Goal: Information Seeking & Learning: Learn about a topic

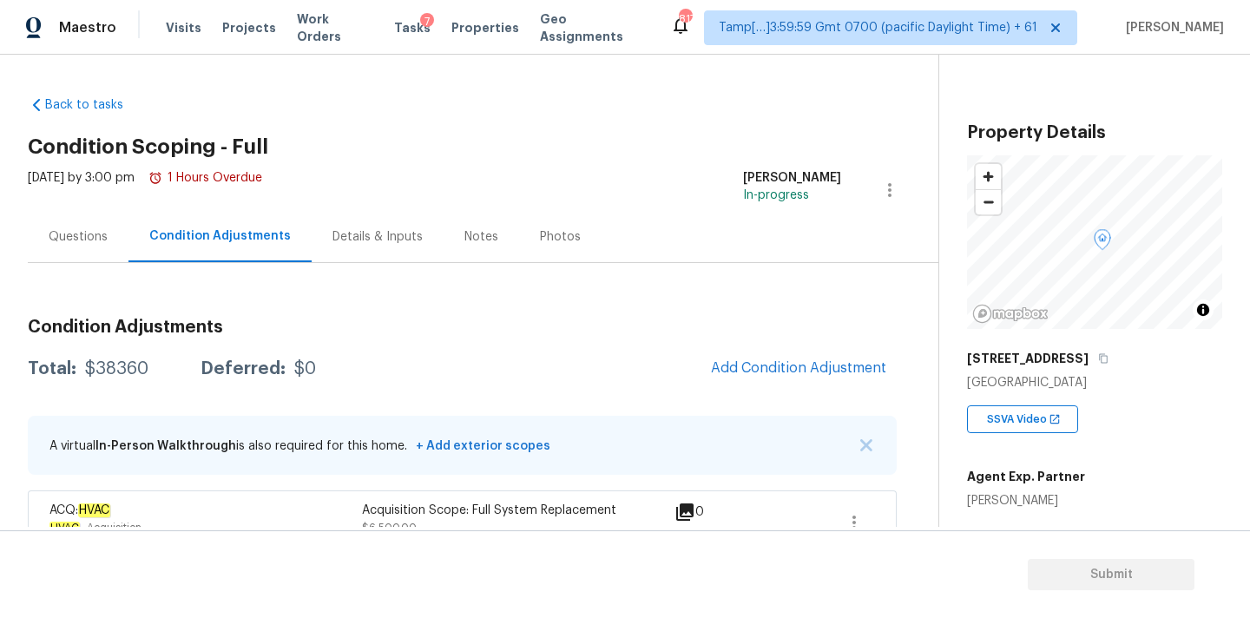
scroll to position [170, 0]
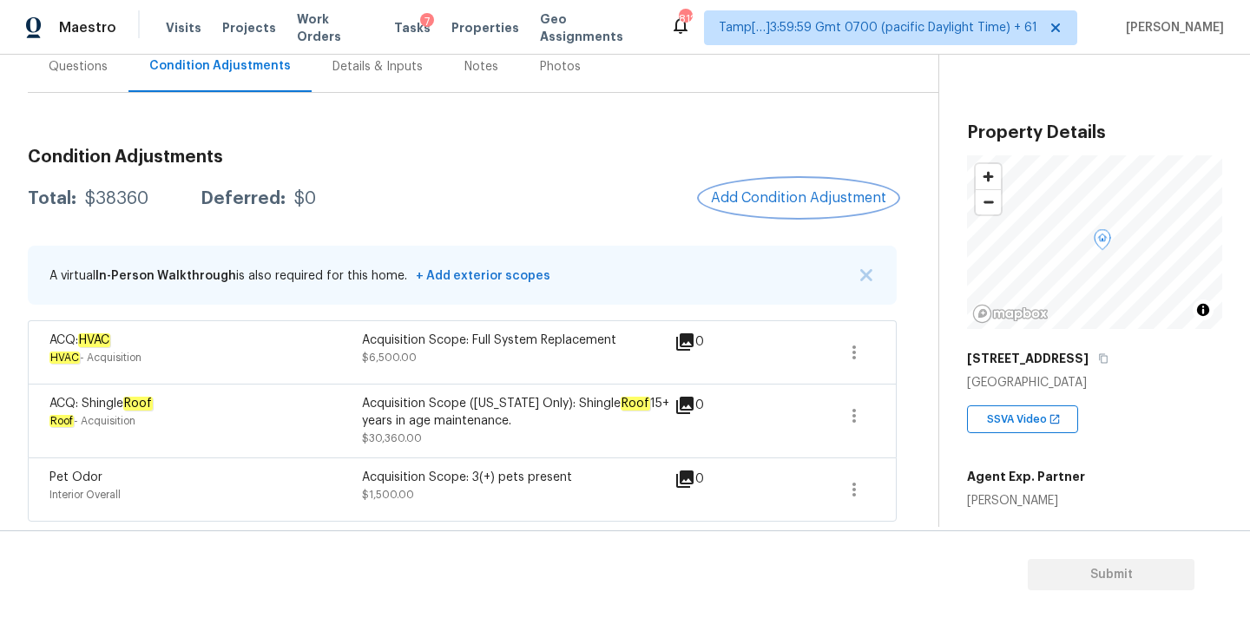
click at [739, 190] on span "Add Condition Adjustment" at bounding box center [798, 198] width 175 height 16
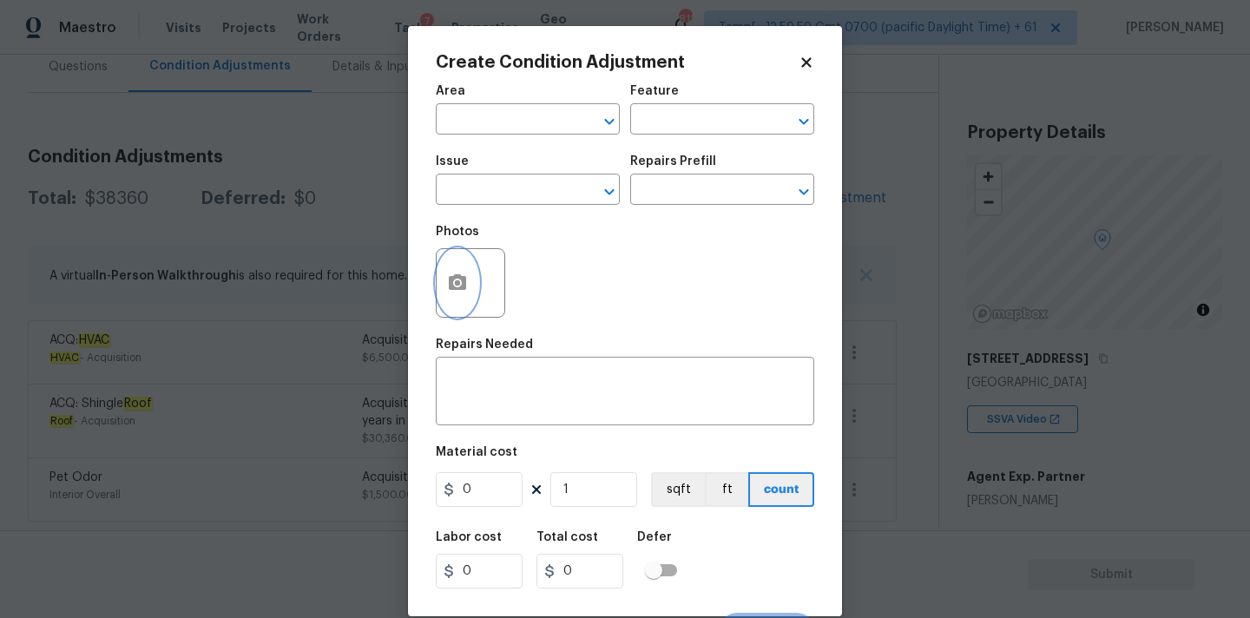
click at [459, 294] on button "button" at bounding box center [458, 283] width 42 height 68
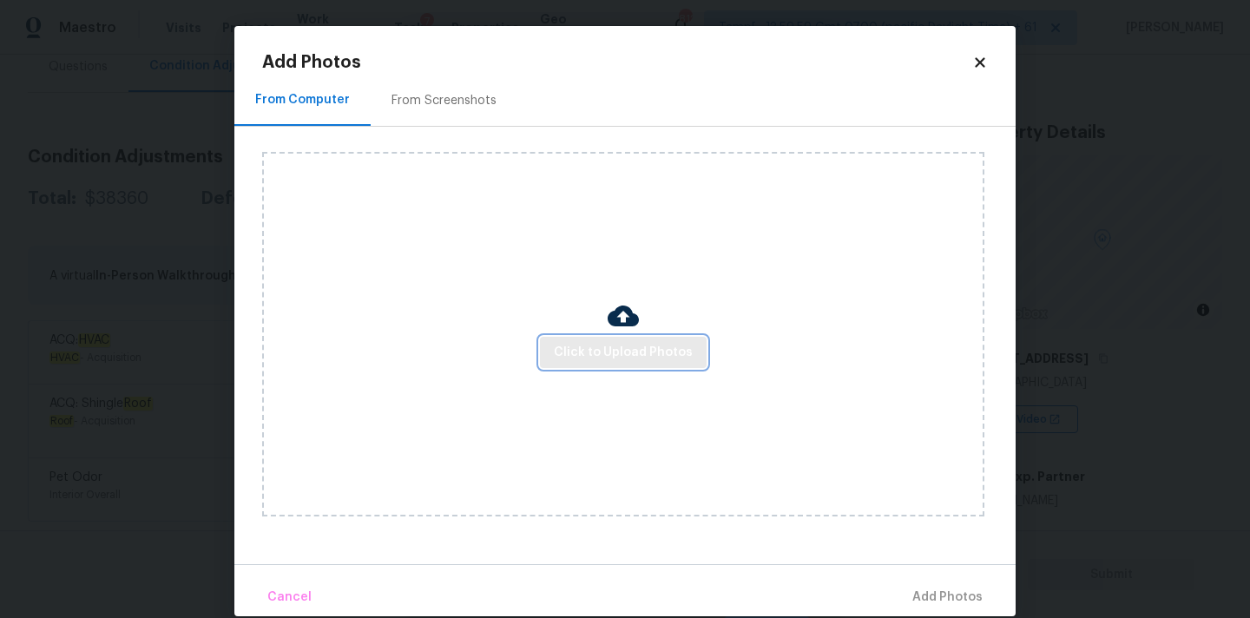
click at [551, 344] on button "Click to Upload Photos" at bounding box center [623, 353] width 167 height 32
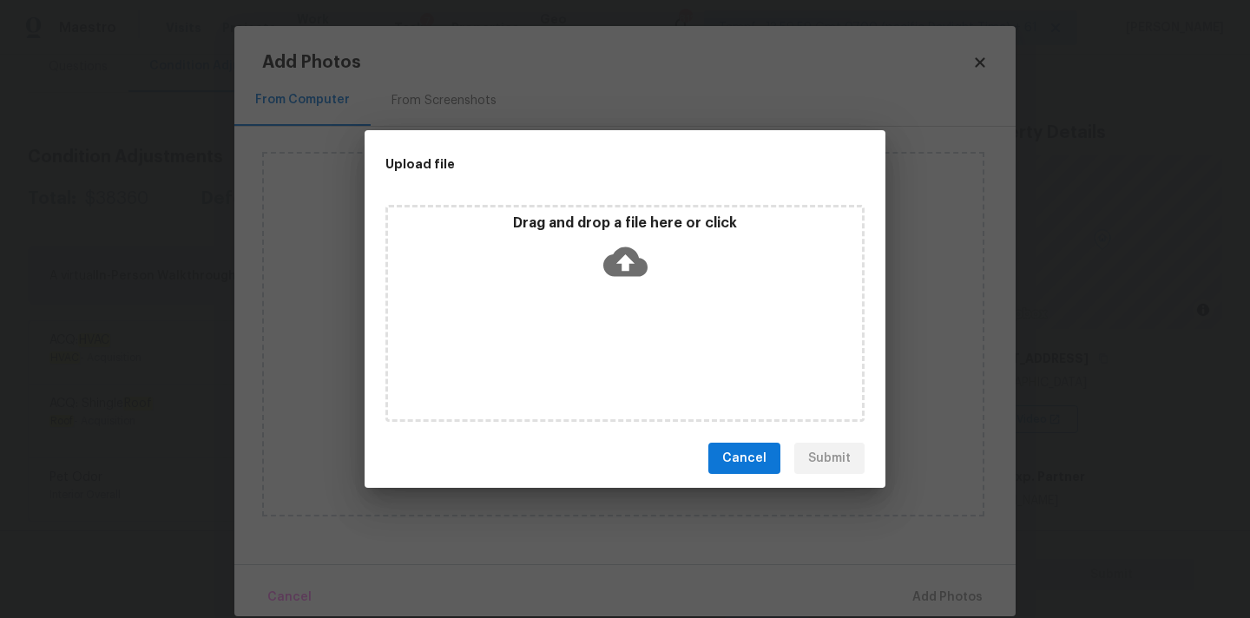
click at [616, 265] on icon at bounding box center [625, 262] width 44 height 30
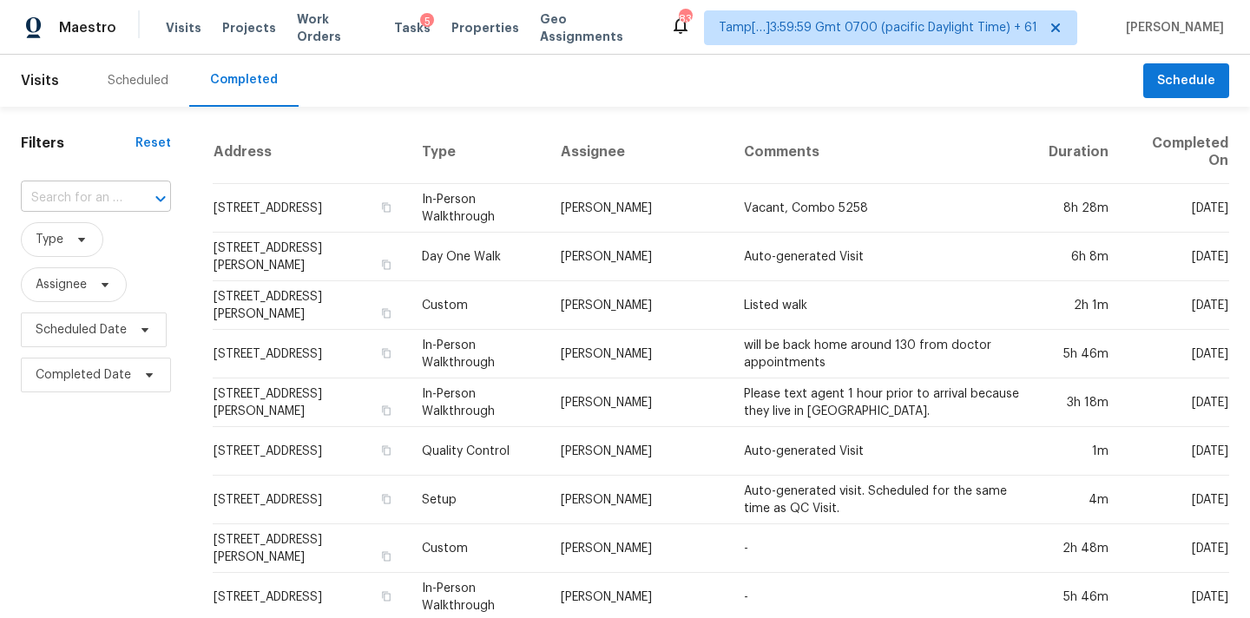
click at [26, 196] on input "text" at bounding box center [72, 198] width 102 height 27
type input "3456 70th Ct E, Inver Grove Heights, MN 55076"
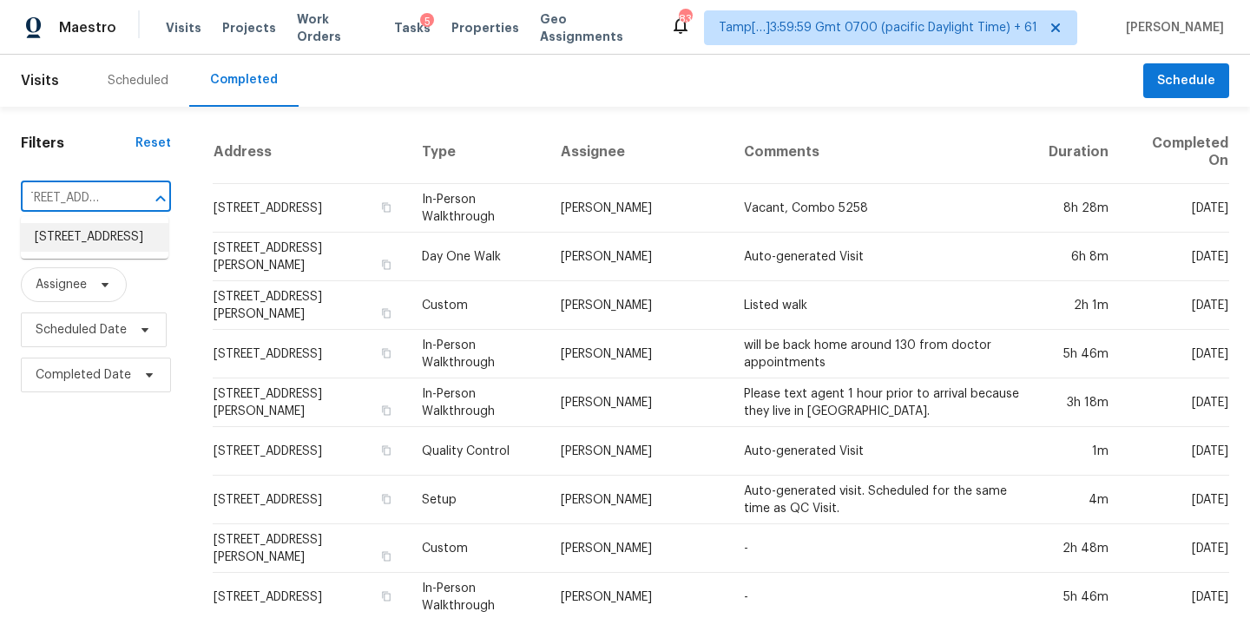
click at [112, 252] on li "3456 70th Ct E, Inver Grove Heights, MN 55076" at bounding box center [95, 237] width 148 height 29
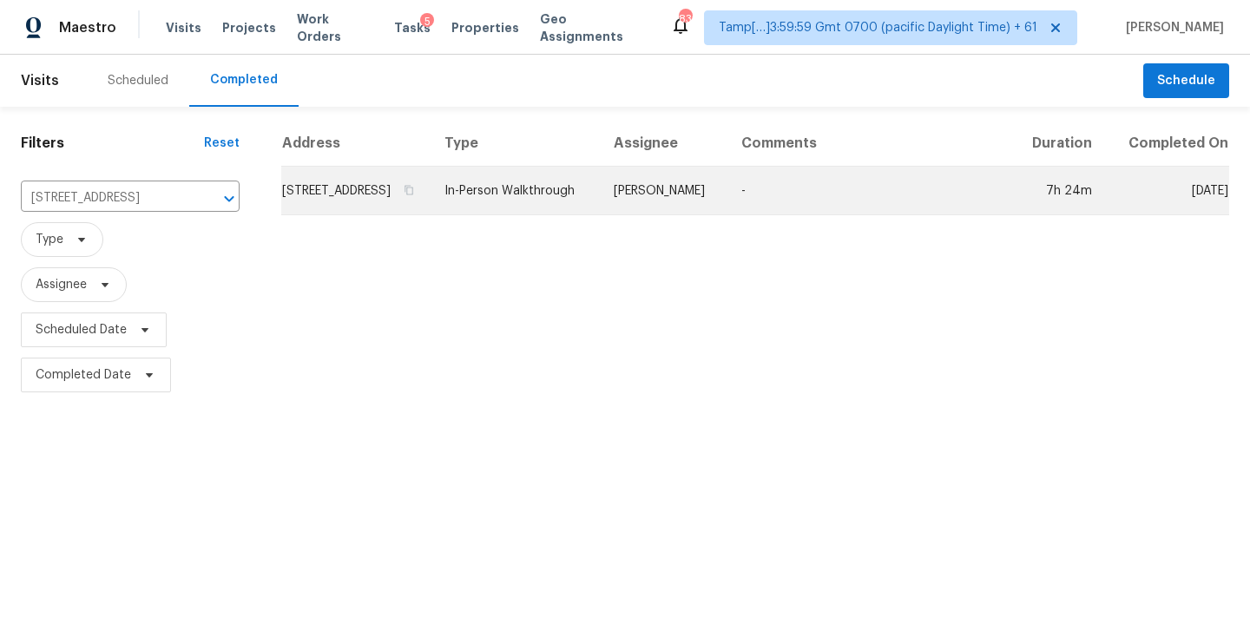
click at [671, 214] on td "Ken Nelson" at bounding box center [664, 191] width 128 height 49
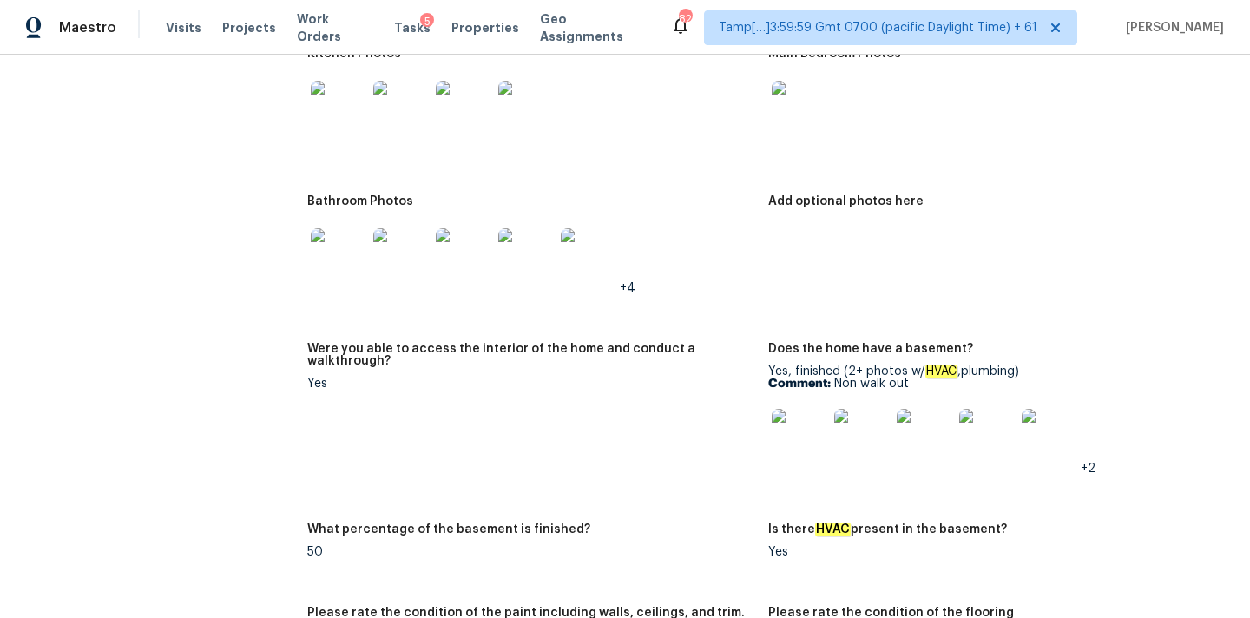
scroll to position [3327, 0]
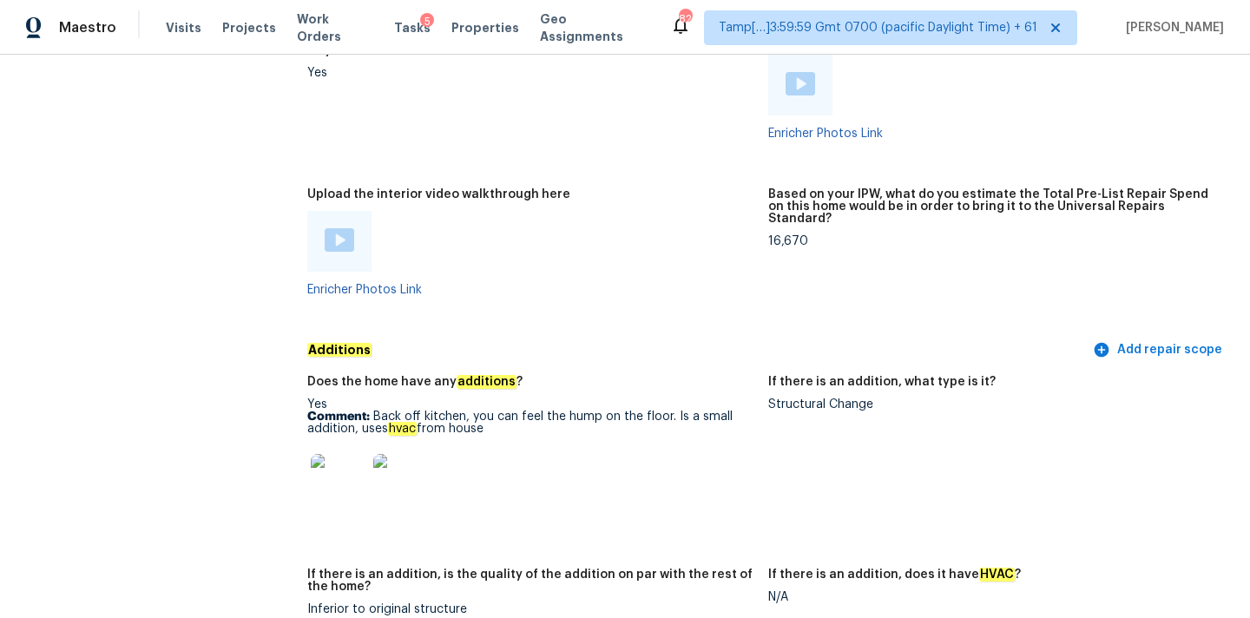
click at [345, 468] on img at bounding box center [339, 482] width 56 height 56
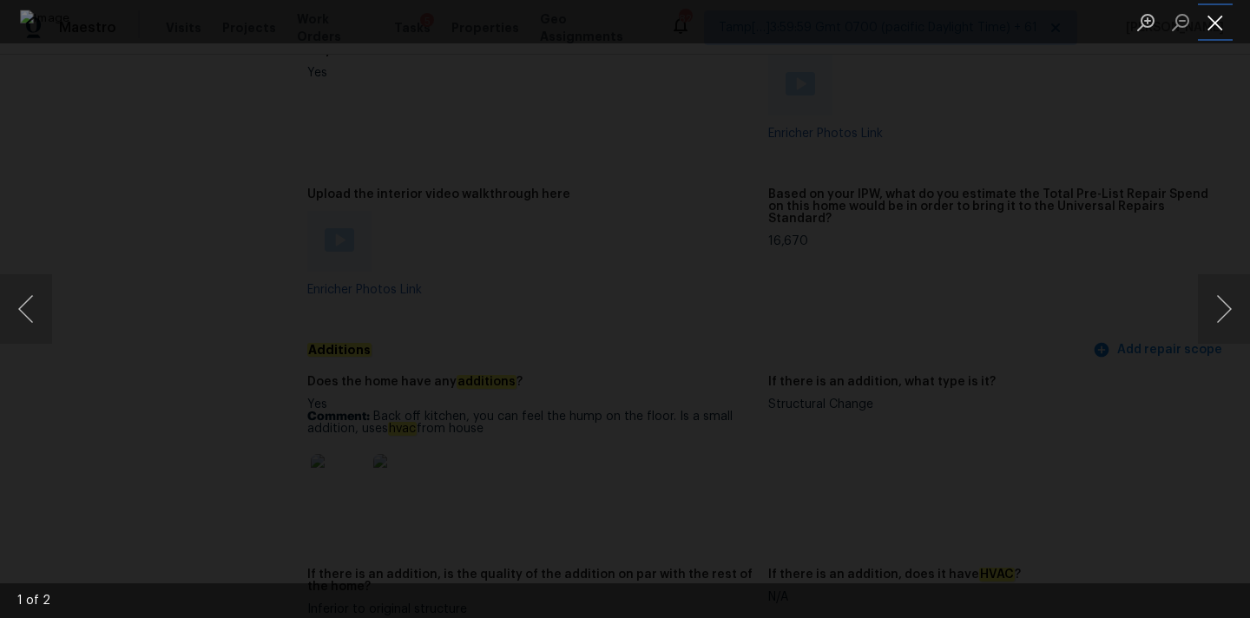
click at [1222, 22] on button "Close lightbox" at bounding box center [1215, 22] width 35 height 30
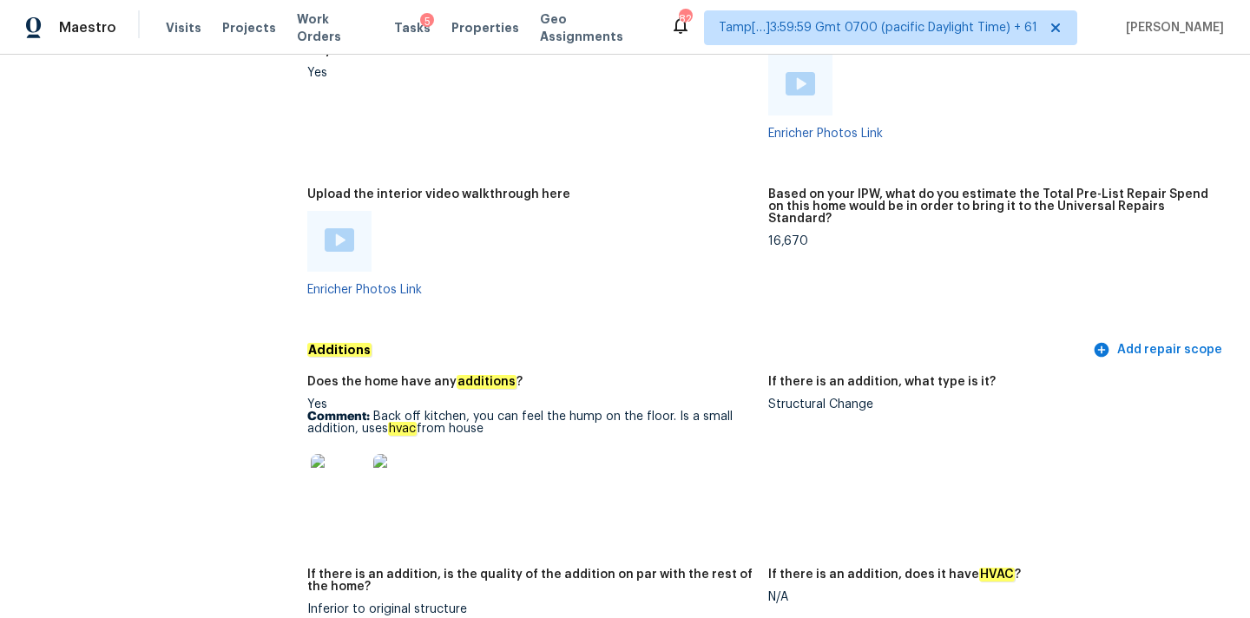
copy p "Back off kitchen, you can feel the hump on the floor. Is a small addition, uses…"
drag, startPoint x: 372, startPoint y: 405, endPoint x: 492, endPoint y: 416, distance: 120.2
click at [492, 416] on p "Comment: Back off kitchen, you can feel the hump on the floor. Is a small addit…" at bounding box center [530, 423] width 447 height 24
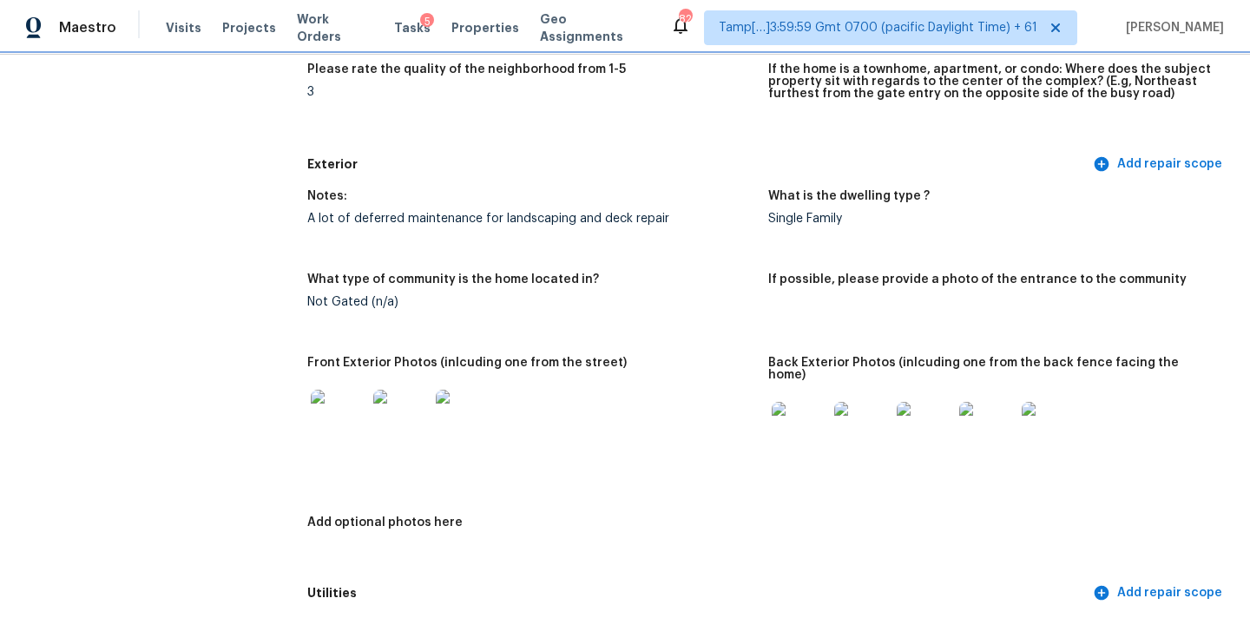
scroll to position [545, 0]
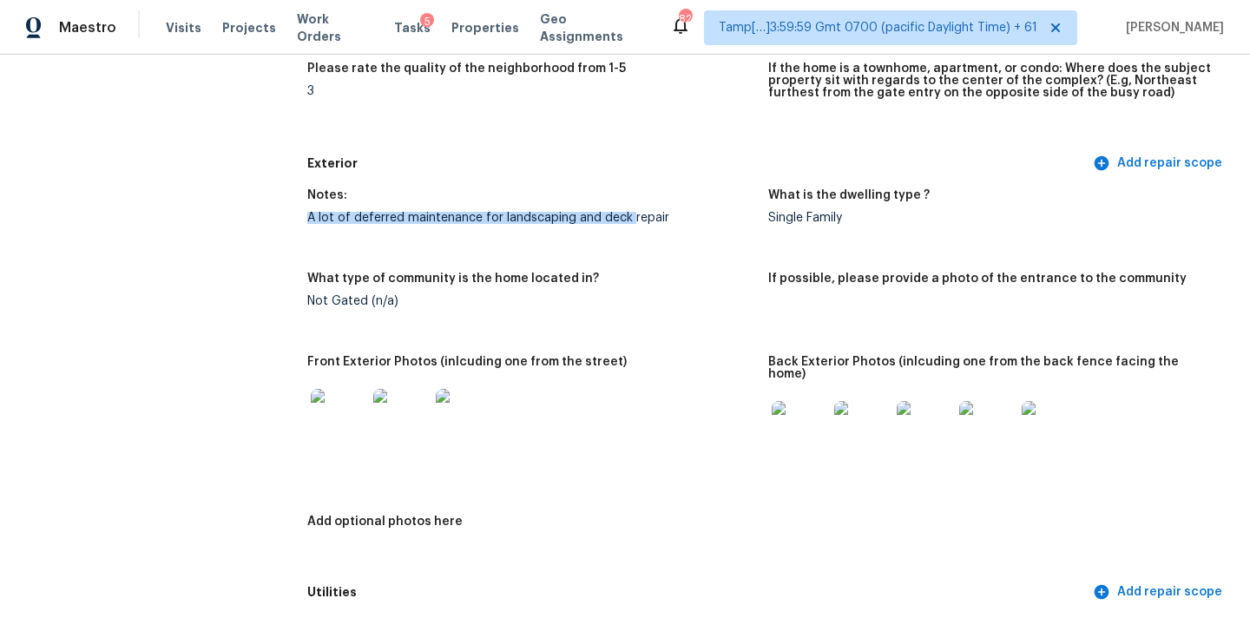
drag, startPoint x: 307, startPoint y: 217, endPoint x: 631, endPoint y: 214, distance: 323.8
click at [631, 214] on div "A lot of deferred maintenance for landscaping and deck repair" at bounding box center [530, 218] width 447 height 12
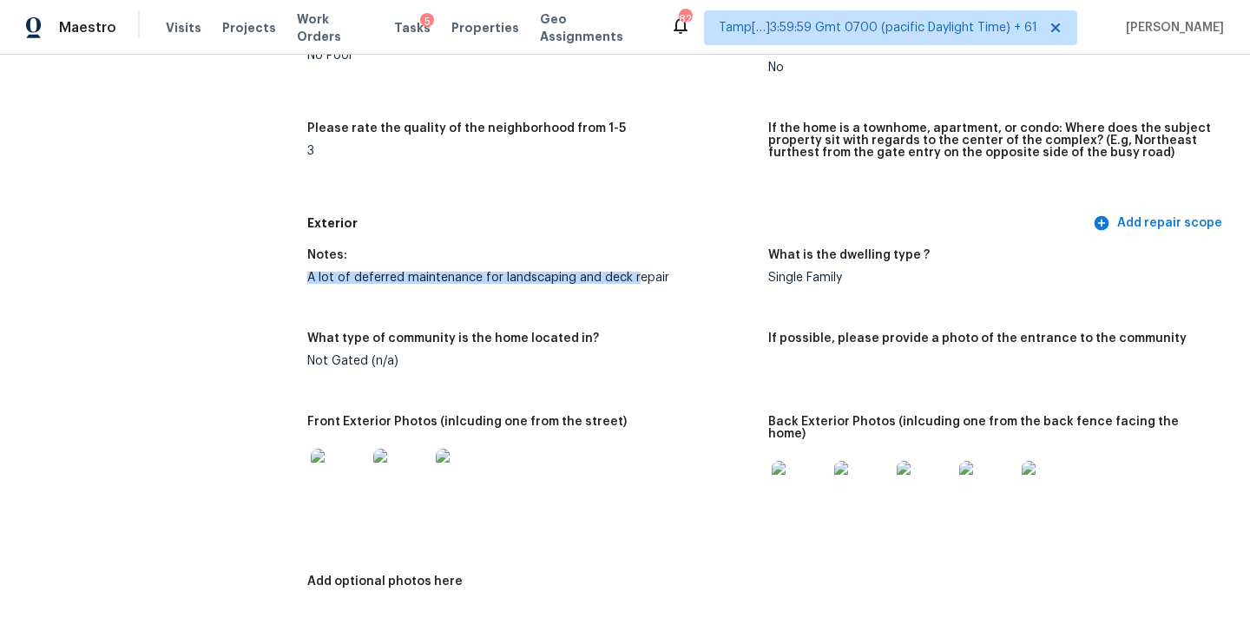
scroll to position [489, 0]
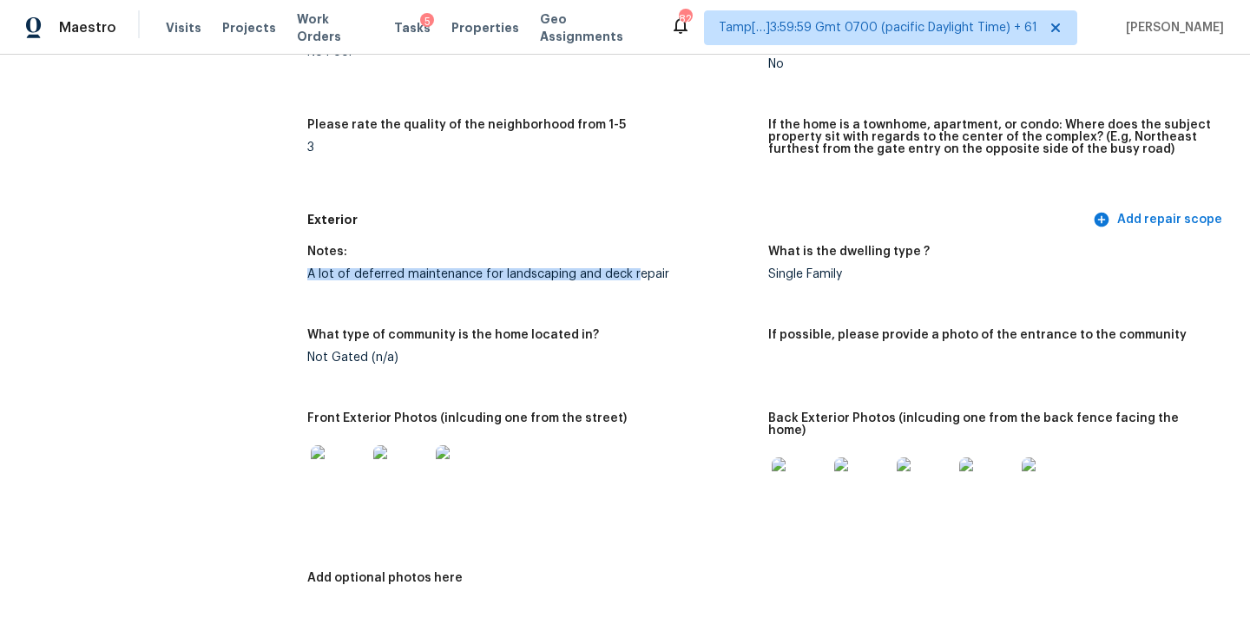
click at [798, 468] on img at bounding box center [800, 485] width 56 height 56
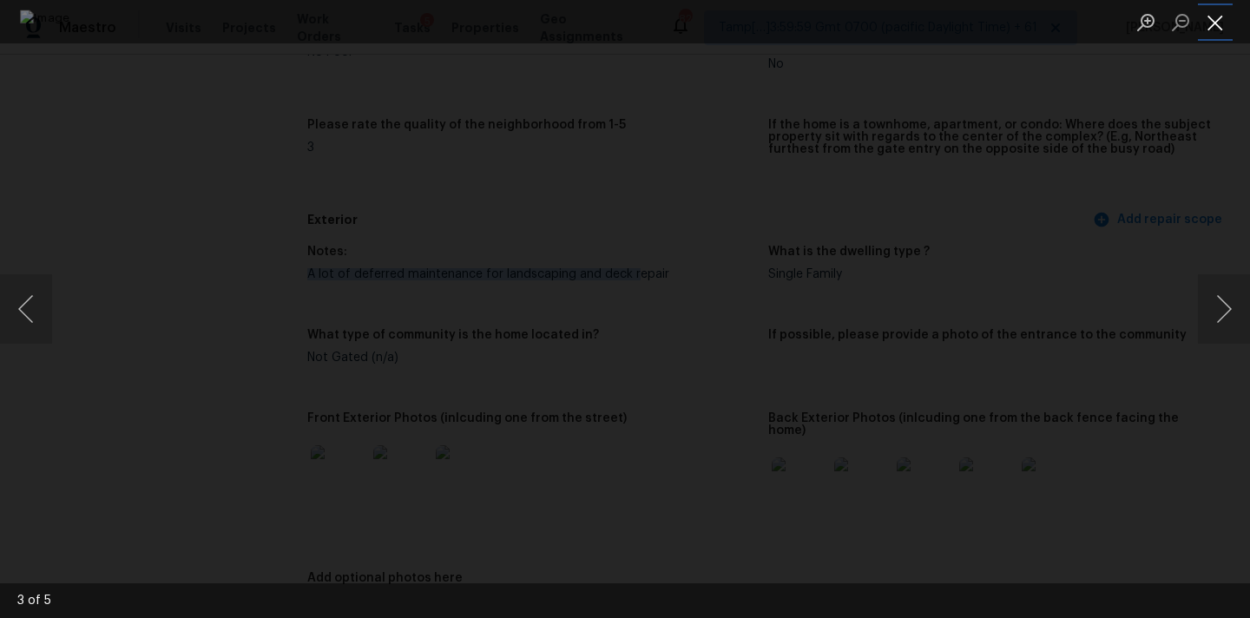
click at [1218, 24] on button "Close lightbox" at bounding box center [1215, 22] width 35 height 30
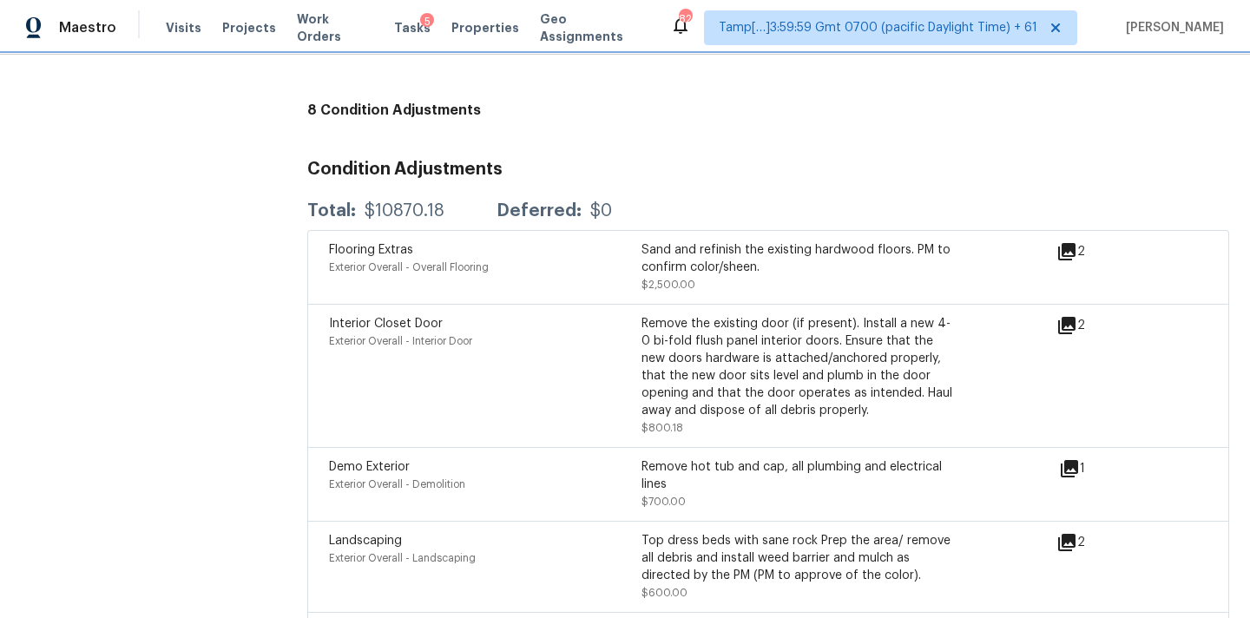
scroll to position [4167, 0]
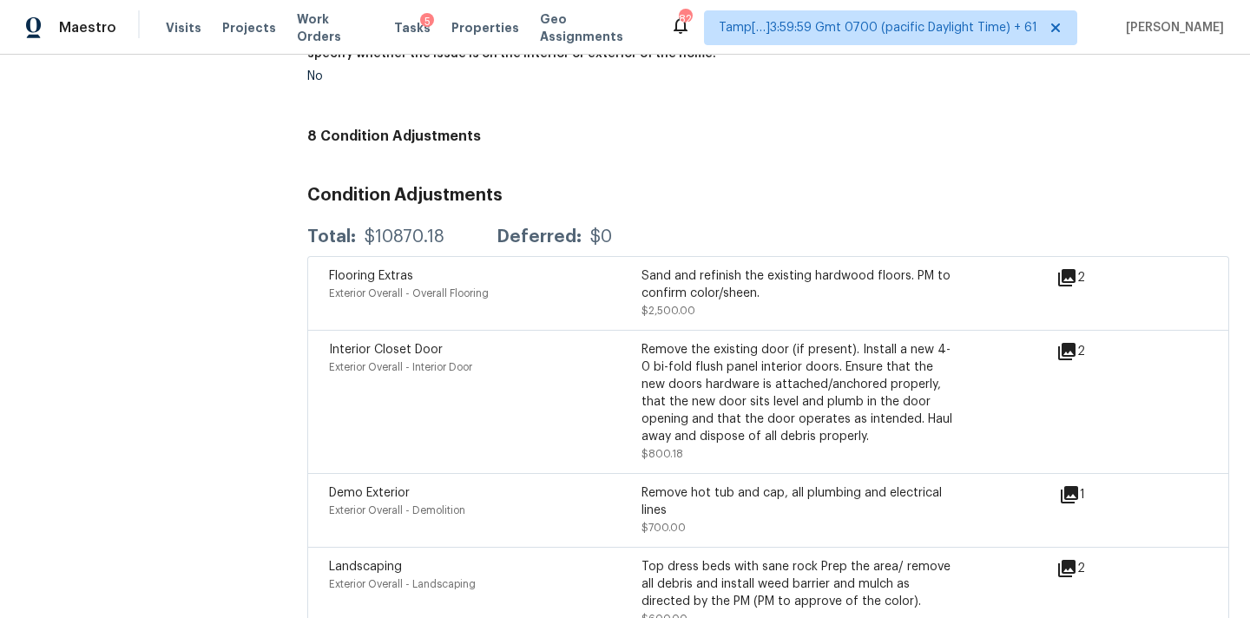
click at [1069, 343] on icon at bounding box center [1066, 351] width 17 height 17
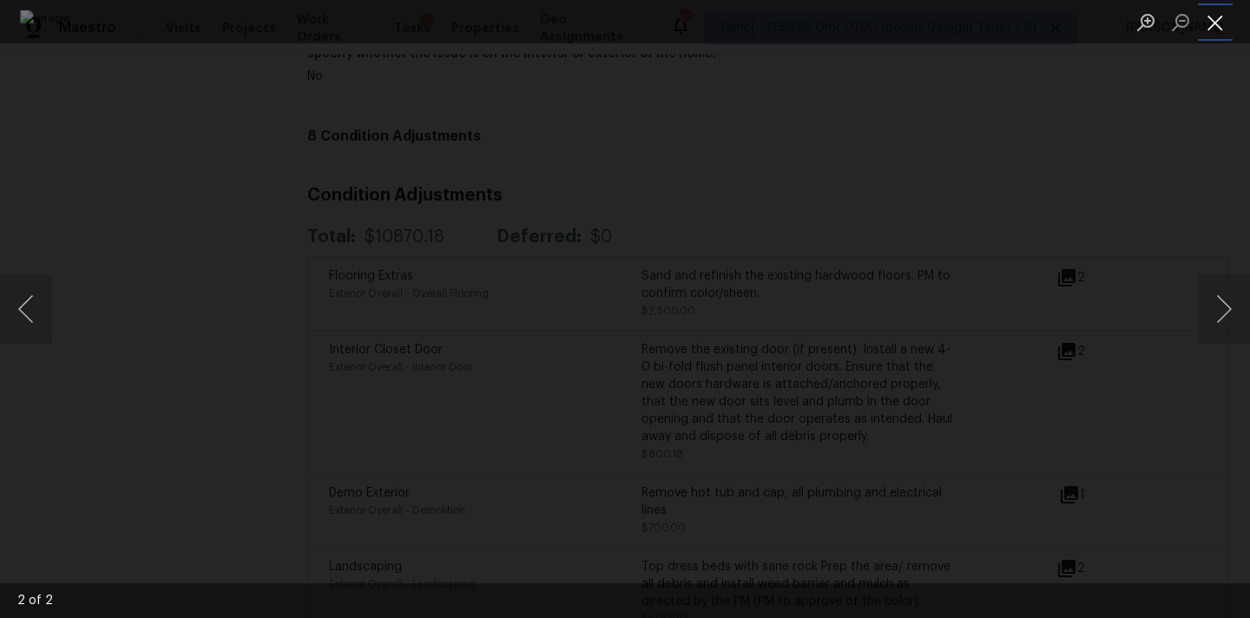
click at [1215, 27] on button "Close lightbox" at bounding box center [1215, 22] width 35 height 30
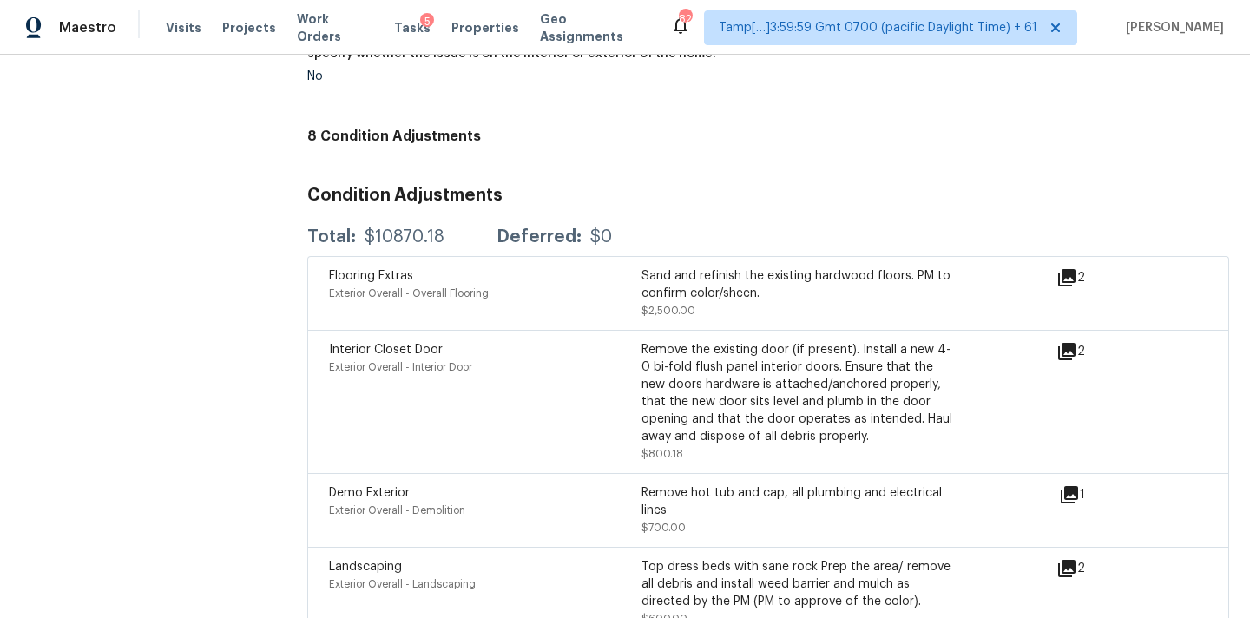
click at [1070, 267] on icon at bounding box center [1066, 277] width 21 height 21
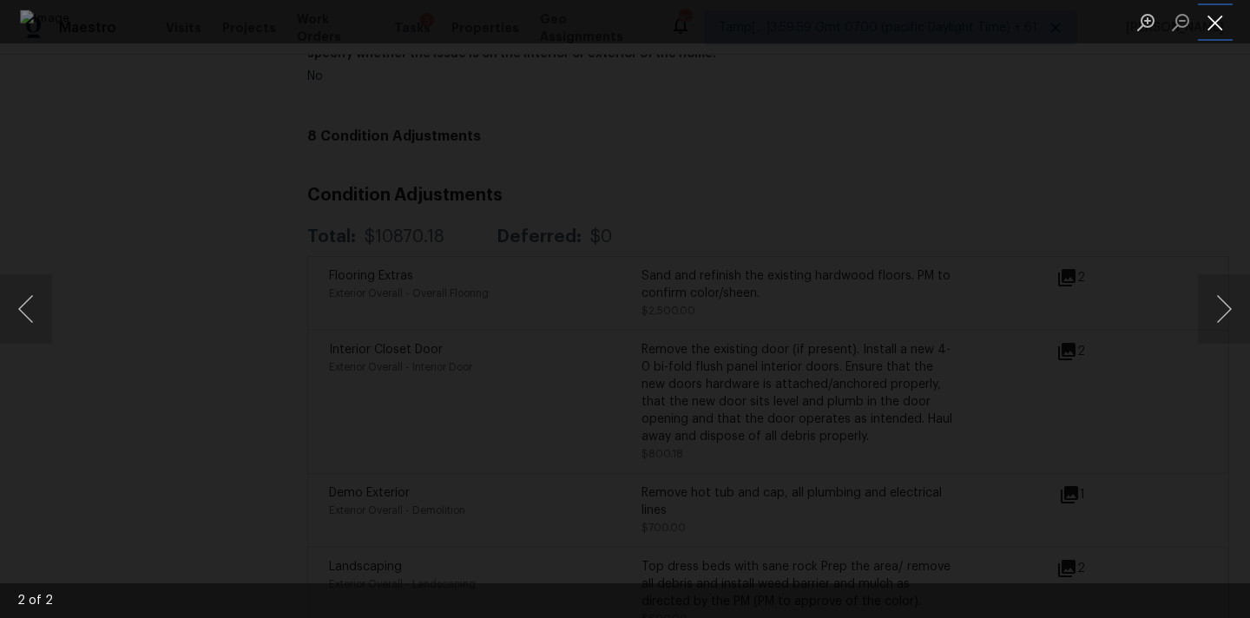
click at [1220, 30] on button "Close lightbox" at bounding box center [1215, 22] width 35 height 30
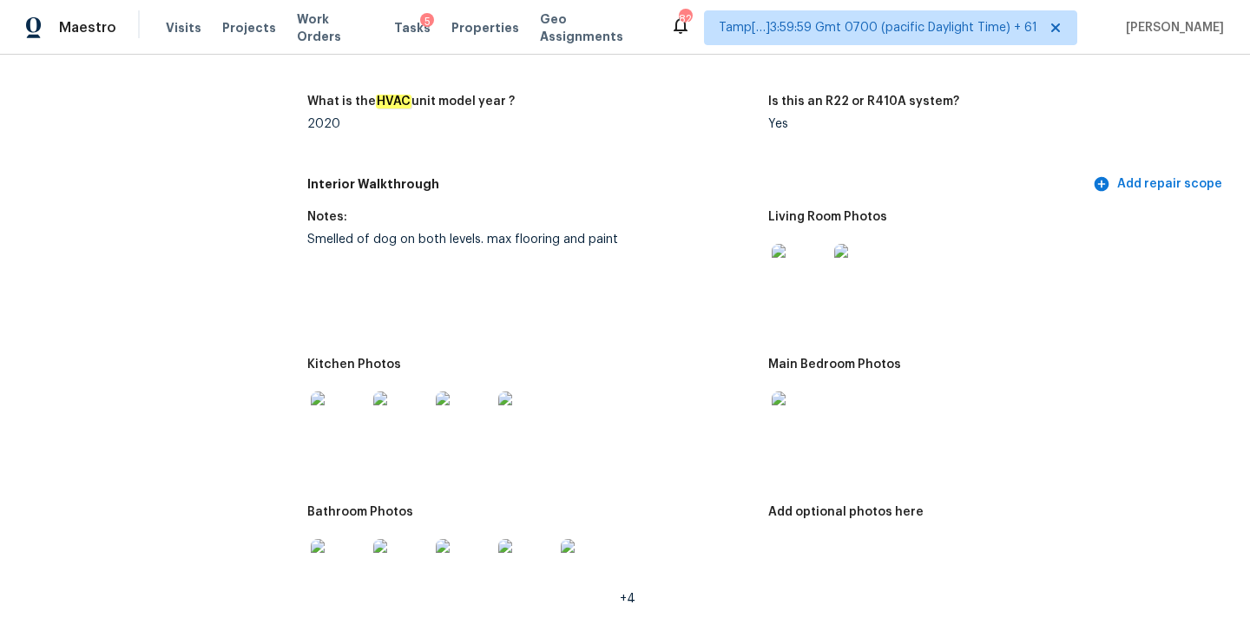
scroll to position [1675, 0]
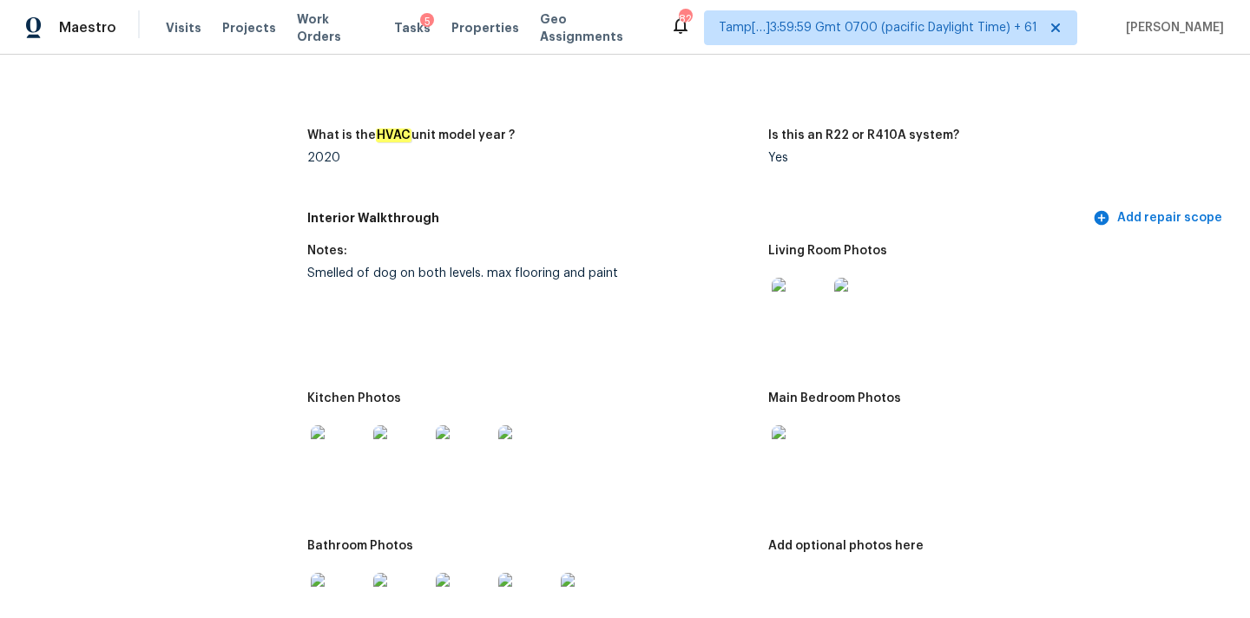
click at [777, 286] on img at bounding box center [800, 306] width 56 height 56
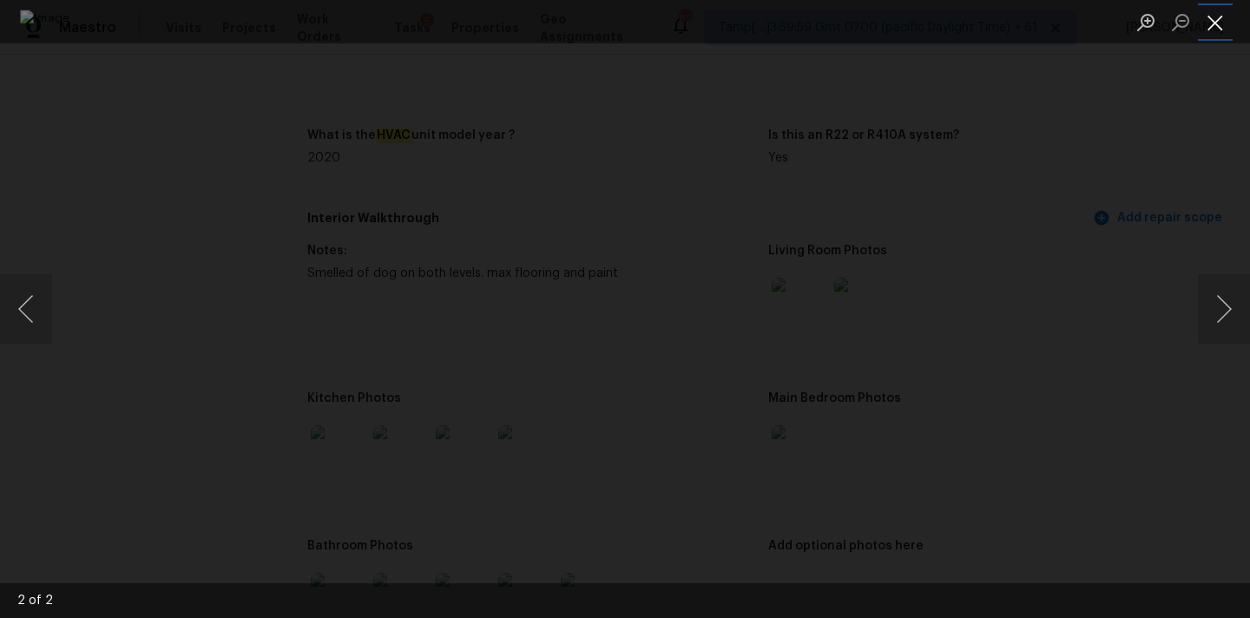
click at [1222, 11] on button "Close lightbox" at bounding box center [1215, 22] width 35 height 30
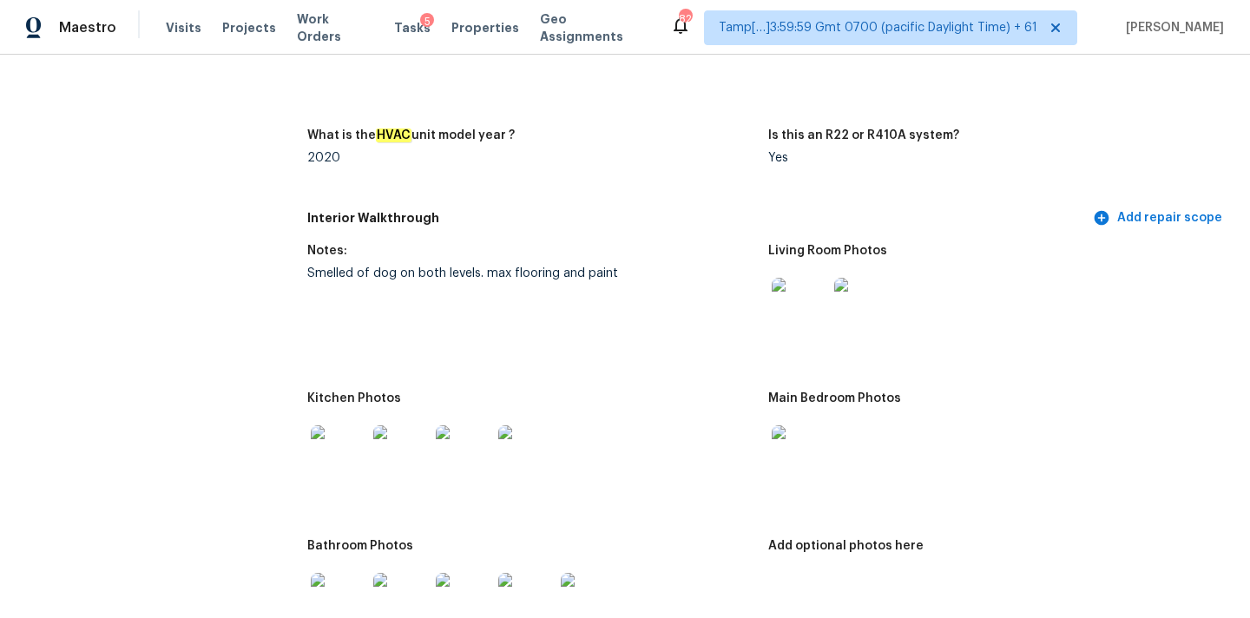
click at [811, 429] on img at bounding box center [800, 453] width 56 height 56
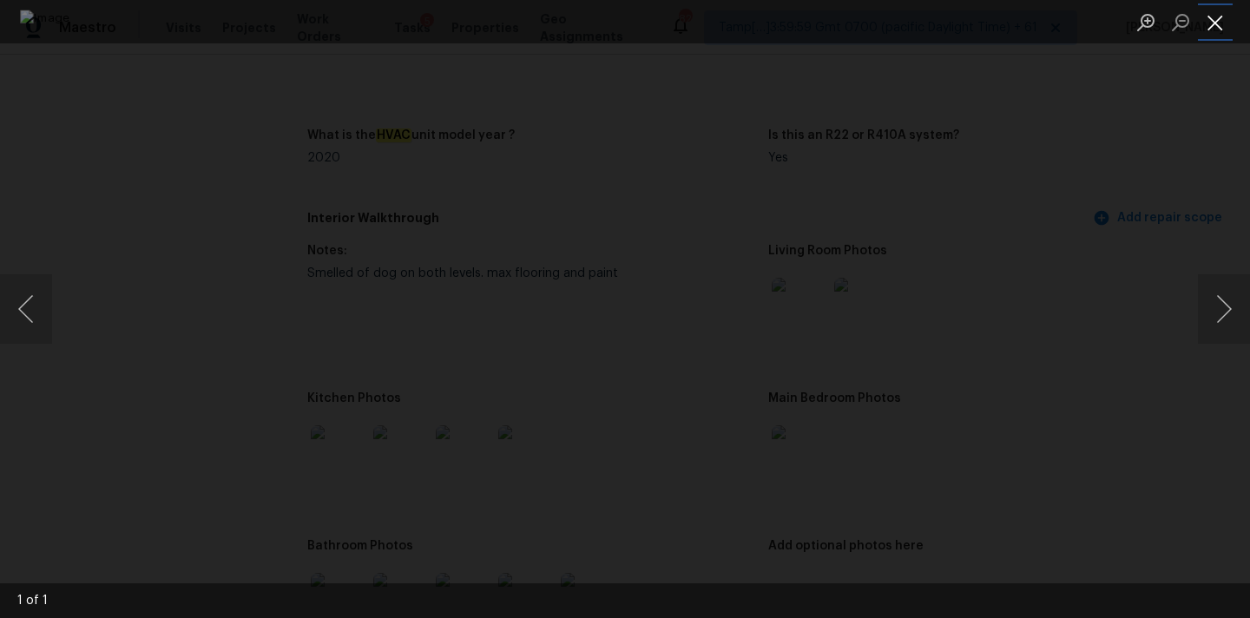
click at [1211, 31] on button "Close lightbox" at bounding box center [1215, 22] width 35 height 30
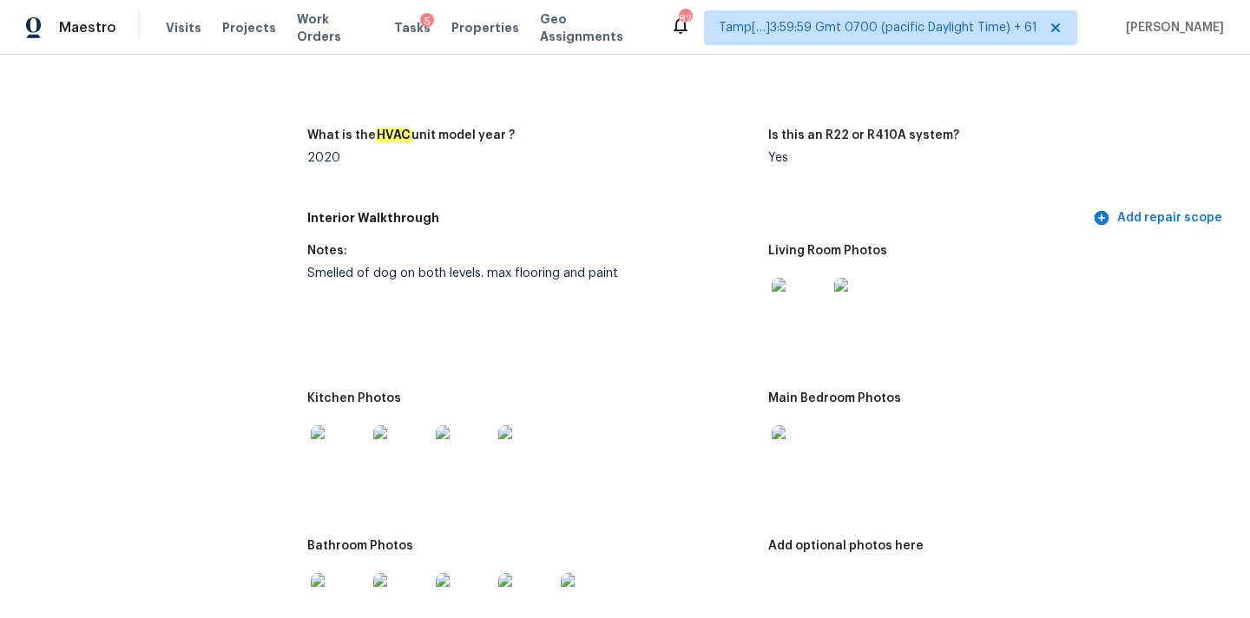
click at [347, 442] on img at bounding box center [339, 453] width 56 height 56
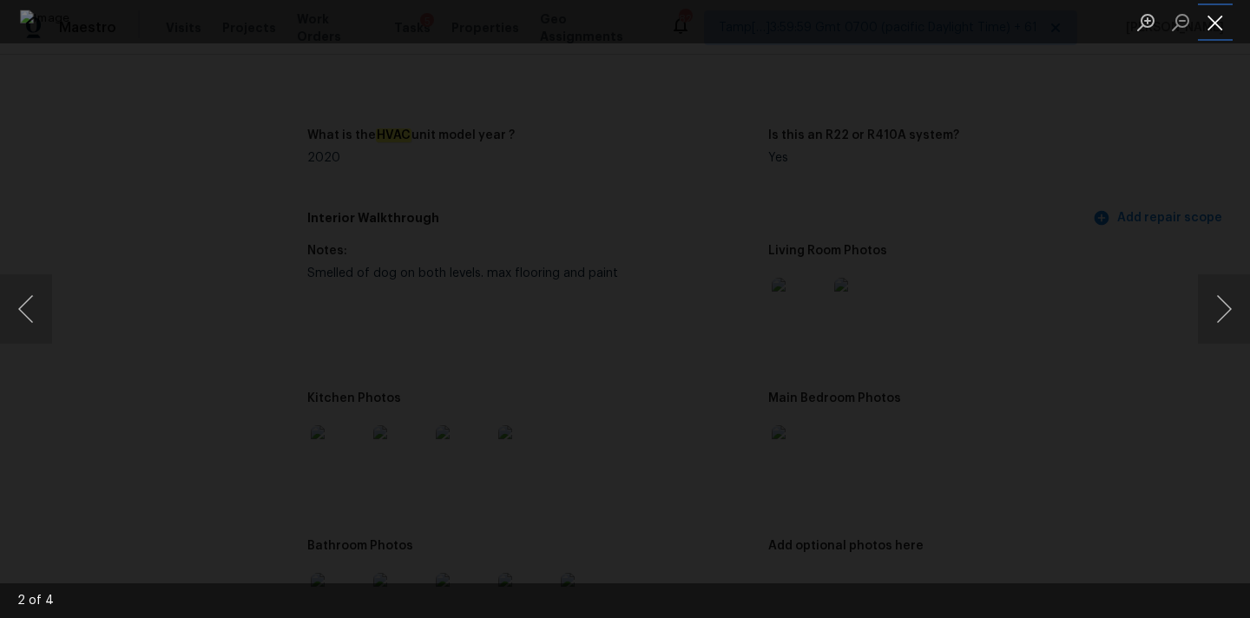
click at [1223, 20] on button "Close lightbox" at bounding box center [1215, 22] width 35 height 30
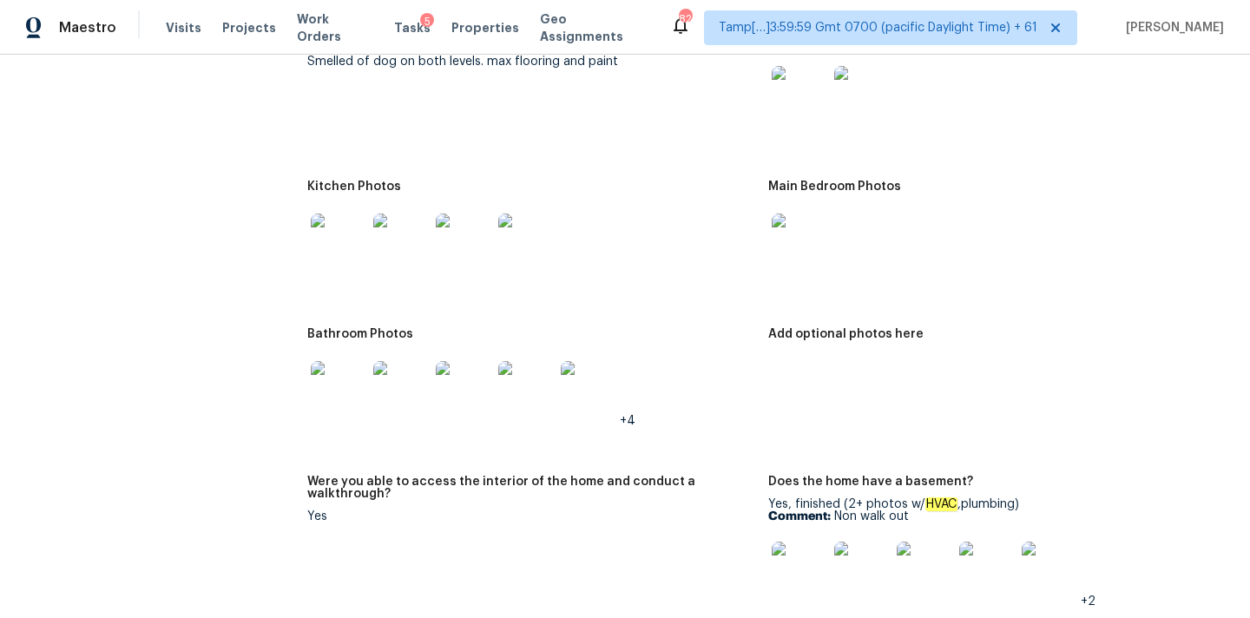
scroll to position [1992, 0]
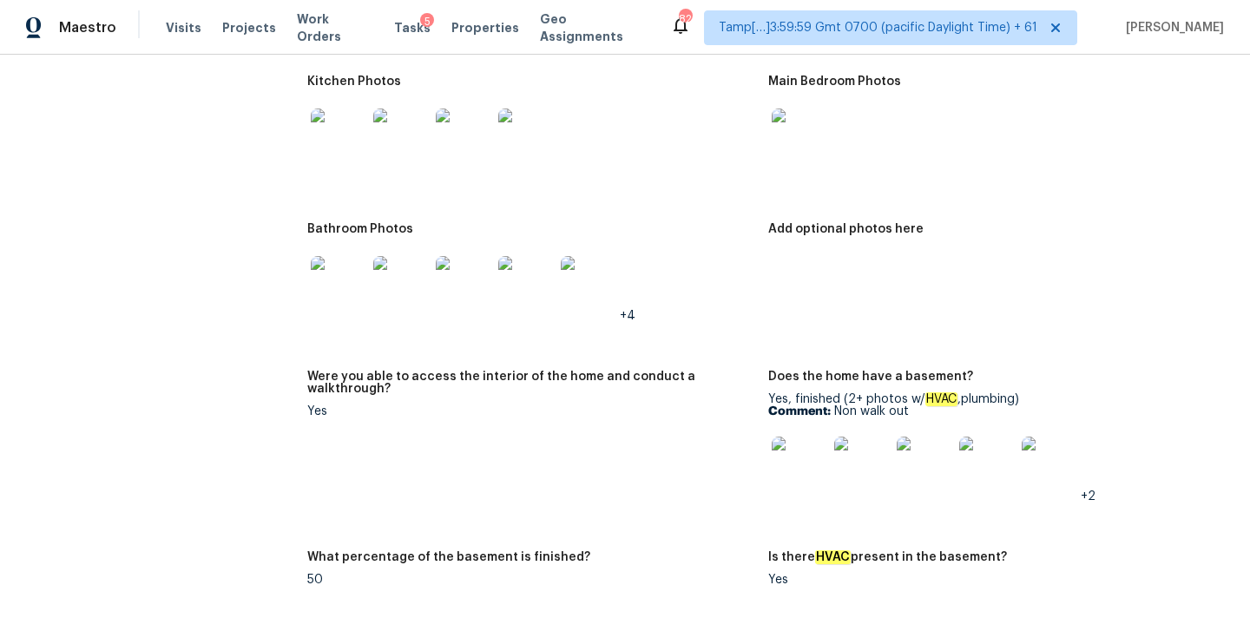
click at [325, 267] on img at bounding box center [339, 284] width 56 height 56
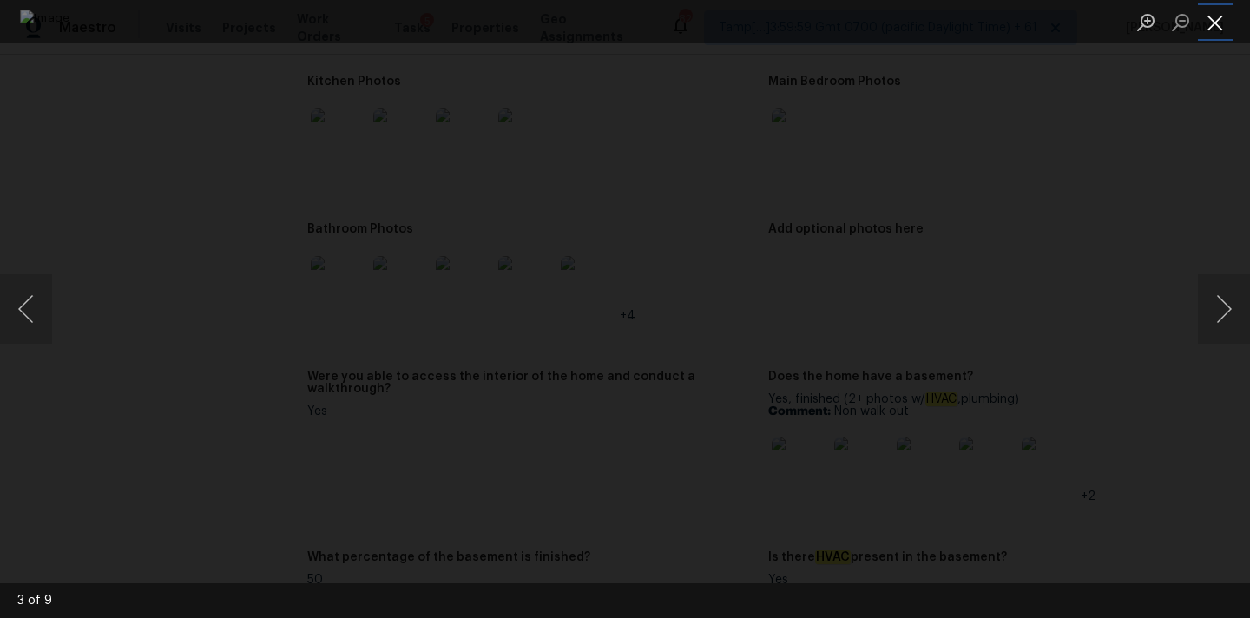
click at [1213, 35] on button "Close lightbox" at bounding box center [1215, 22] width 35 height 30
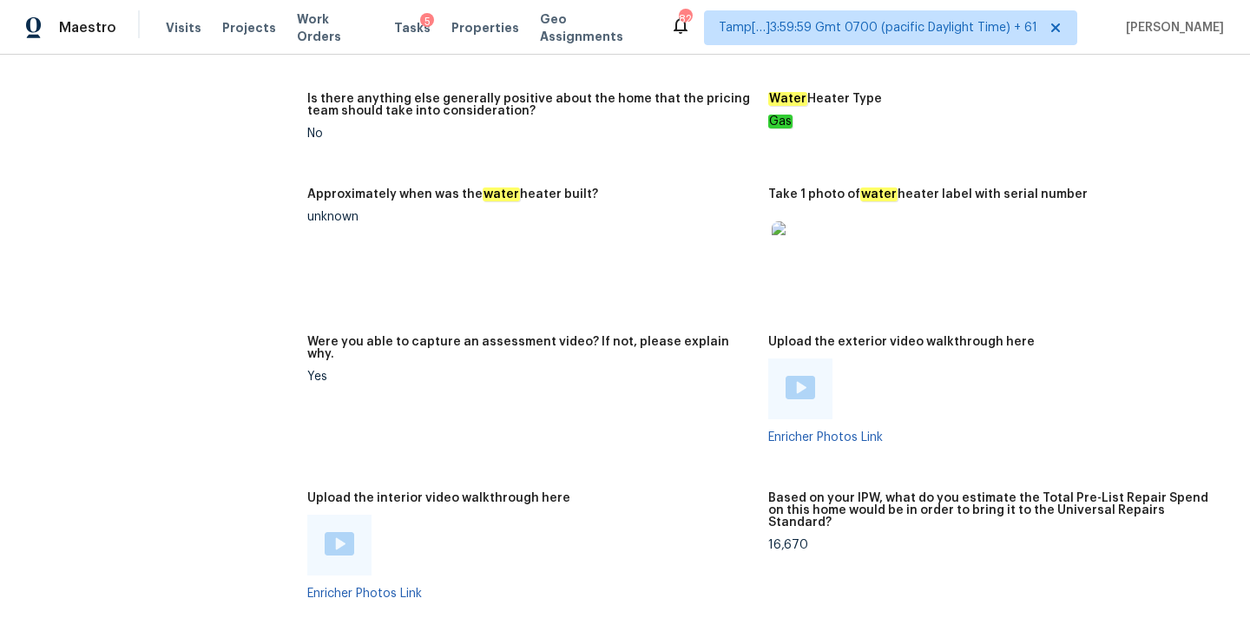
scroll to position [3101, 0]
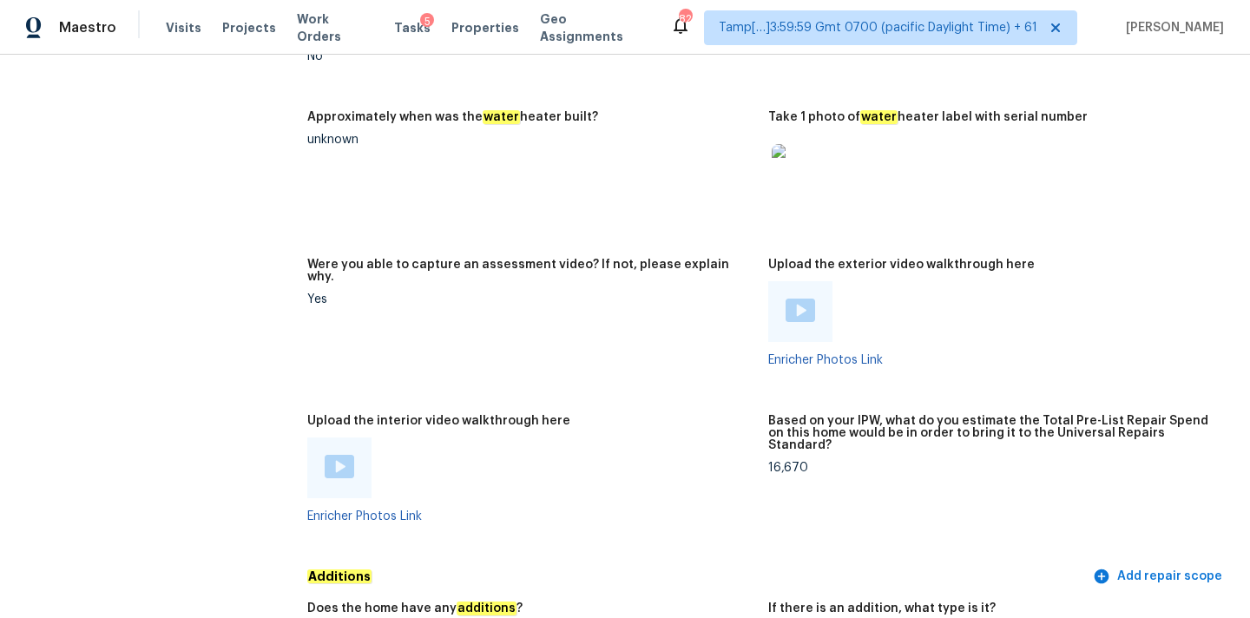
click at [345, 455] on img at bounding box center [340, 466] width 30 height 23
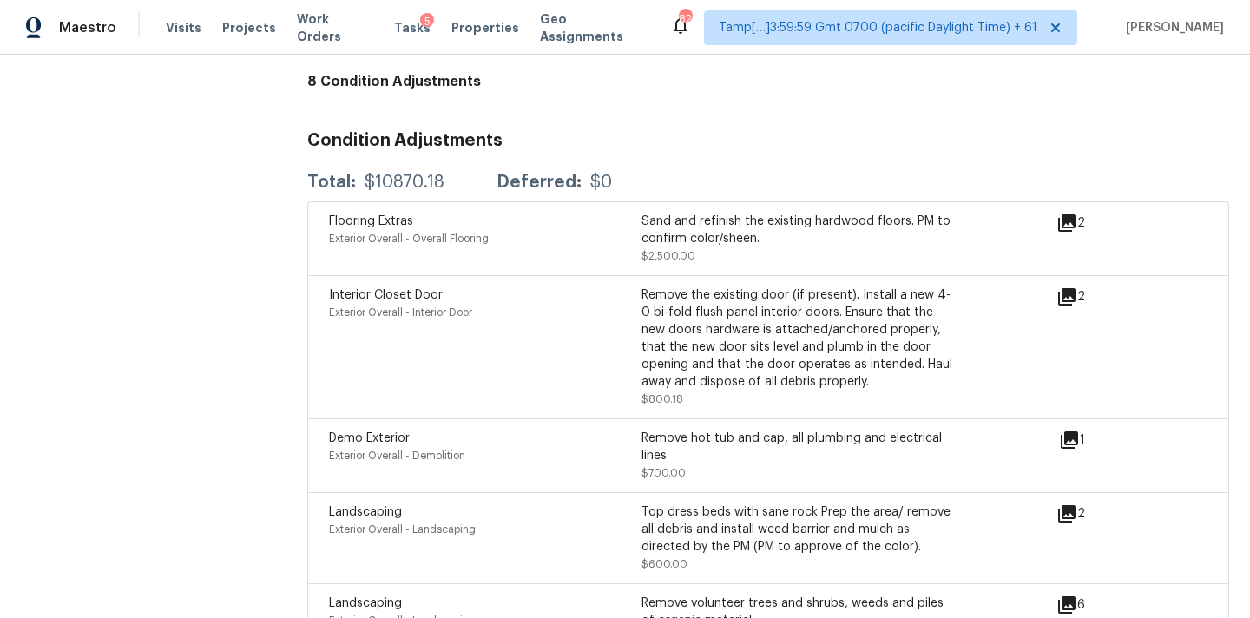
scroll to position [4241, 0]
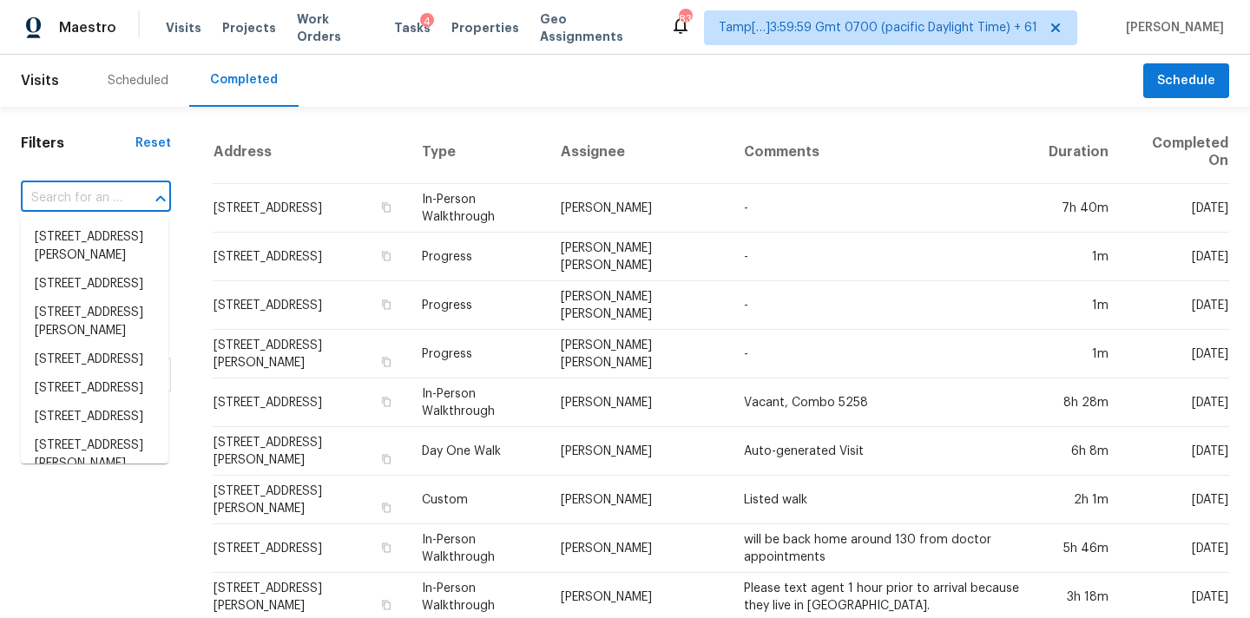
click at [56, 195] on input "text" at bounding box center [72, 198] width 102 height 27
paste input "2561 Regal River Rd, Valrico, FL 33596"
type input "2561 Regal River Rd, Valrico, FL 33596"
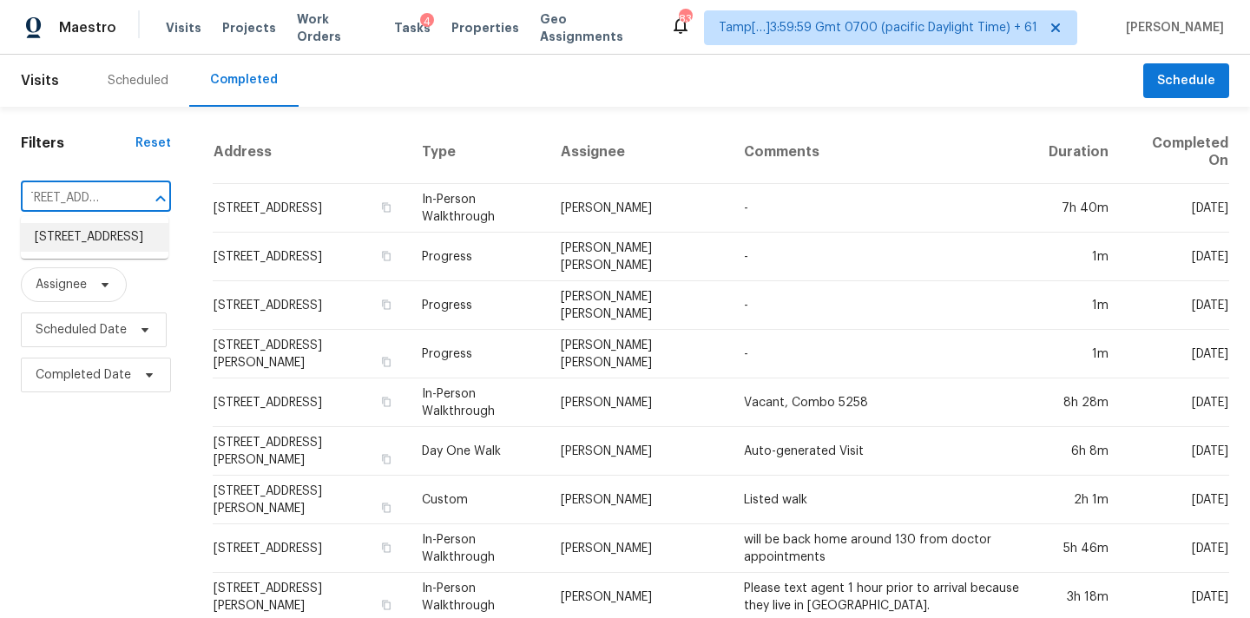
click at [91, 249] on li "2561 Regal River Rd, Valrico, FL 33596" at bounding box center [95, 237] width 148 height 29
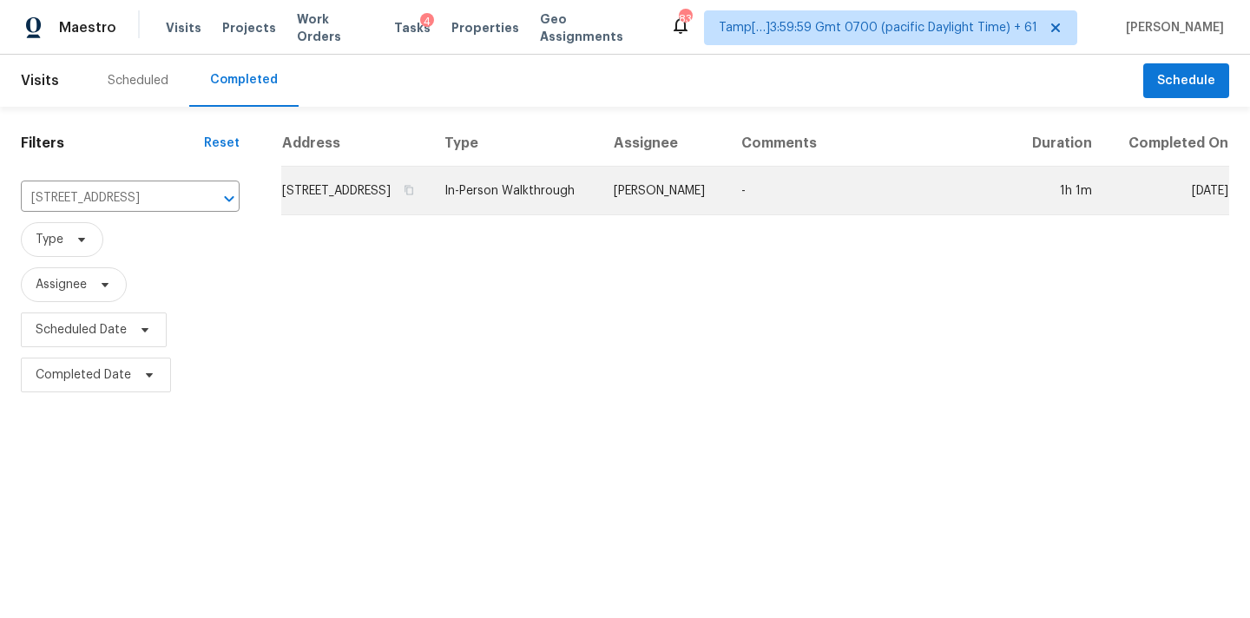
click at [682, 204] on td "Paul Springer" at bounding box center [664, 191] width 128 height 49
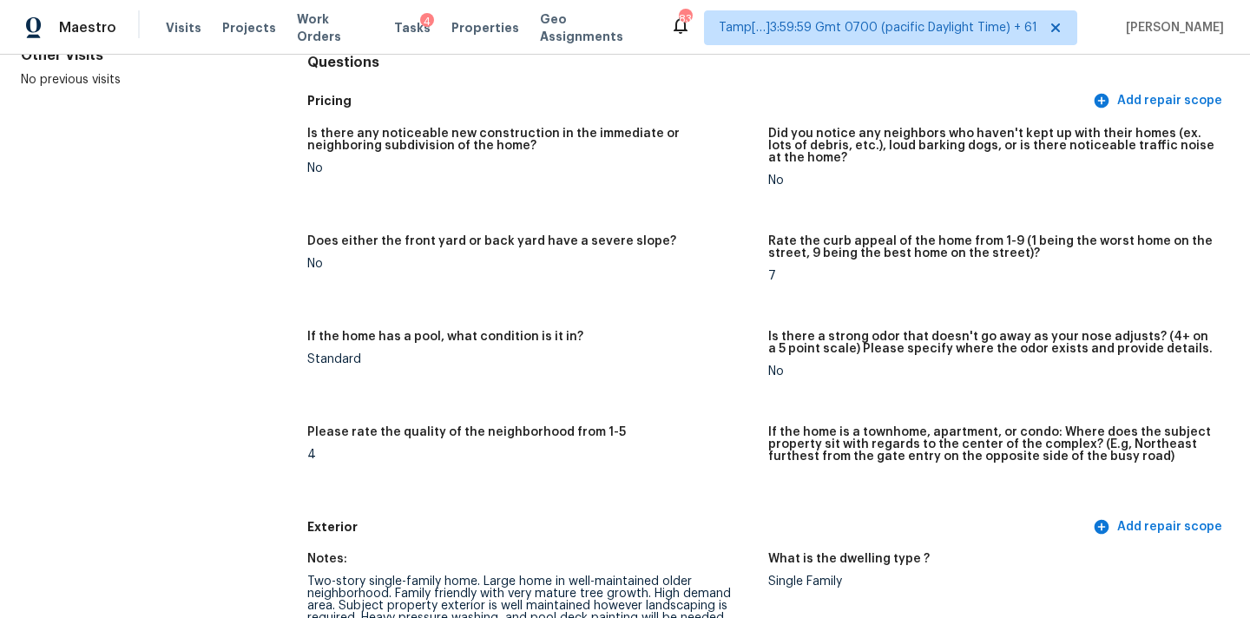
scroll to position [1588, 0]
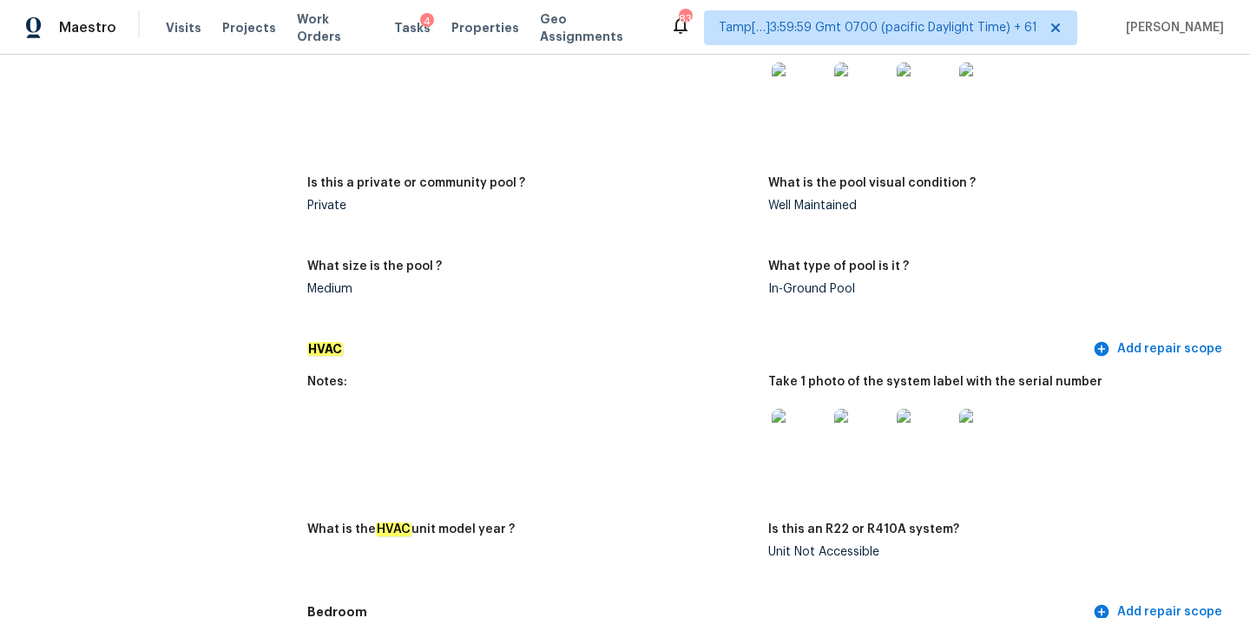
click at [928, 426] on img at bounding box center [925, 437] width 56 height 56
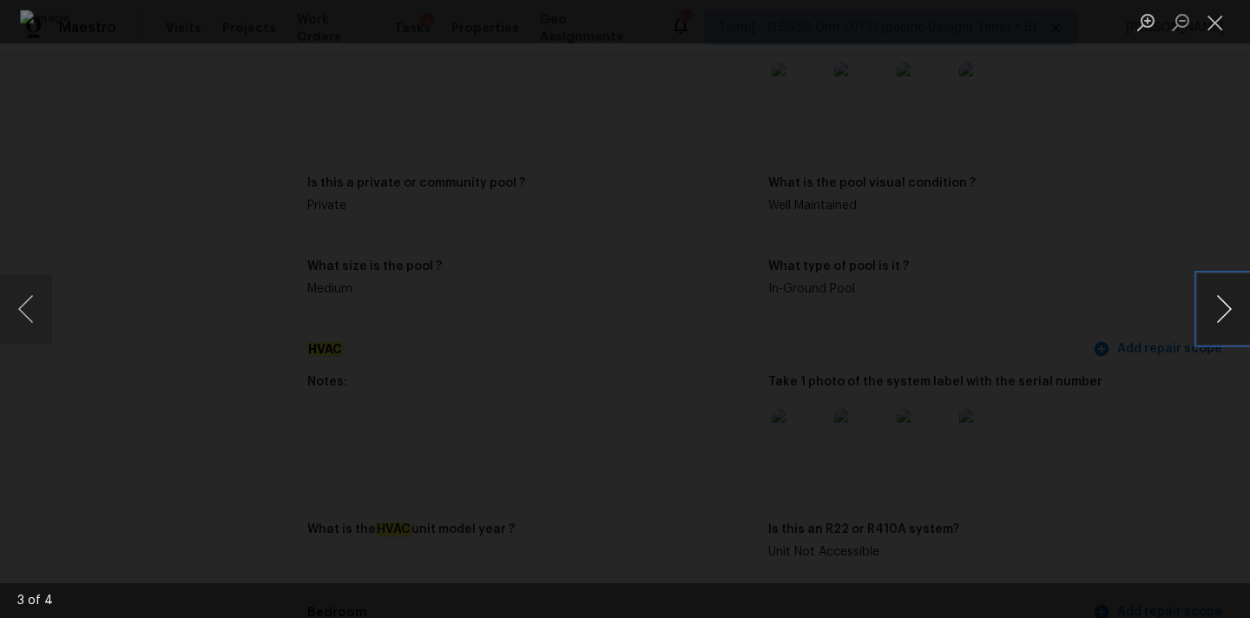
click at [1207, 306] on button "Next image" at bounding box center [1224, 308] width 52 height 69
click at [1217, 27] on button "Close lightbox" at bounding box center [1215, 22] width 35 height 30
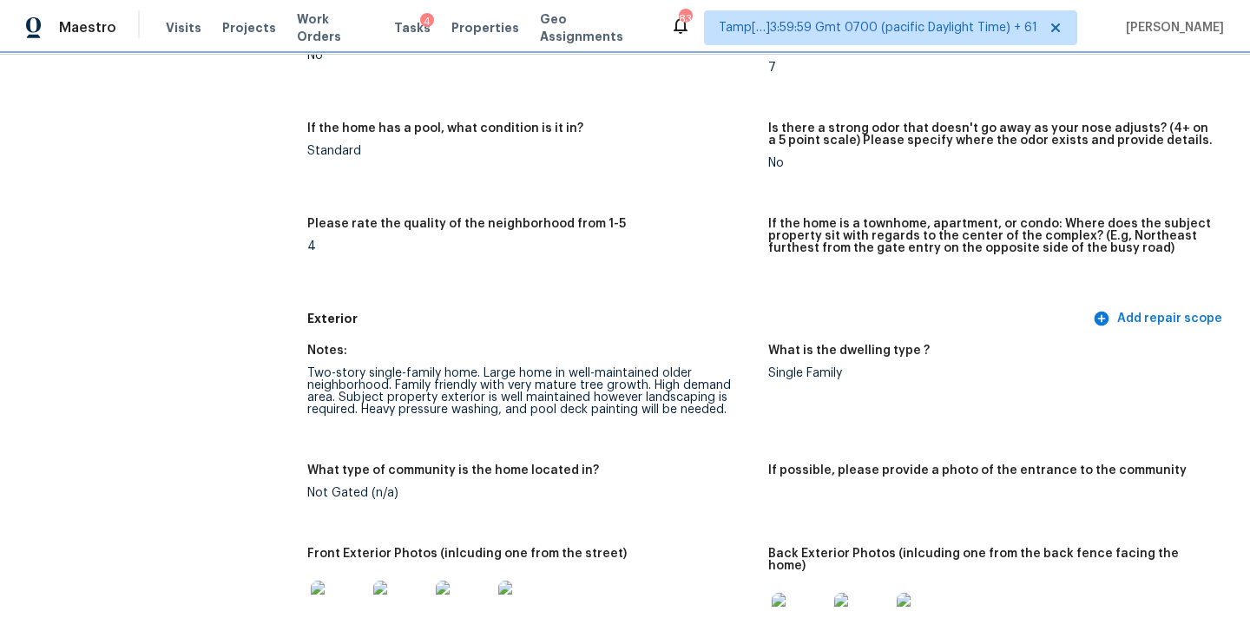
scroll to position [395, 0]
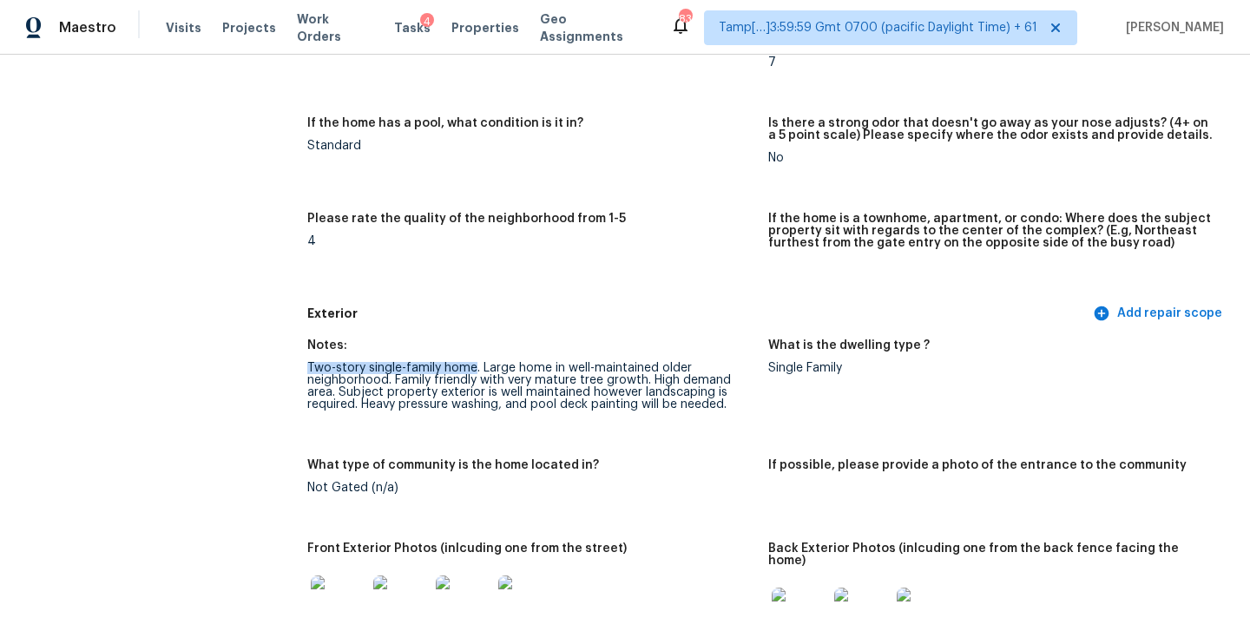
drag, startPoint x: 309, startPoint y: 367, endPoint x: 473, endPoint y: 371, distance: 164.1
click at [473, 371] on div "Two-story single-family home. Large home in well-maintained older neighborhood.…" at bounding box center [530, 386] width 447 height 49
drag, startPoint x: 306, startPoint y: 365, endPoint x: 701, endPoint y: 361, distance: 395.0
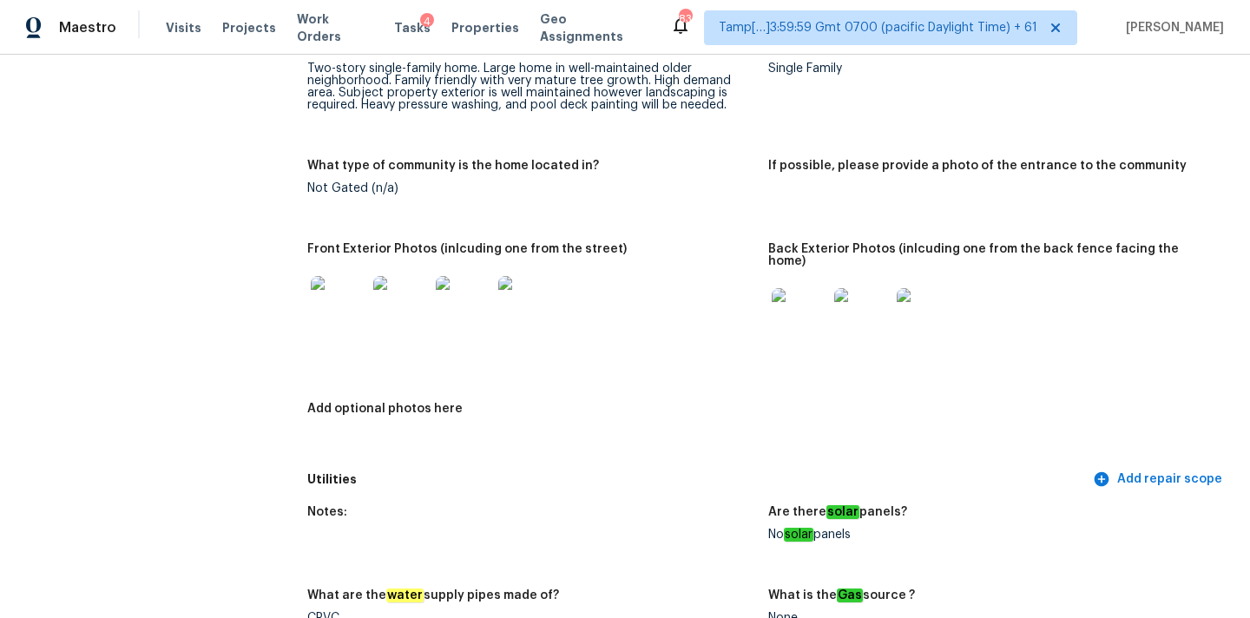
scroll to position [696, 0]
click at [792, 300] on img at bounding box center [800, 314] width 56 height 56
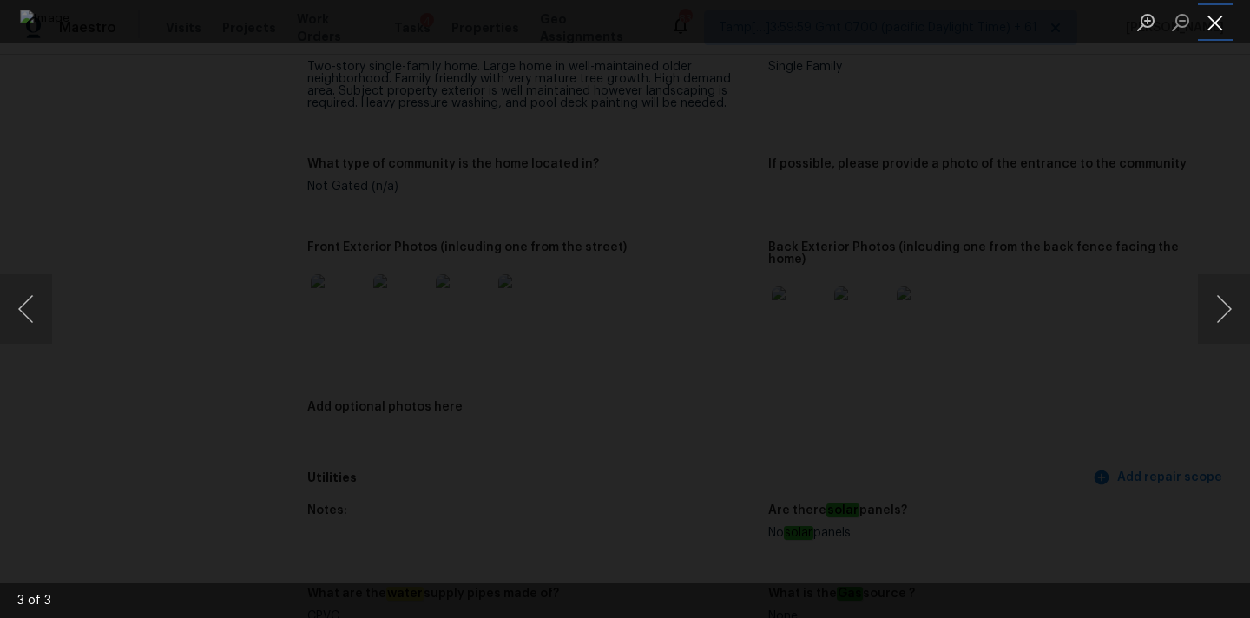
click at [1218, 21] on button "Close lightbox" at bounding box center [1215, 22] width 35 height 30
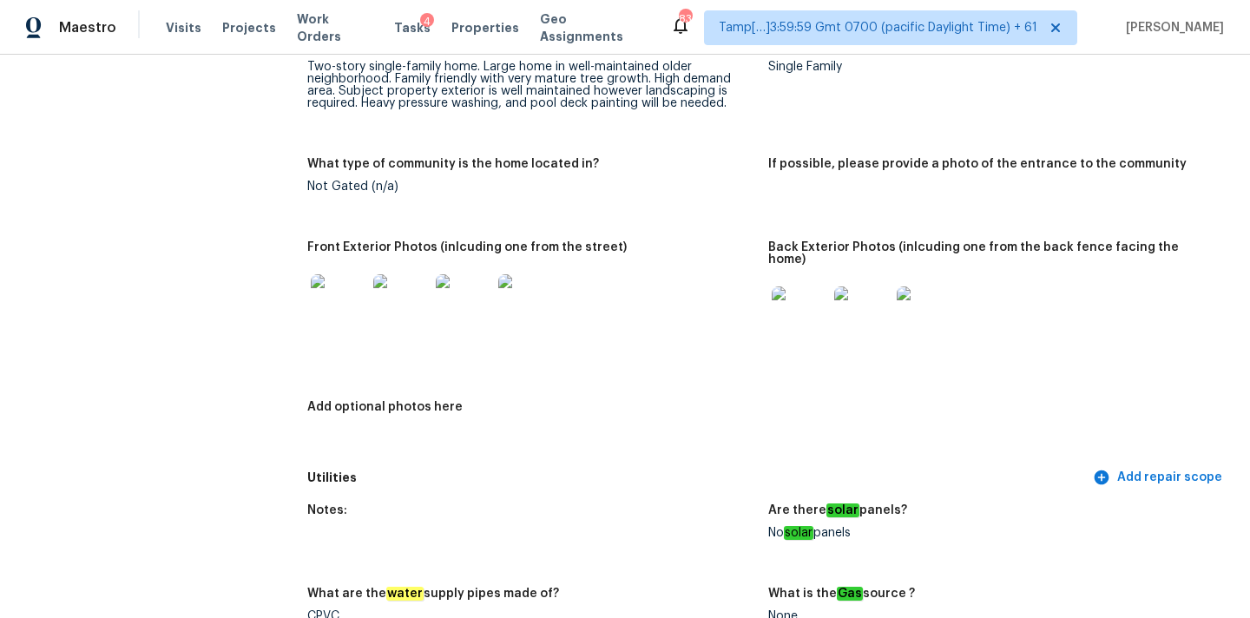
click at [347, 294] on img at bounding box center [339, 302] width 56 height 56
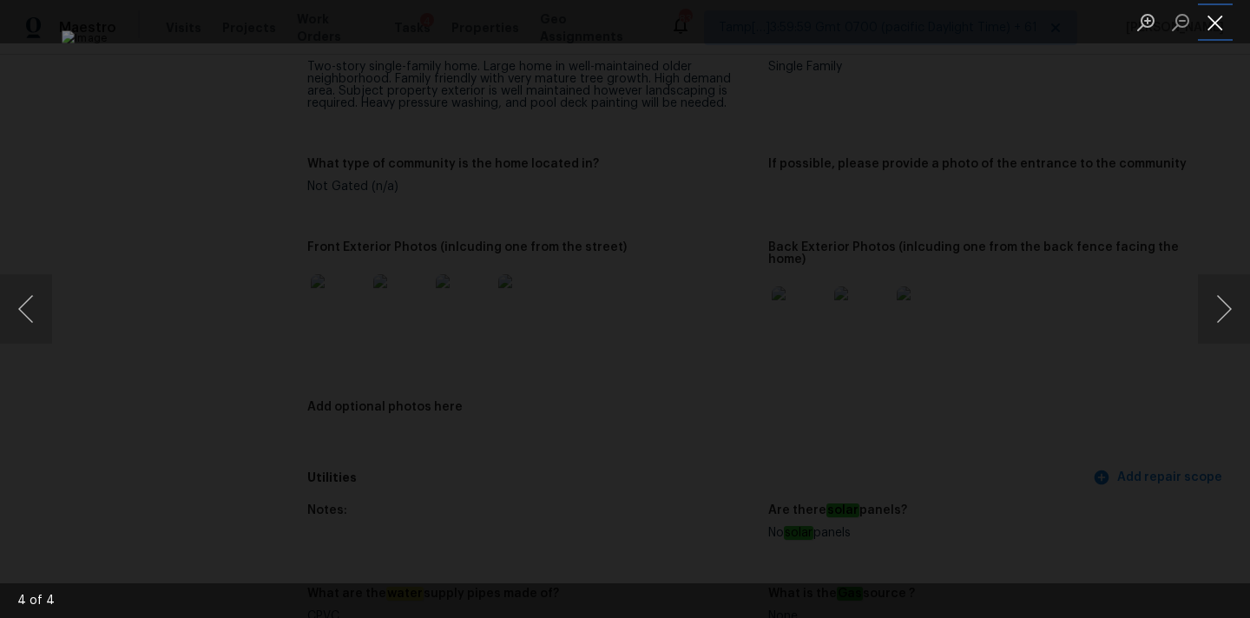
click at [1211, 17] on button "Close lightbox" at bounding box center [1215, 22] width 35 height 30
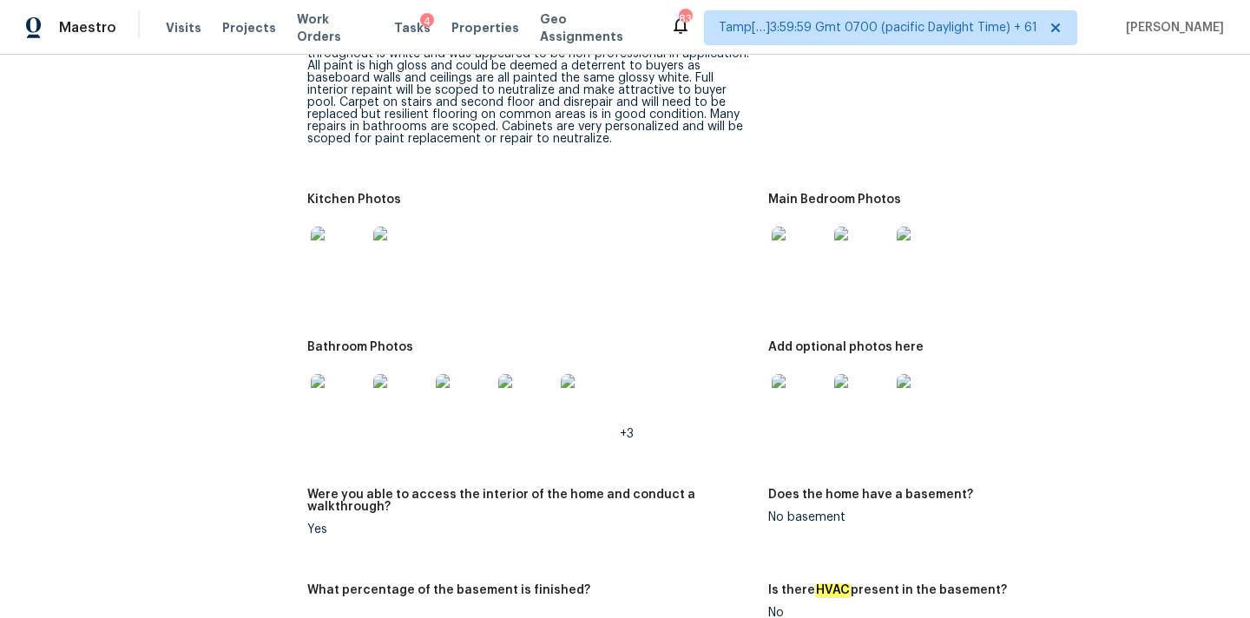
scroll to position [2907, 0]
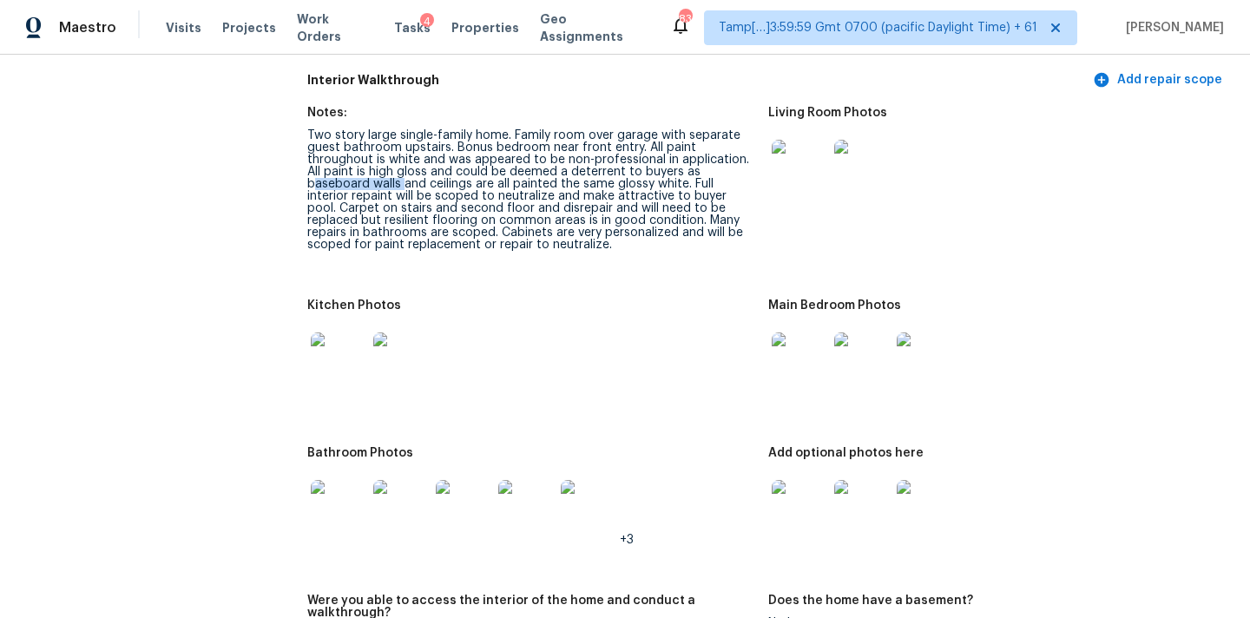
drag, startPoint x: 313, startPoint y: 168, endPoint x: 402, endPoint y: 168, distance: 88.5
click at [402, 168] on div "Two story large single-family home. Family room over garage with separate guest…" at bounding box center [530, 190] width 447 height 122
drag, startPoint x: 693, startPoint y: 170, endPoint x: 345, endPoint y: 185, distance: 347.5
click at [345, 185] on div "Two story large single-family home. Family room over garage with separate guest…" at bounding box center [530, 190] width 447 height 122
click at [804, 165] on img at bounding box center [800, 168] width 56 height 56
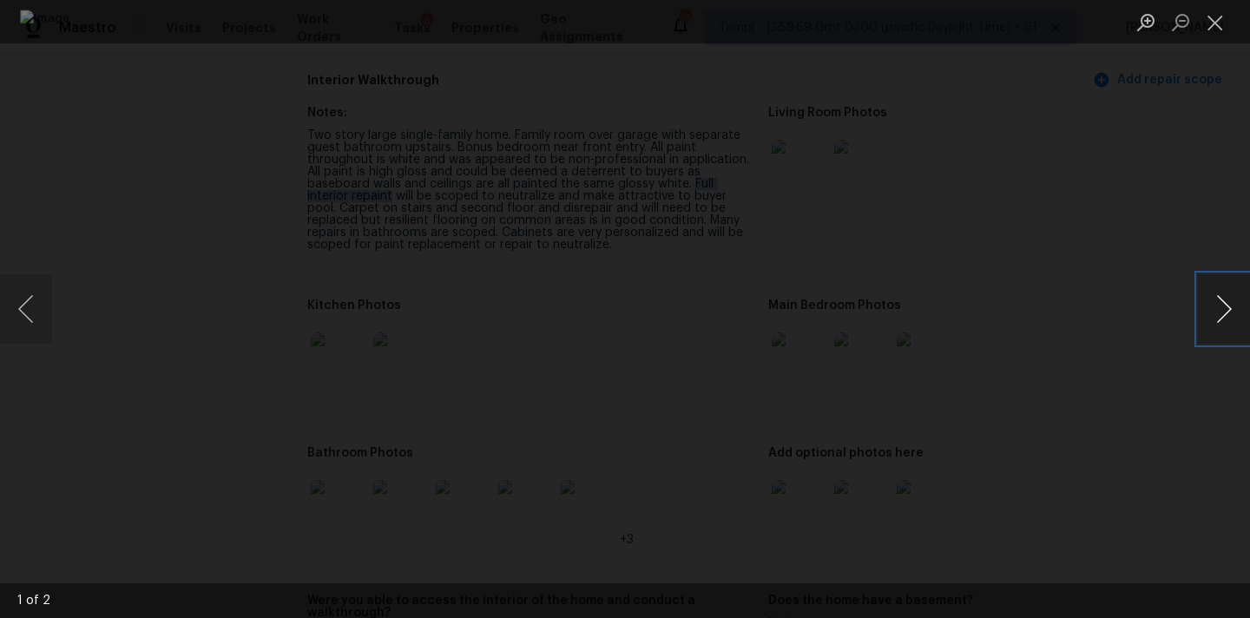
click at [1227, 304] on button "Next image" at bounding box center [1224, 308] width 52 height 69
click at [1218, 25] on button "Close lightbox" at bounding box center [1215, 22] width 35 height 30
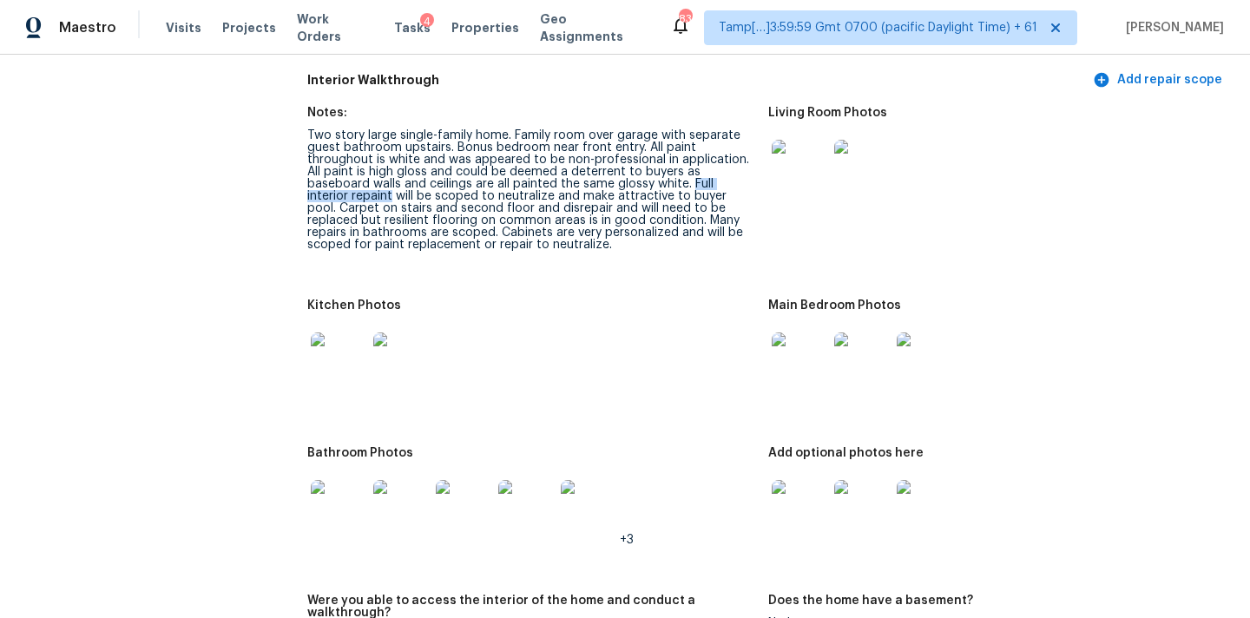
click at [793, 345] on img at bounding box center [800, 360] width 56 height 56
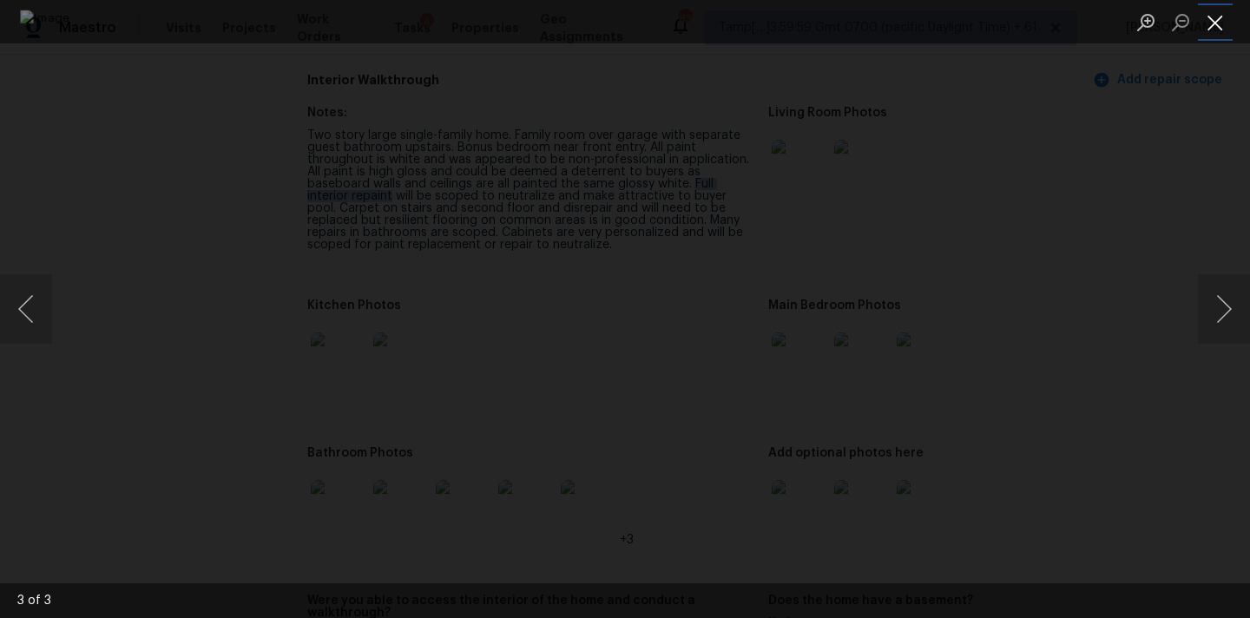
click at [1208, 25] on button "Close lightbox" at bounding box center [1215, 22] width 35 height 30
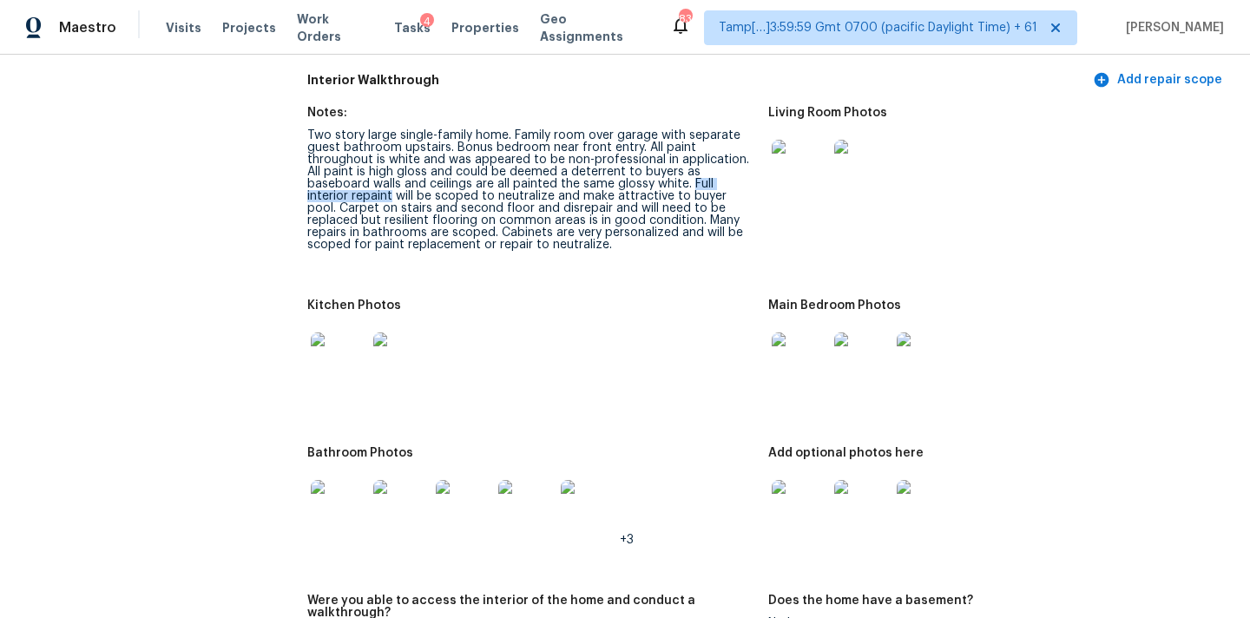
click at [339, 345] on img at bounding box center [339, 360] width 56 height 56
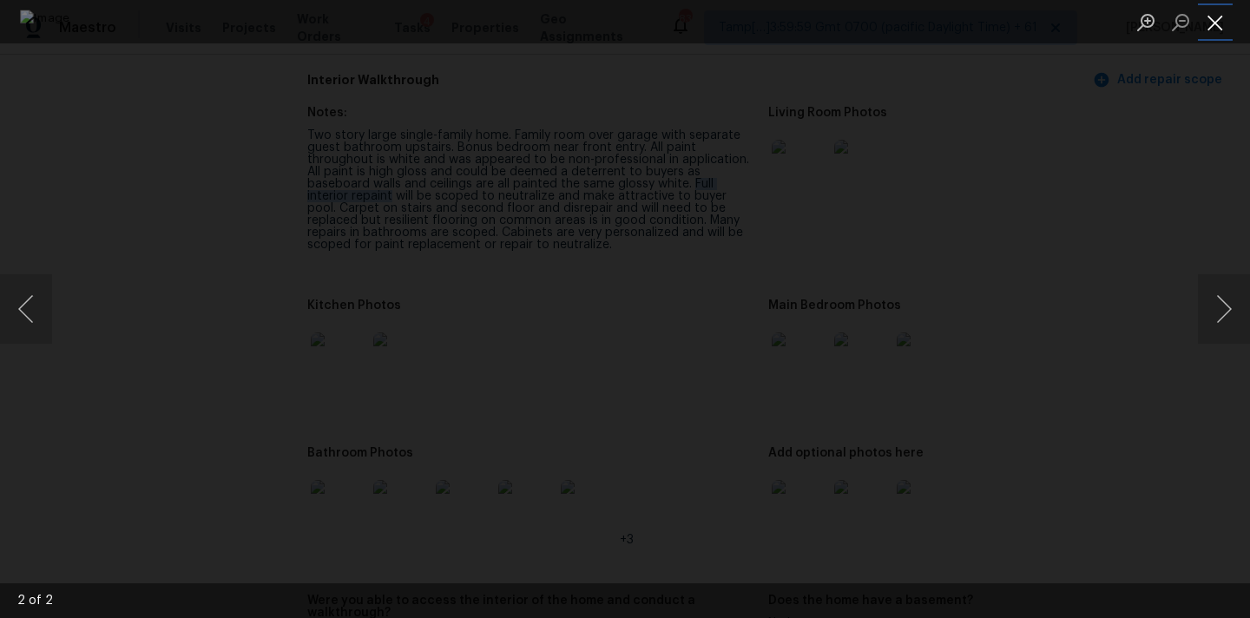
click at [1214, 16] on button "Close lightbox" at bounding box center [1215, 22] width 35 height 30
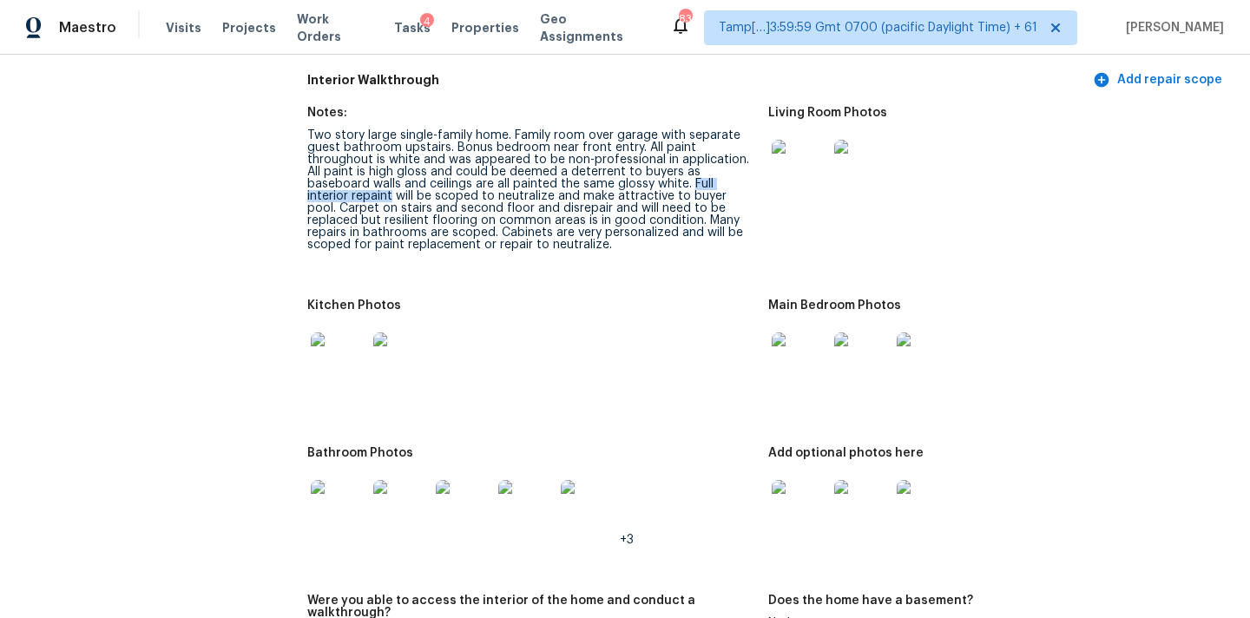
click at [344, 489] on img at bounding box center [339, 508] width 56 height 56
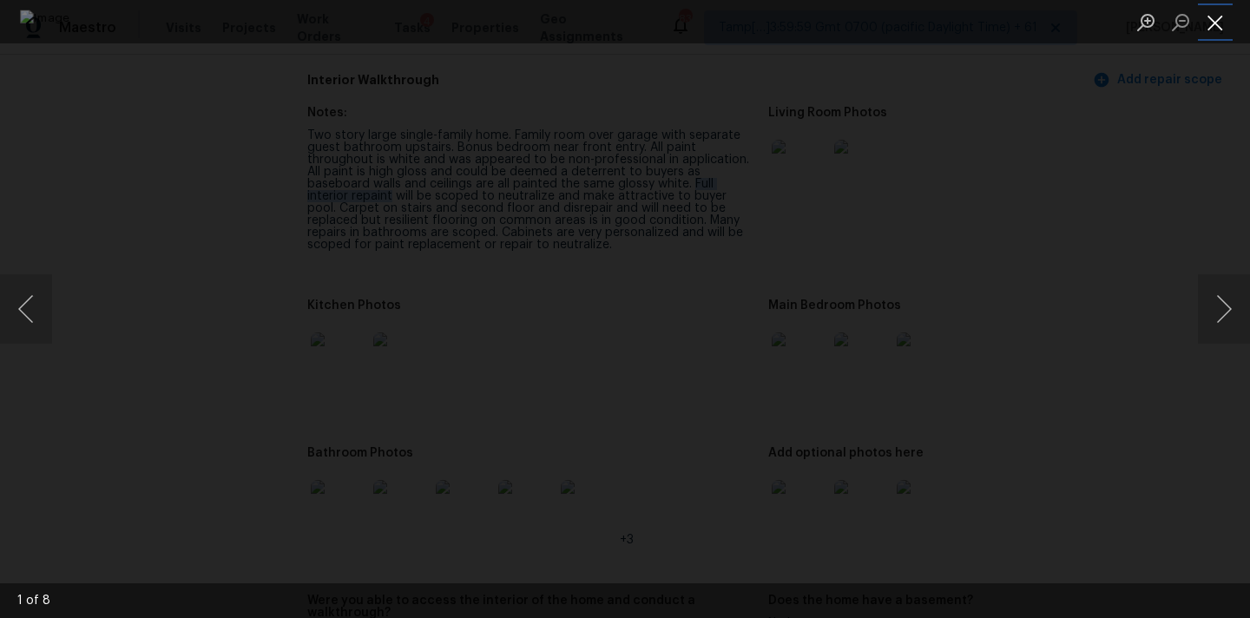
click at [1202, 15] on button "Close lightbox" at bounding box center [1215, 22] width 35 height 30
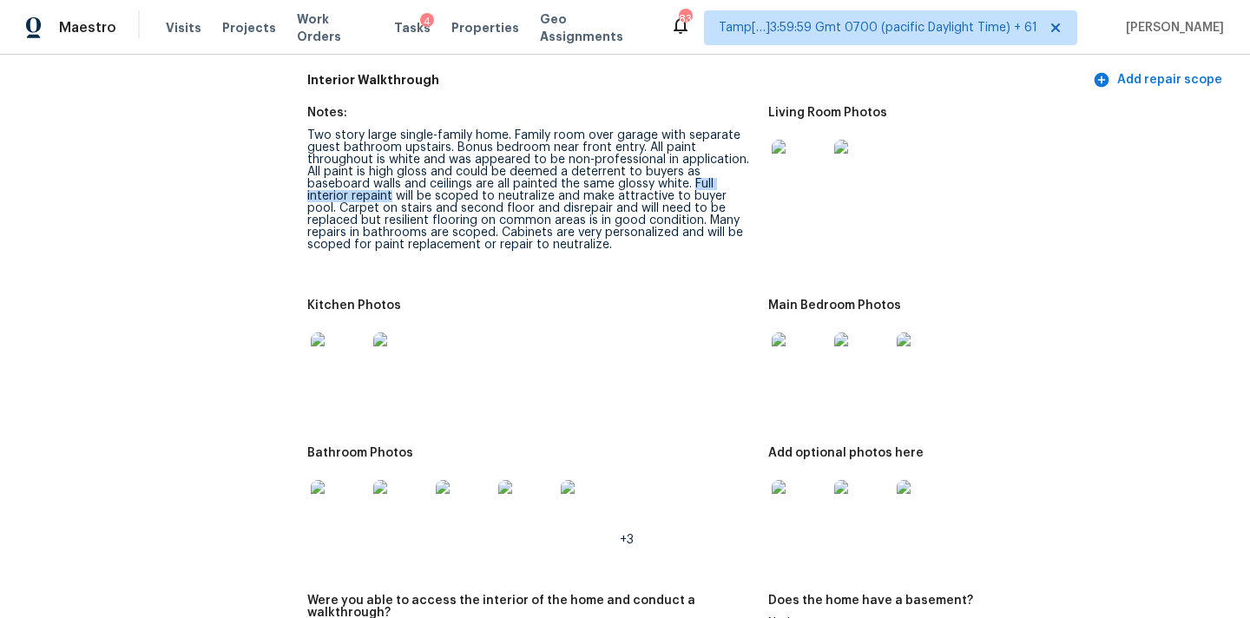
click at [805, 494] on img at bounding box center [800, 508] width 56 height 56
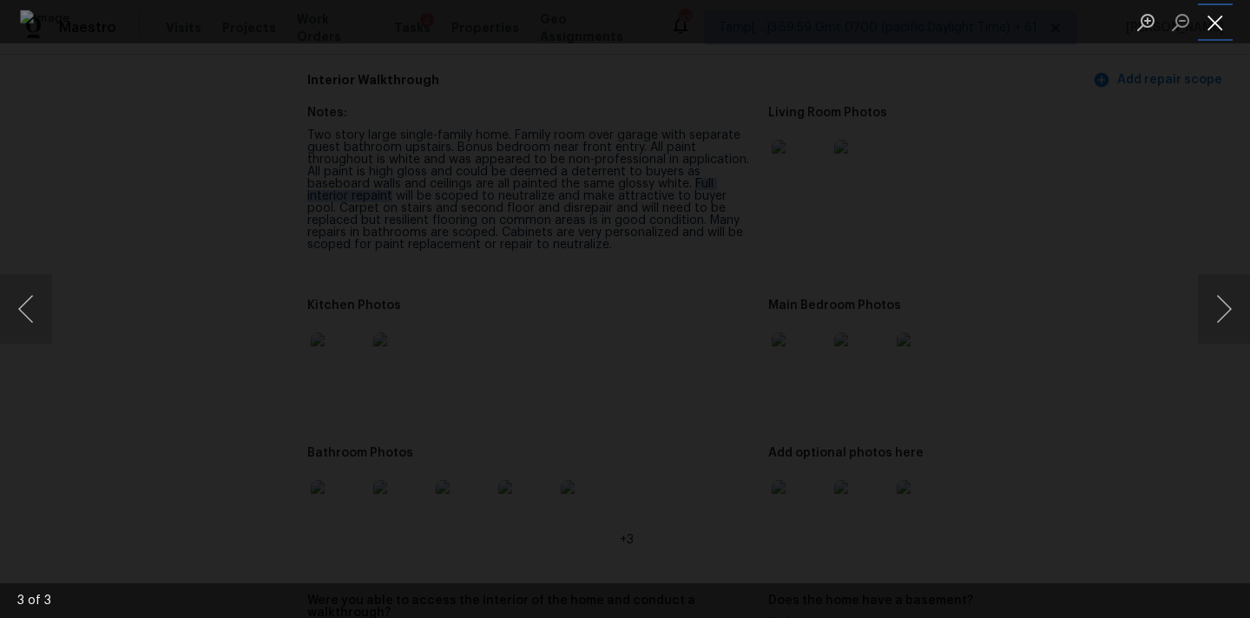
click at [1202, 30] on button "Close lightbox" at bounding box center [1215, 22] width 35 height 30
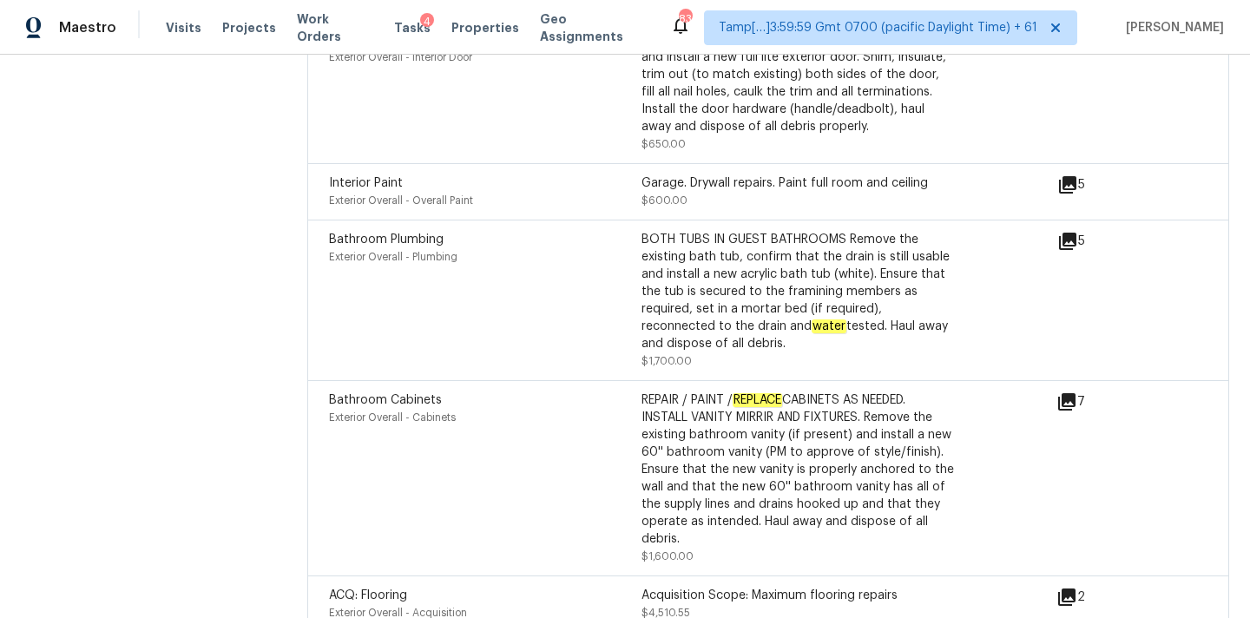
scroll to position [5539, 0]
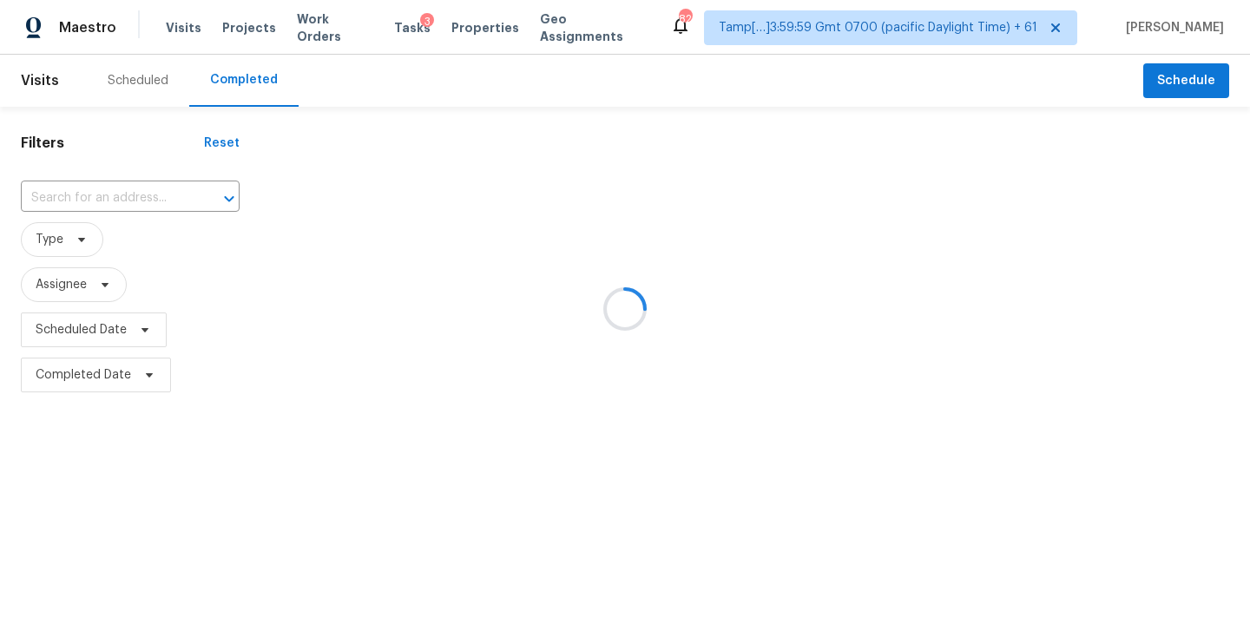
click at [48, 199] on div at bounding box center [625, 309] width 1250 height 618
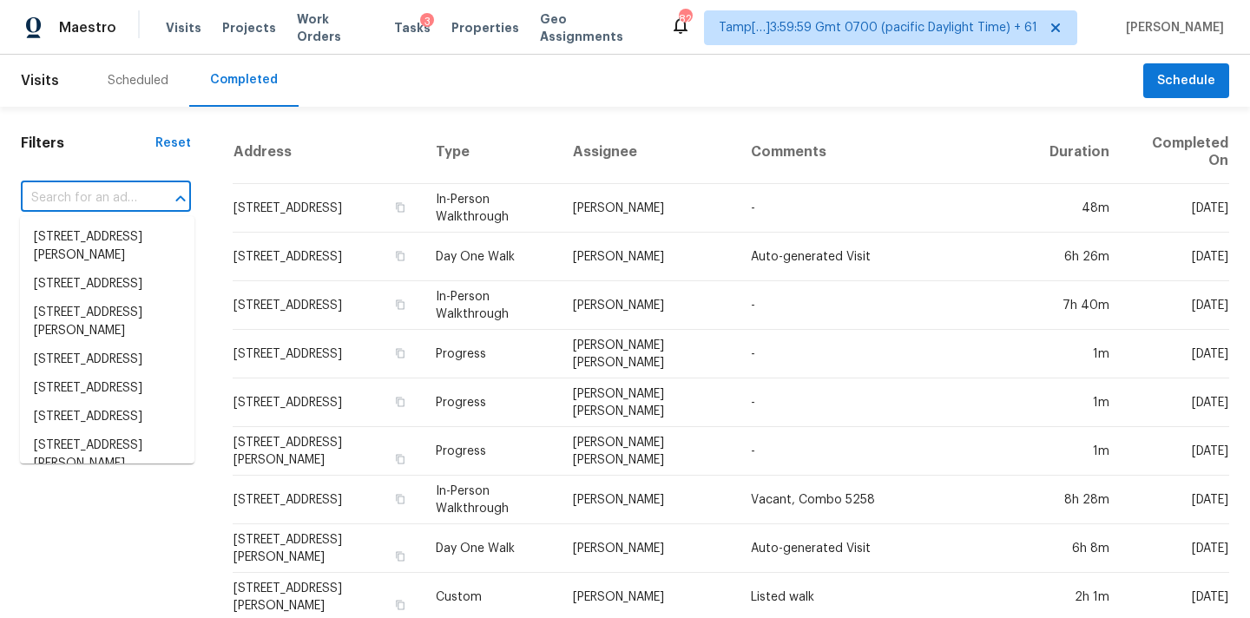
click at [51, 199] on input "text" at bounding box center [82, 198] width 122 height 27
paste input "19410 Smithville Ln, Cornelius, NC 28031"
type input "19410 Smithville Ln, Cornelius, NC 28031"
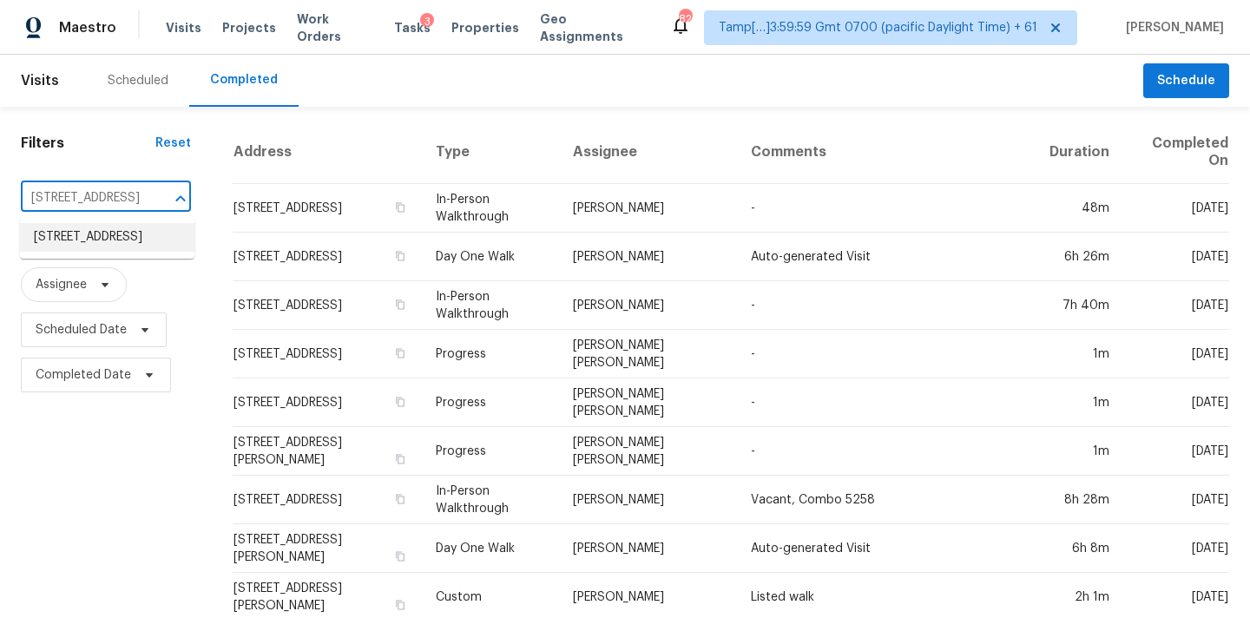
click at [70, 240] on li "19410 Smithville Ln, Cornelius, NC 28031" at bounding box center [107, 237] width 174 height 29
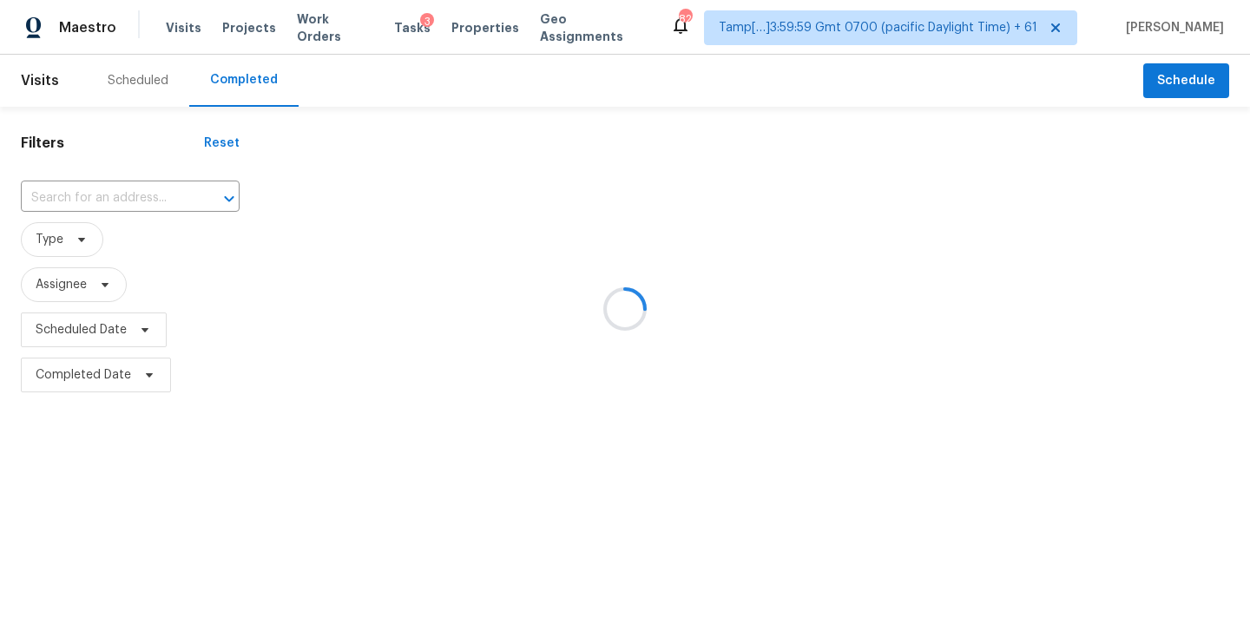
type input "19410 Smithville Ln, Cornelius, NC 28031"
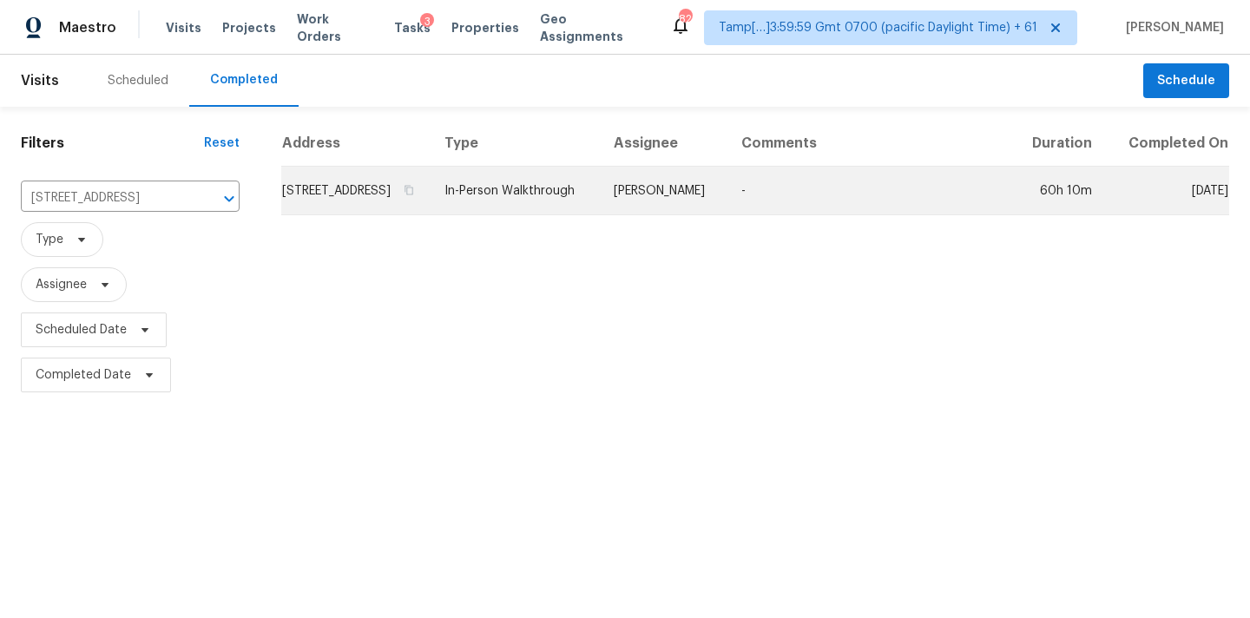
click at [691, 210] on td "Greg Janiak" at bounding box center [664, 191] width 128 height 49
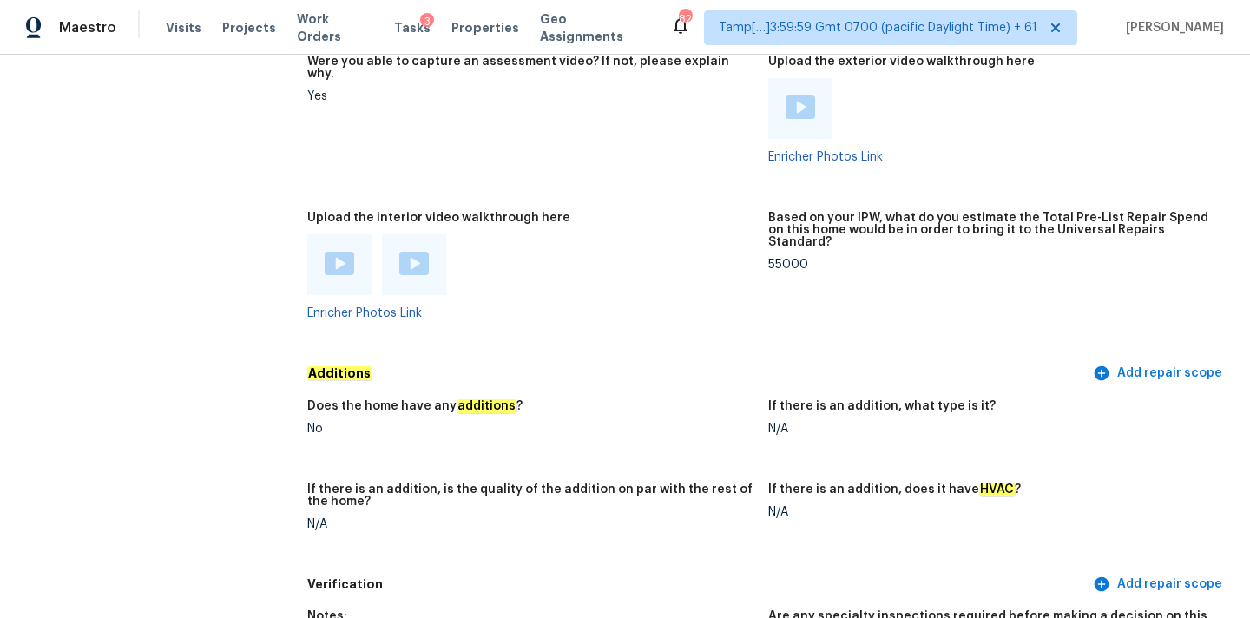
scroll to position [2745, 0]
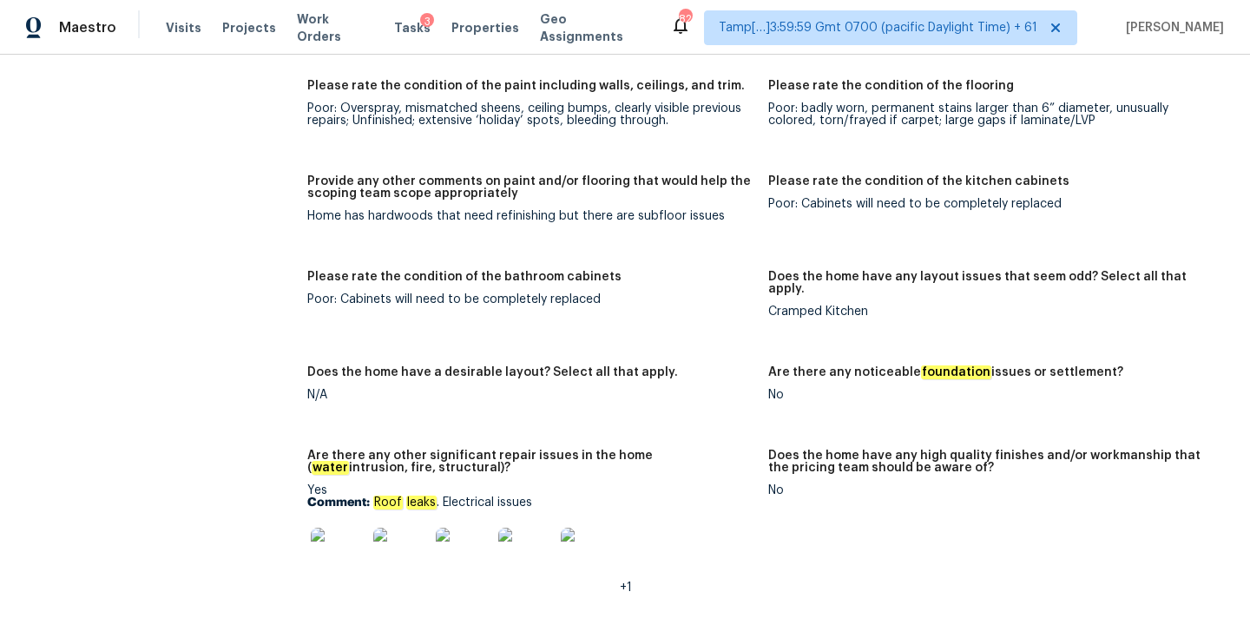
click at [328, 528] on img at bounding box center [339, 556] width 56 height 56
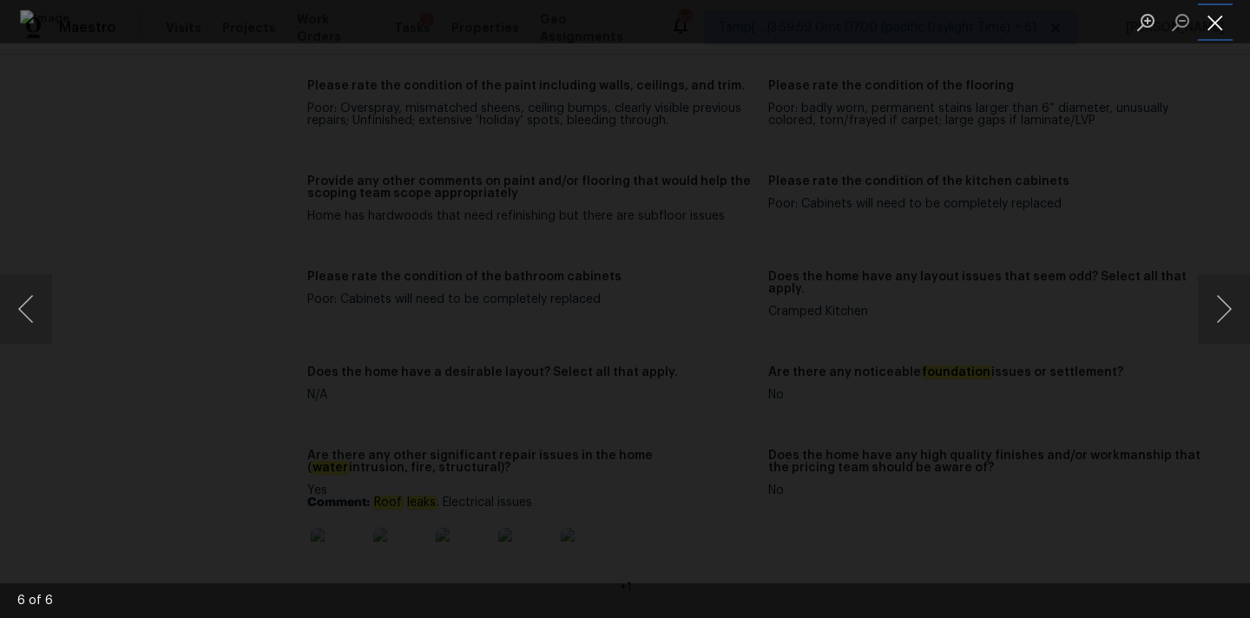
click at [1215, 25] on button "Close lightbox" at bounding box center [1215, 22] width 35 height 30
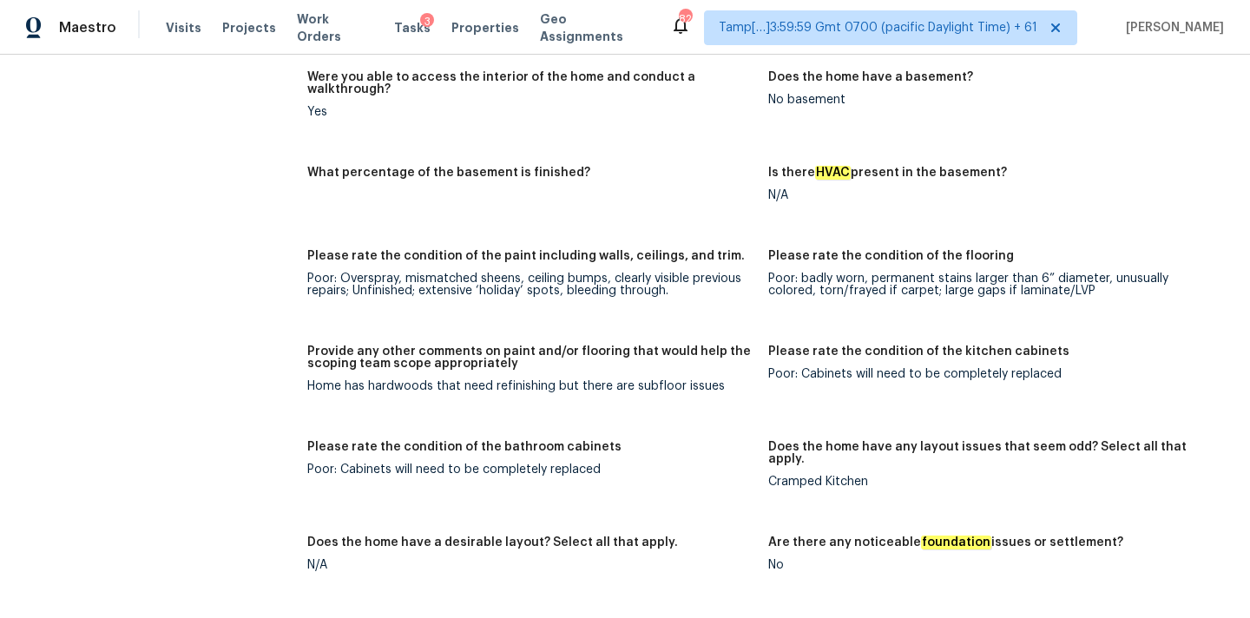
scroll to position [3913, 0]
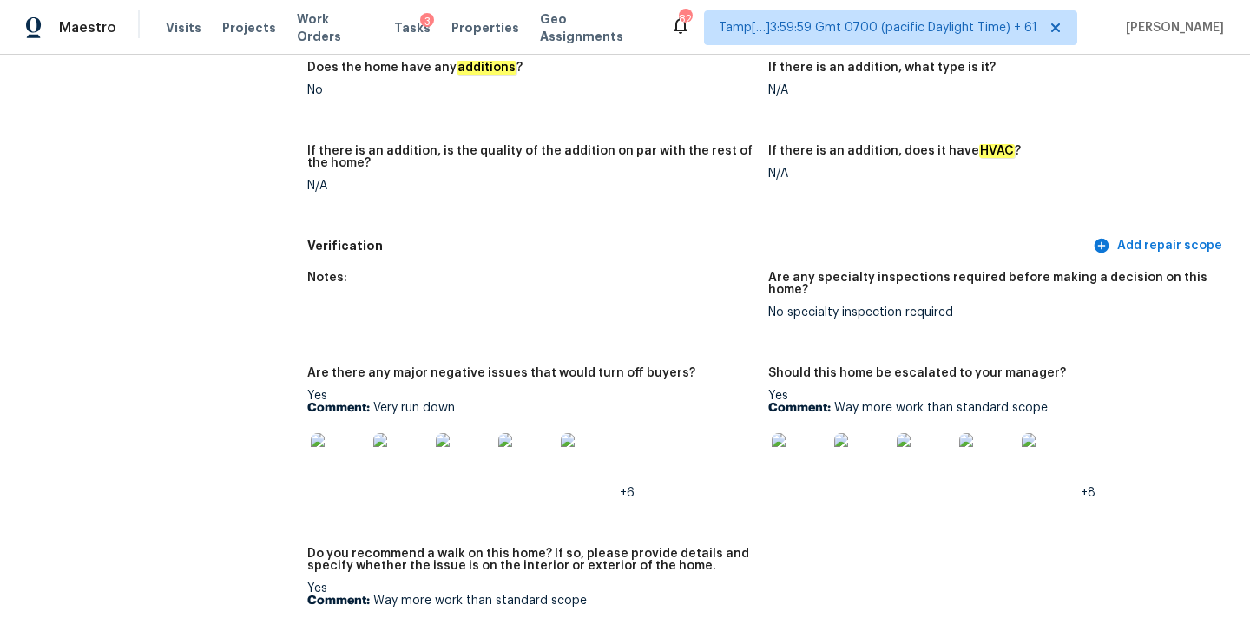
click at [794, 433] on img at bounding box center [800, 461] width 56 height 56
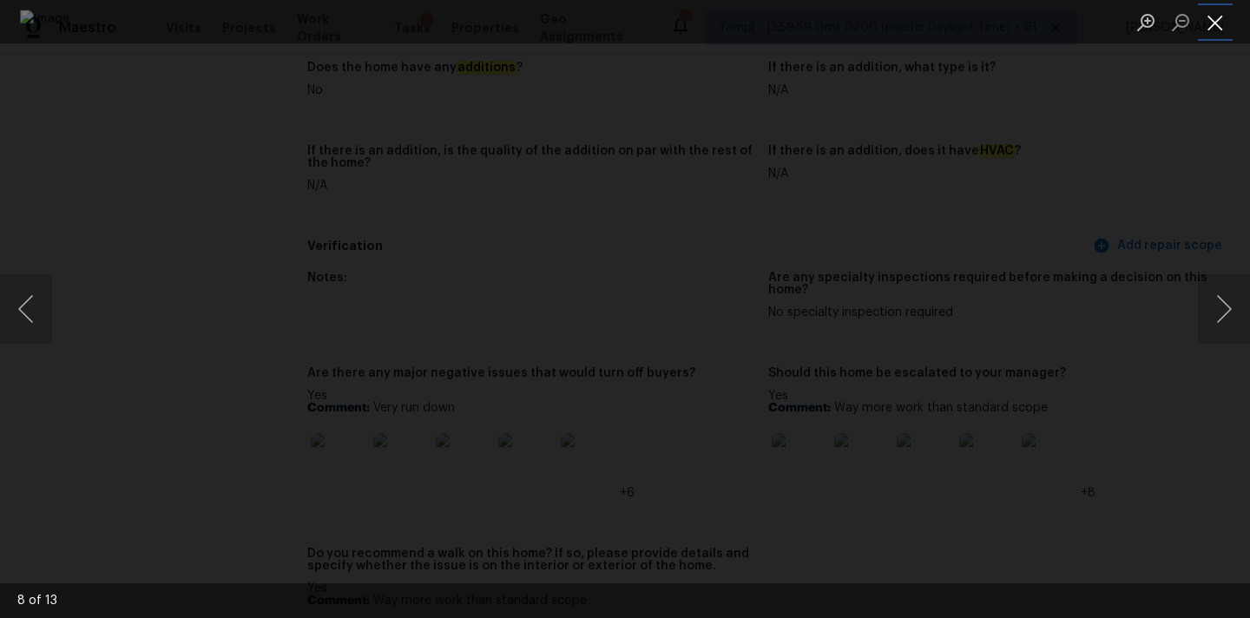
click at [1220, 28] on button "Close lightbox" at bounding box center [1215, 22] width 35 height 30
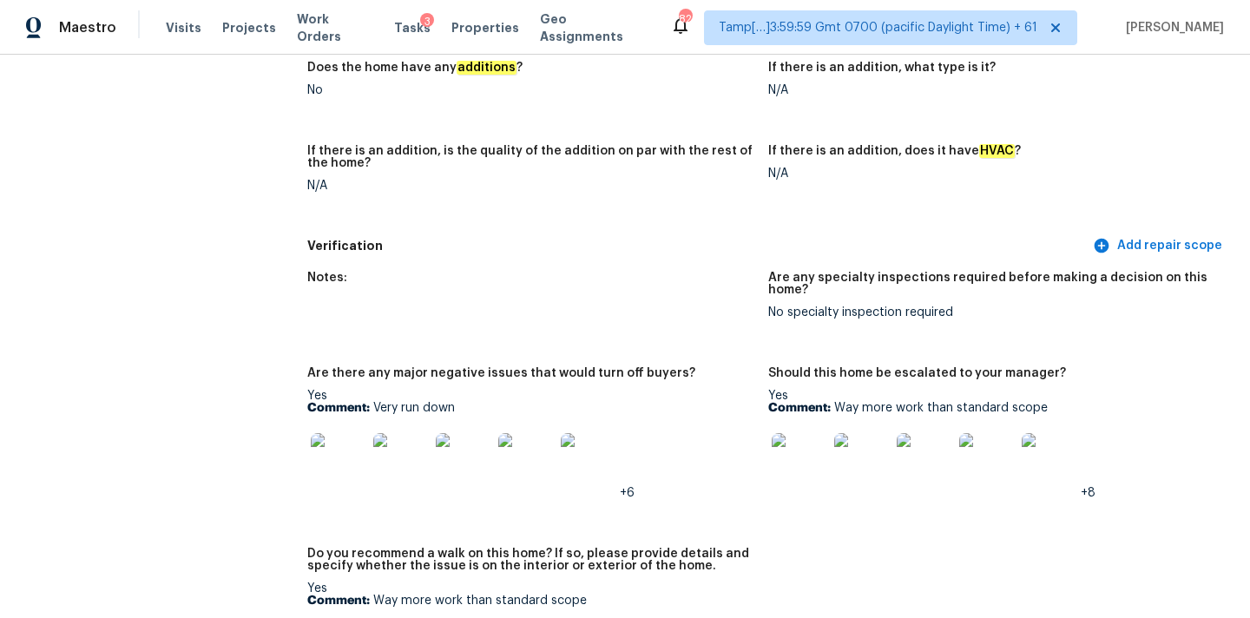
click at [343, 433] on img at bounding box center [339, 461] width 56 height 56
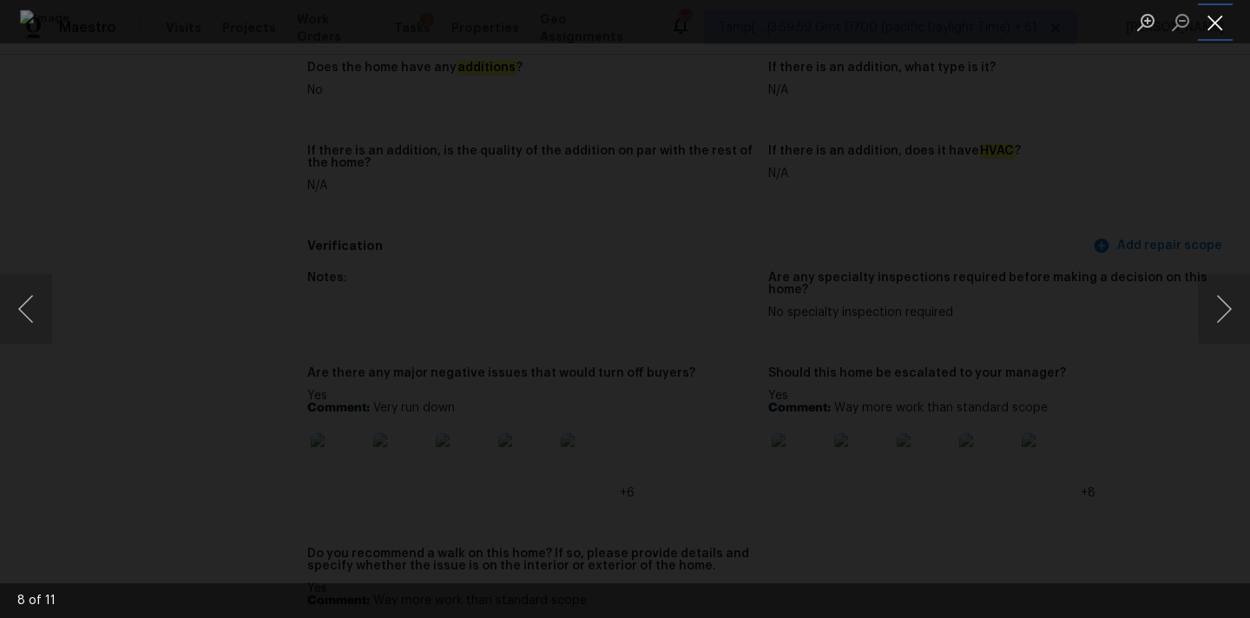
click at [1206, 17] on button "Close lightbox" at bounding box center [1215, 22] width 35 height 30
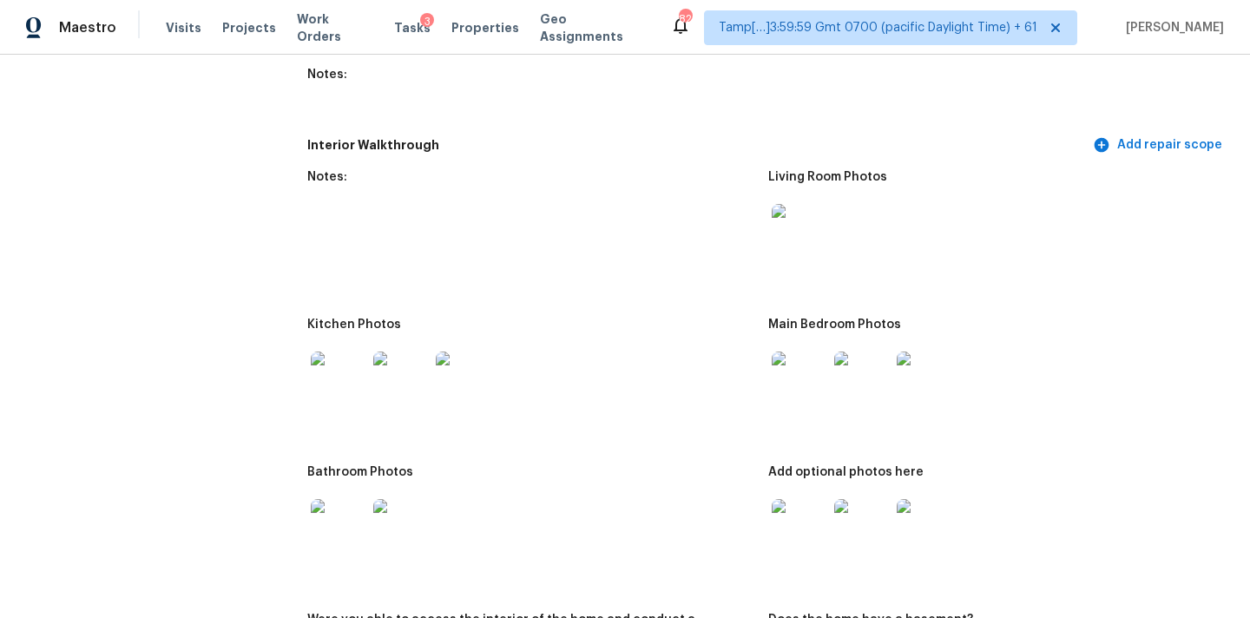
scroll to position [2017, 0]
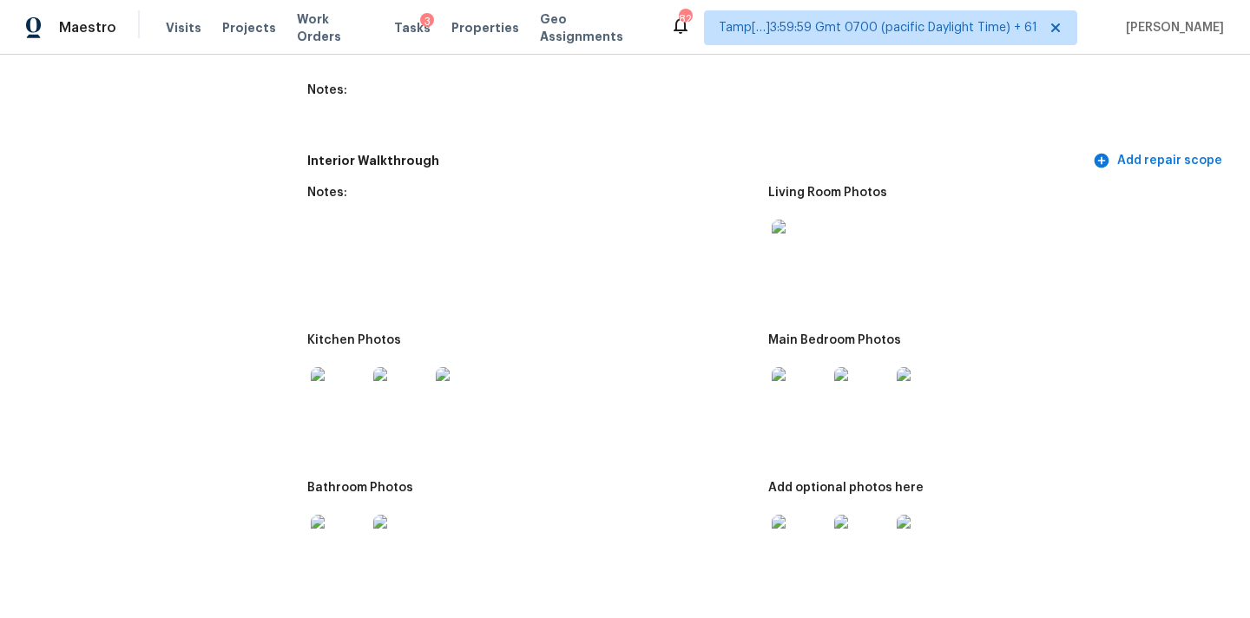
click at [792, 229] on img at bounding box center [800, 248] width 56 height 56
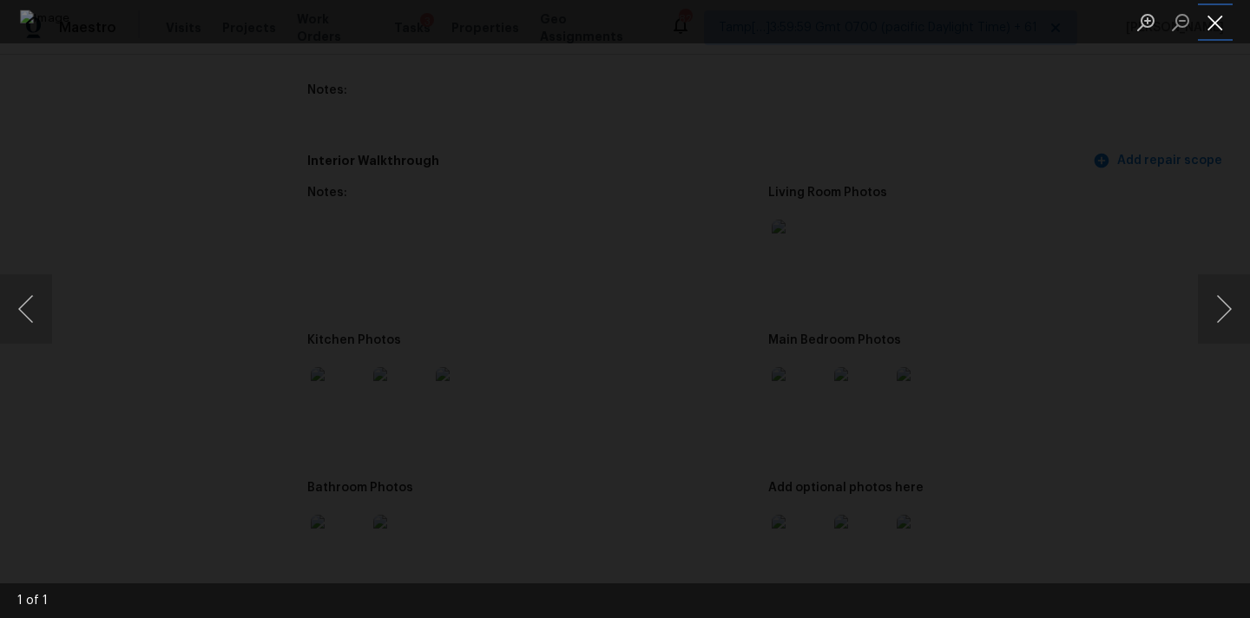
click at [1211, 14] on button "Close lightbox" at bounding box center [1215, 22] width 35 height 30
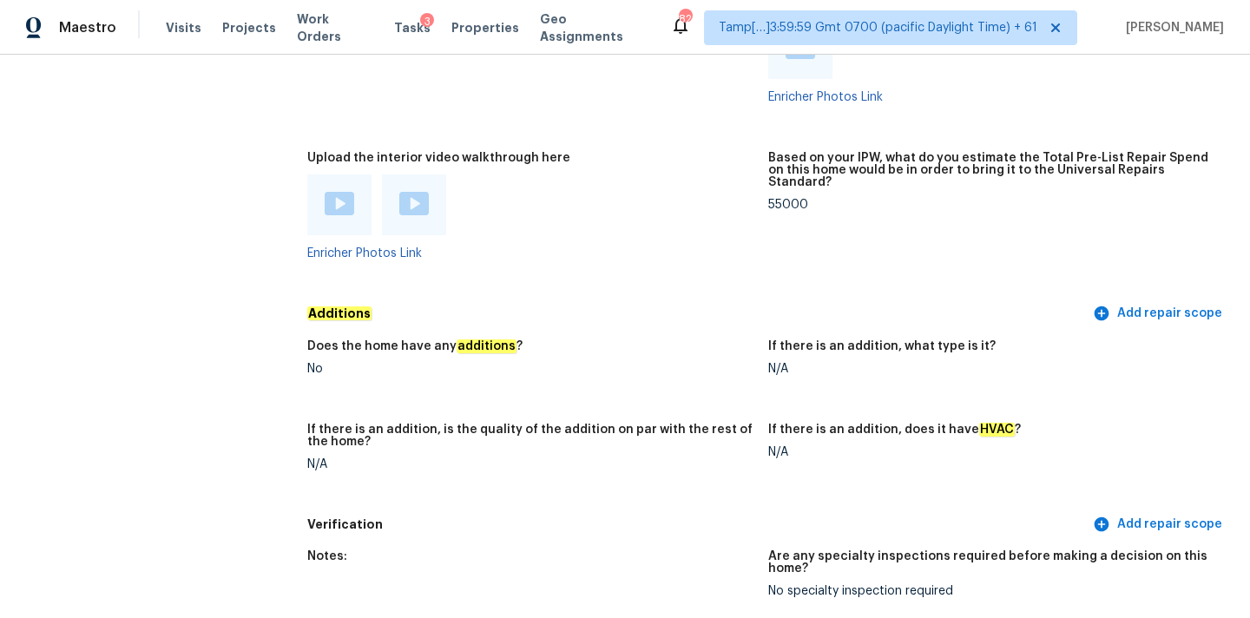
scroll to position [3549, 0]
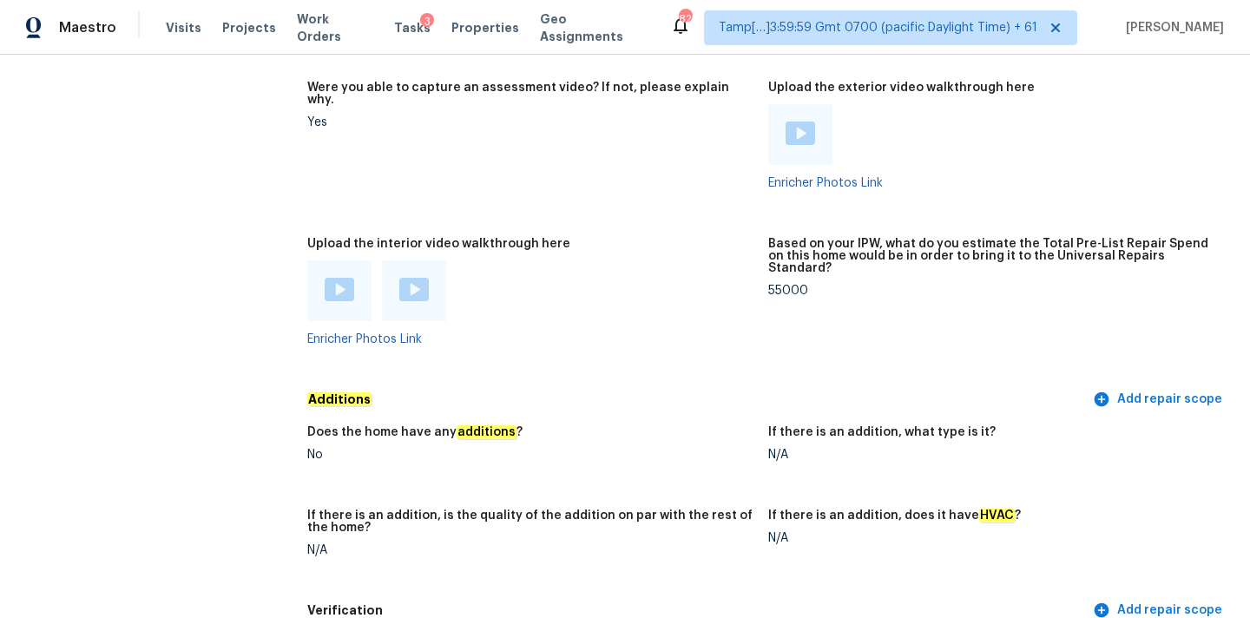
click at [332, 278] on img at bounding box center [340, 289] width 30 height 23
click at [419, 278] on img at bounding box center [414, 289] width 30 height 23
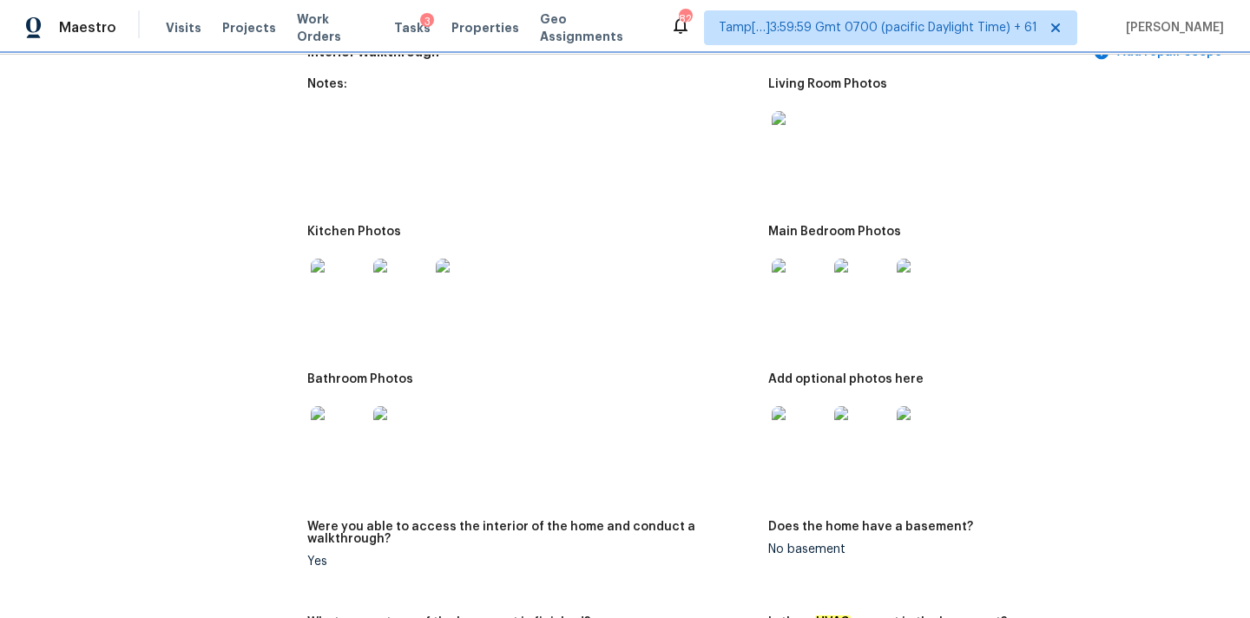
scroll to position [2021, 0]
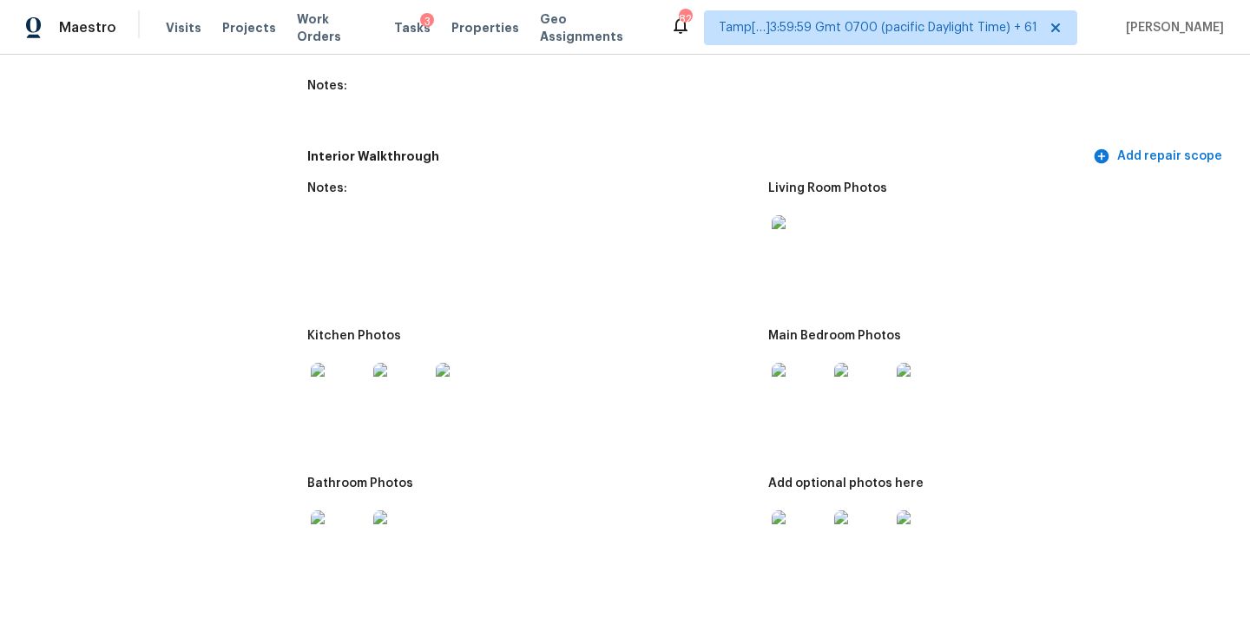
click at [341, 523] on img at bounding box center [339, 538] width 56 height 56
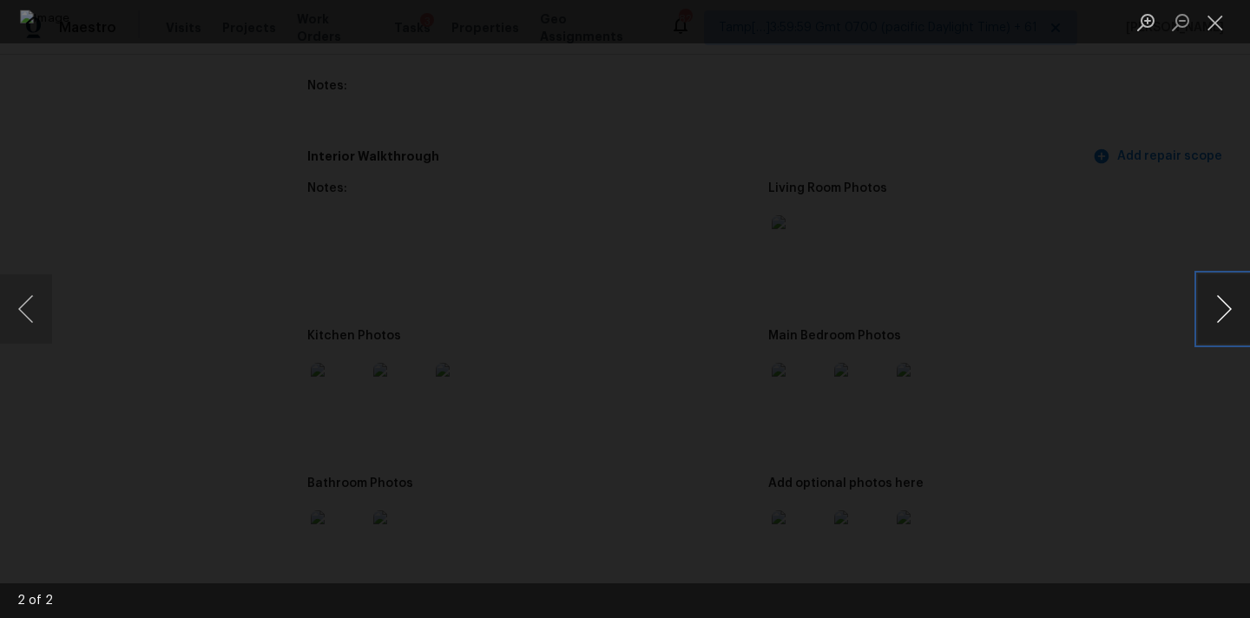
click at [1220, 301] on button "Next image" at bounding box center [1224, 308] width 52 height 69
click at [1212, 18] on button "Close lightbox" at bounding box center [1215, 22] width 35 height 30
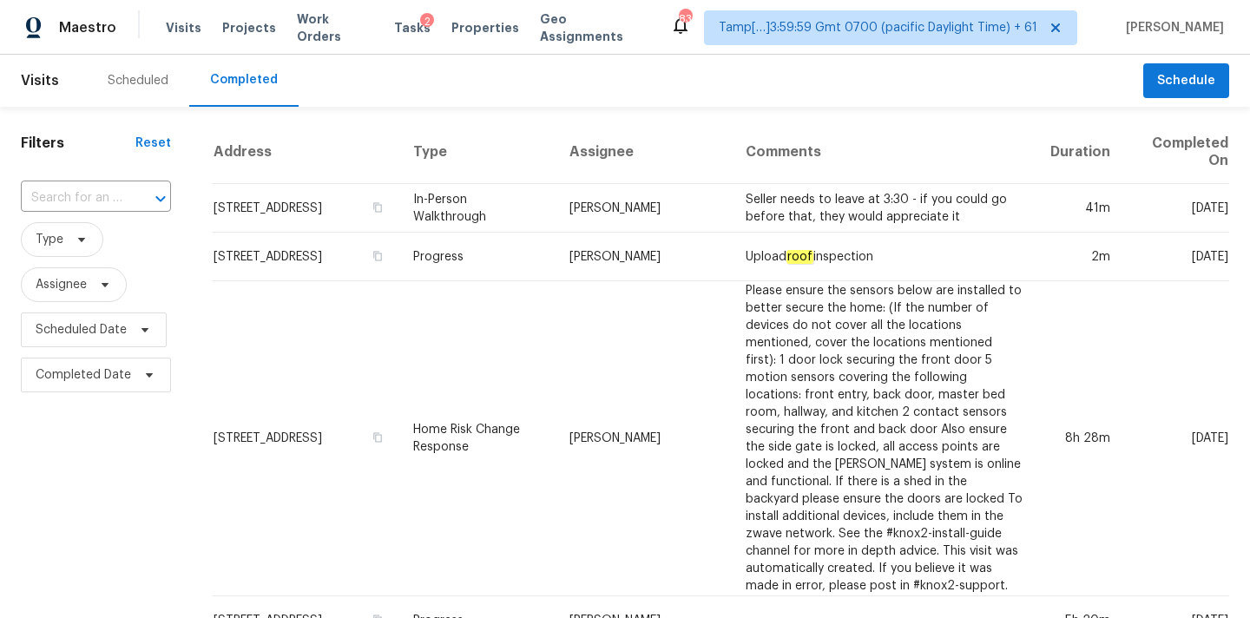
click at [76, 197] on input "text" at bounding box center [72, 198] width 102 height 27
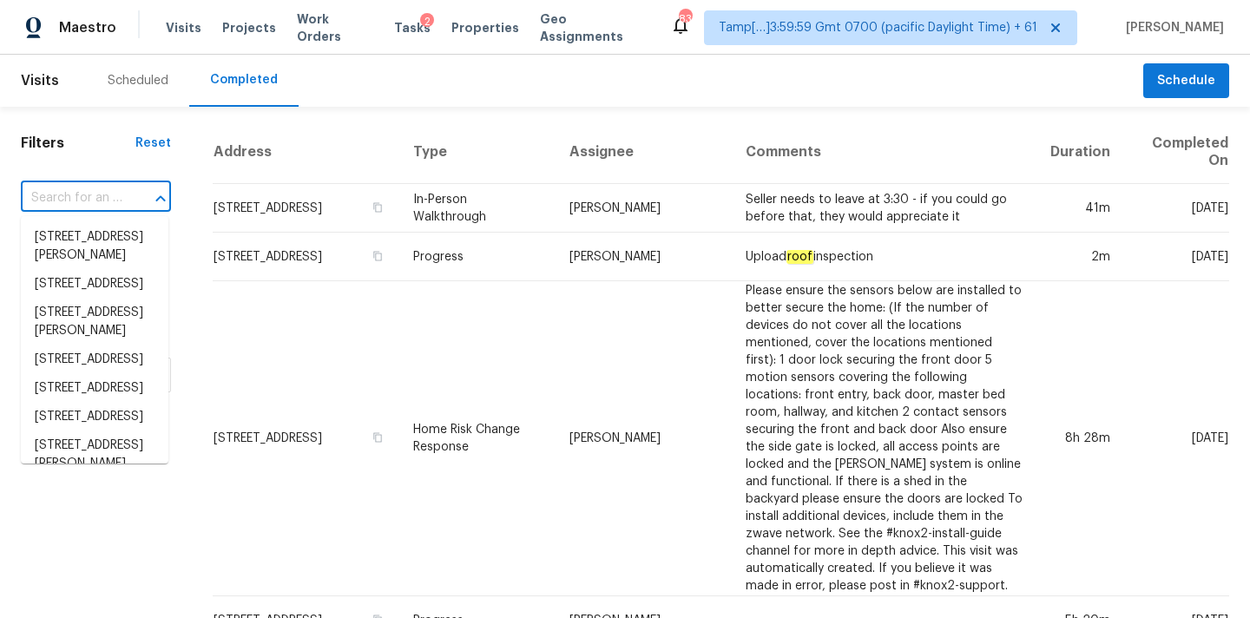
paste input "99 Lakepointe Cir Kissimmee FL 34743"
type input "99 Lakepointe Cir Kissimmee FL 34743"
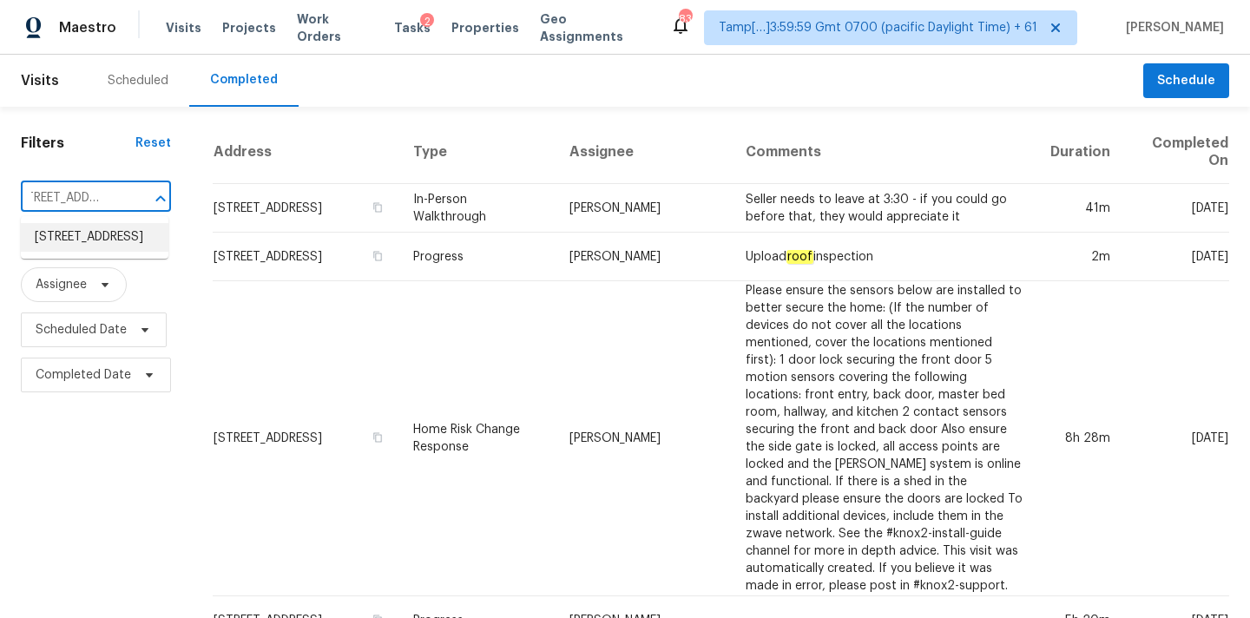
click at [84, 246] on li "99 Lakepointe Cir, Kissimmee, FL 34743" at bounding box center [95, 237] width 148 height 29
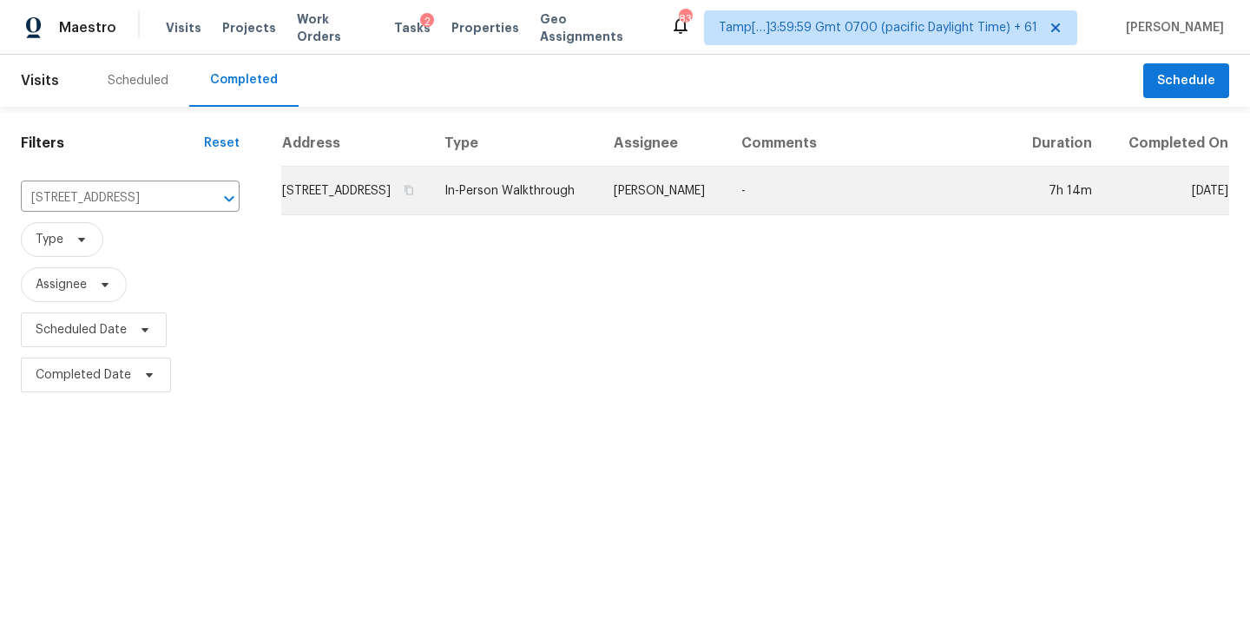
click at [664, 214] on td "Samuel Rivera" at bounding box center [664, 191] width 128 height 49
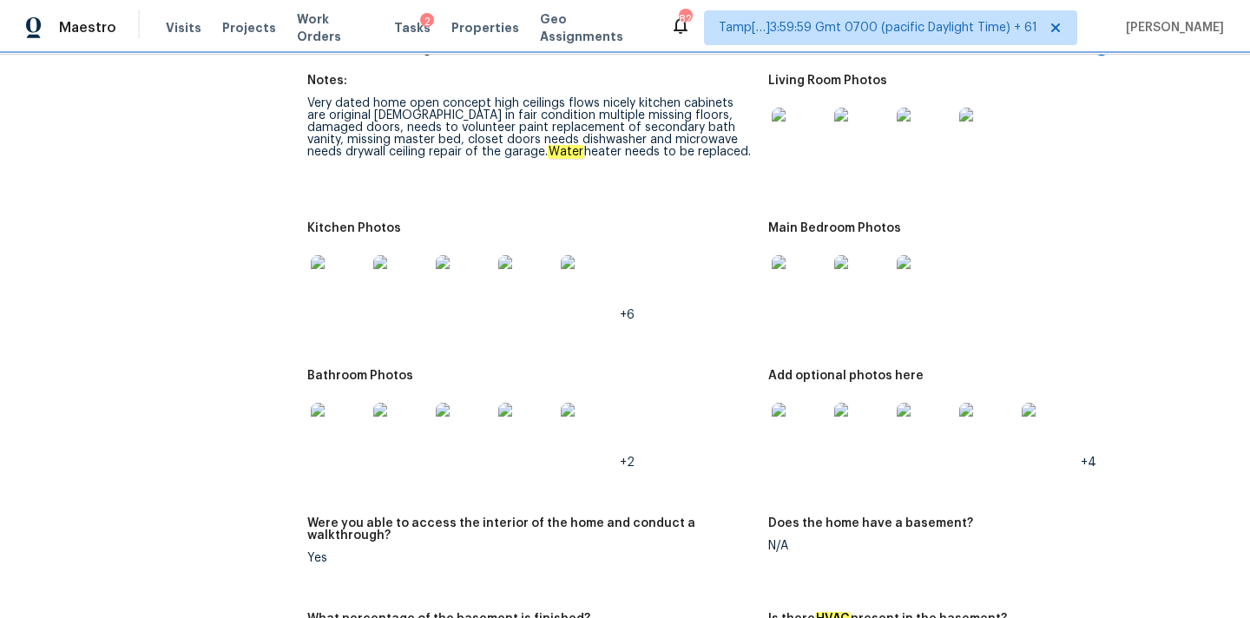
scroll to position [2008, 0]
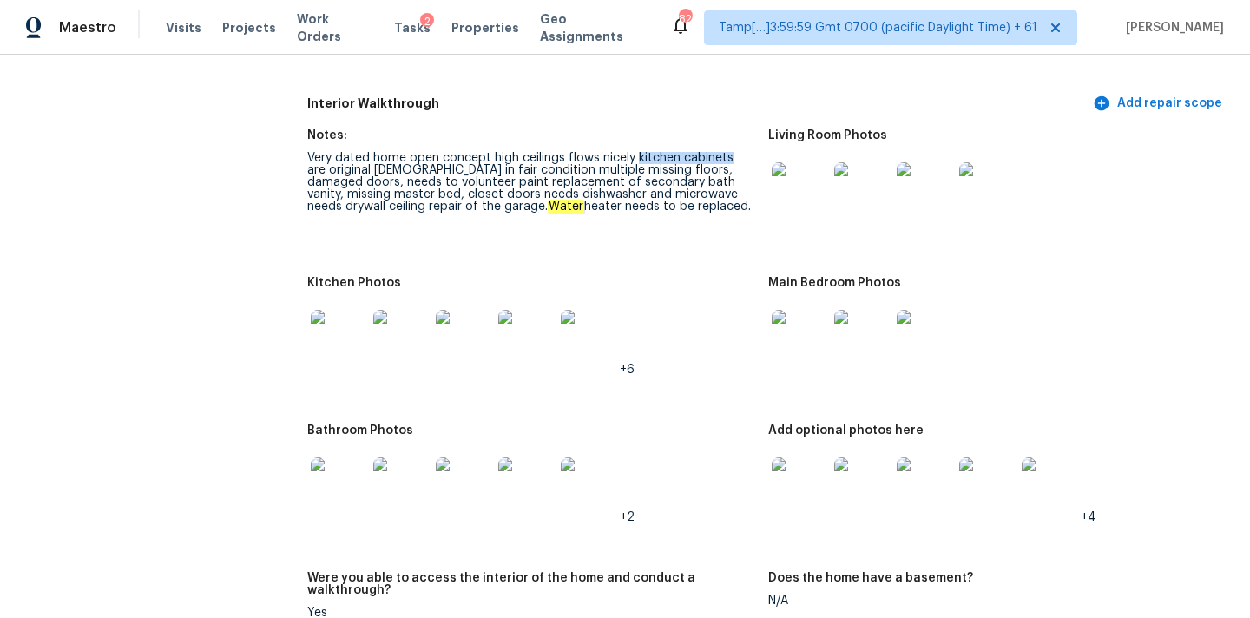
drag, startPoint x: 636, startPoint y: 141, endPoint x: 729, endPoint y: 148, distance: 93.1
click at [729, 152] on div "Very dated home open concept high ceilings flows nicely kitchen cabinets are or…" at bounding box center [530, 182] width 447 height 61
copy div "kitchen cabinets"
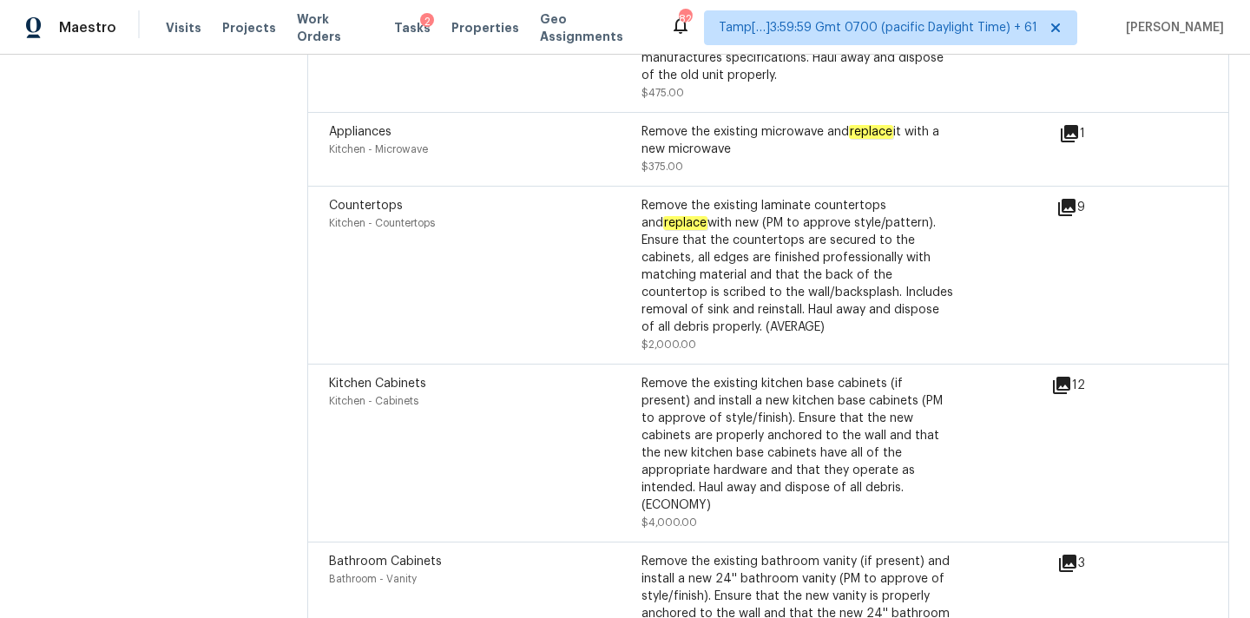
scroll to position [1817, 0]
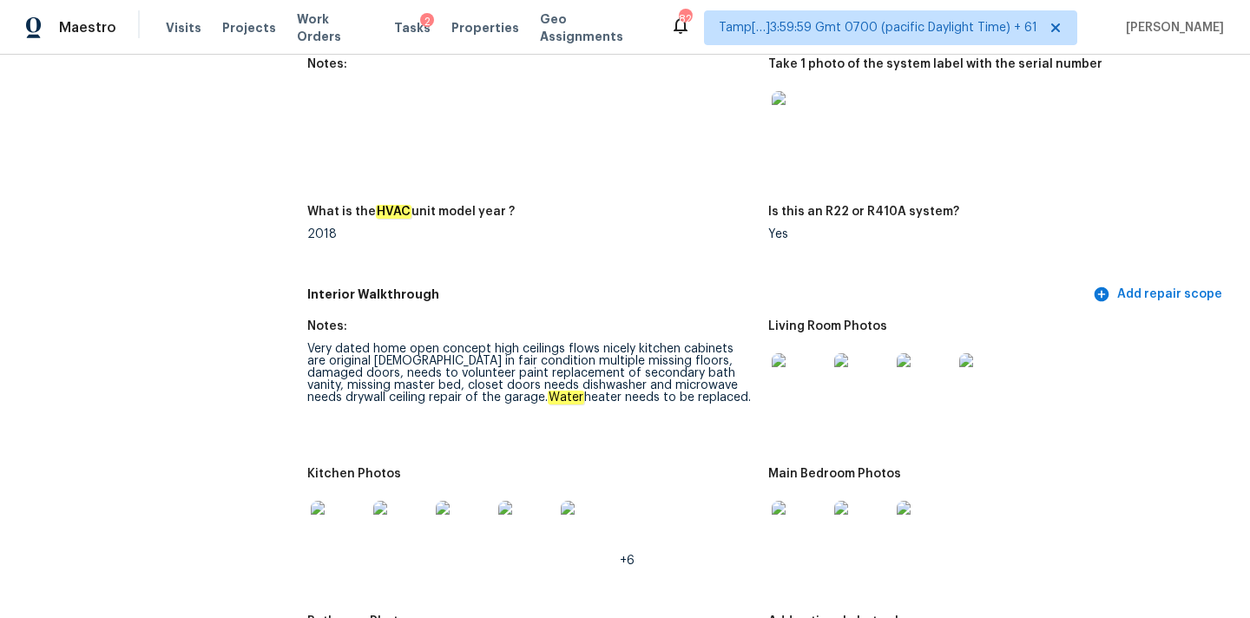
click at [620, 352] on div "Very dated home open concept high ceilings flows nicely kitchen cabinets are or…" at bounding box center [530, 373] width 447 height 61
copy div "floors"
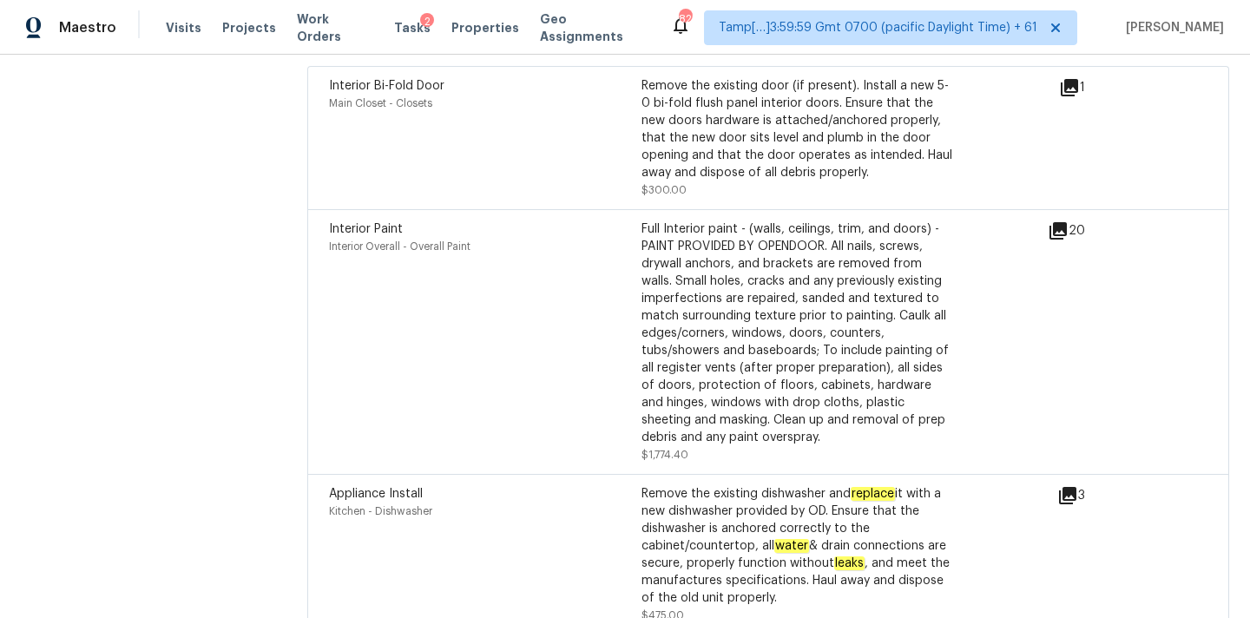
scroll to position [1829, 0]
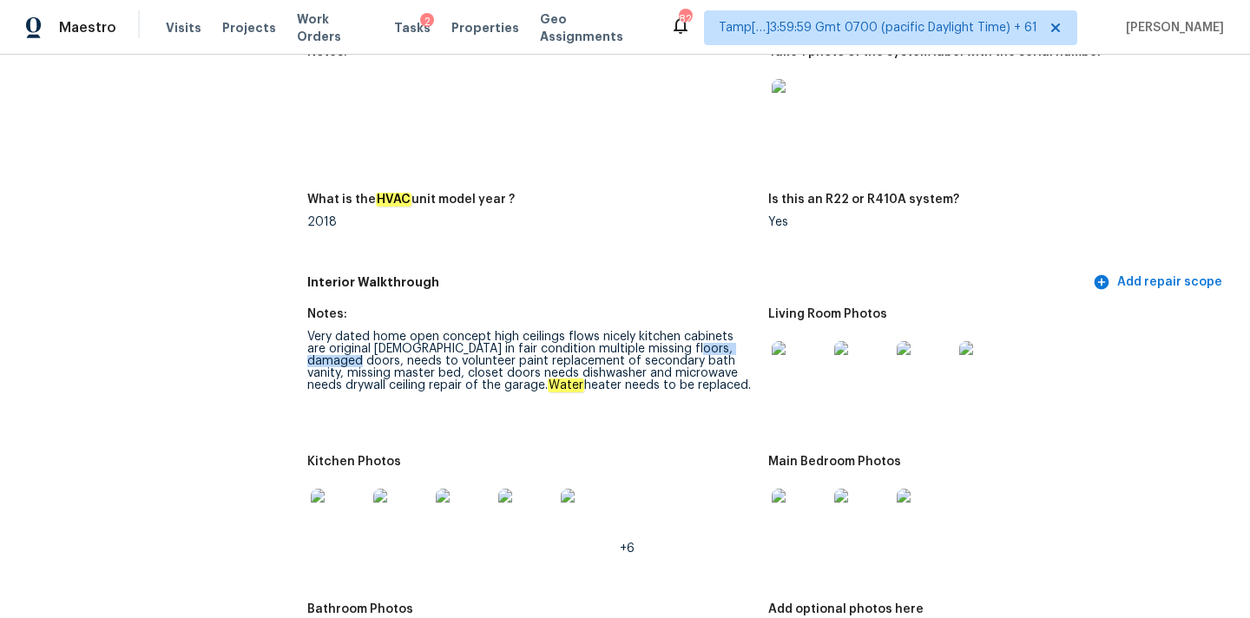
copy div "damaged doors"
drag, startPoint x: 655, startPoint y: 338, endPoint x: 742, endPoint y: 338, distance: 86.8
click at [742, 338] on div "Very dated home open concept high ceilings flows nicely kitchen cabinets are or…" at bounding box center [530, 361] width 447 height 61
click at [640, 349] on div "Very dated home open concept high ceilings flows nicely kitchen cabinets are or…" at bounding box center [530, 361] width 447 height 61
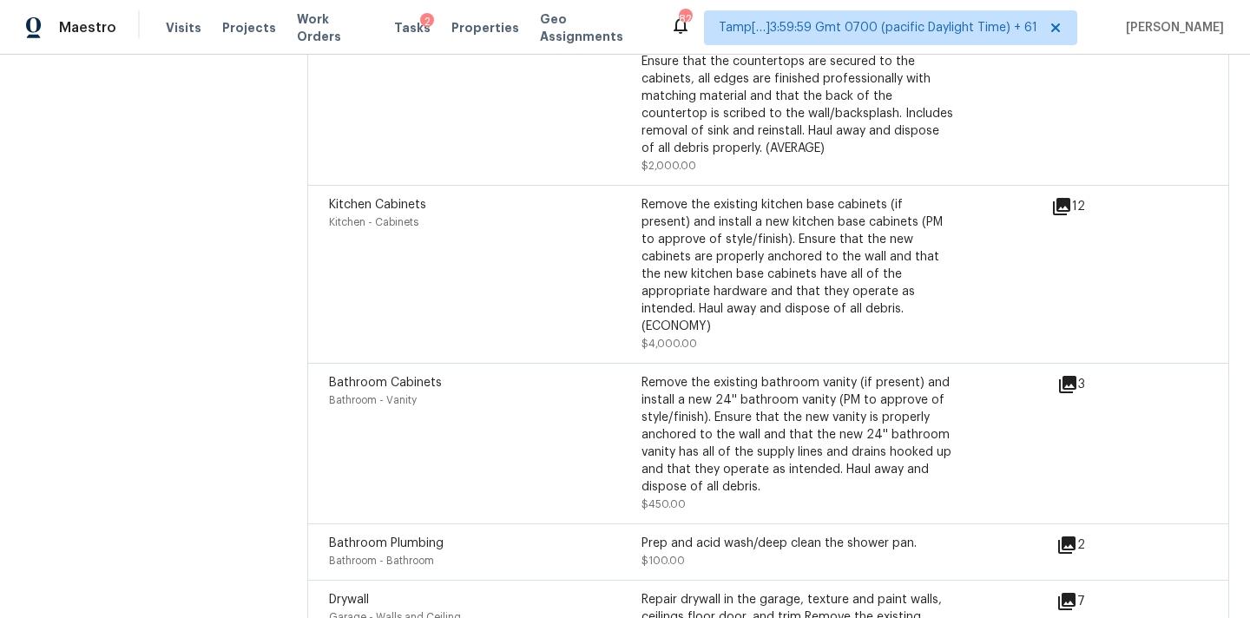
scroll to position [1841, 0]
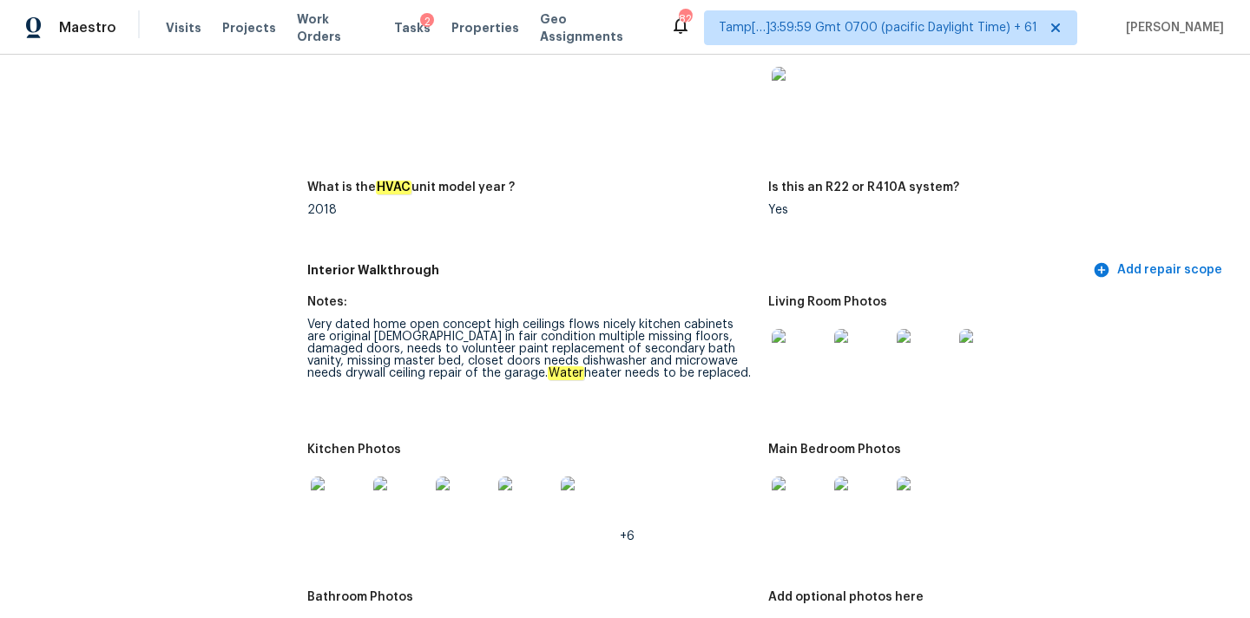
click at [392, 345] on div "Very dated home open concept high ceilings flows nicely kitchen cabinets are or…" at bounding box center [530, 349] width 447 height 61
copy div "closet"
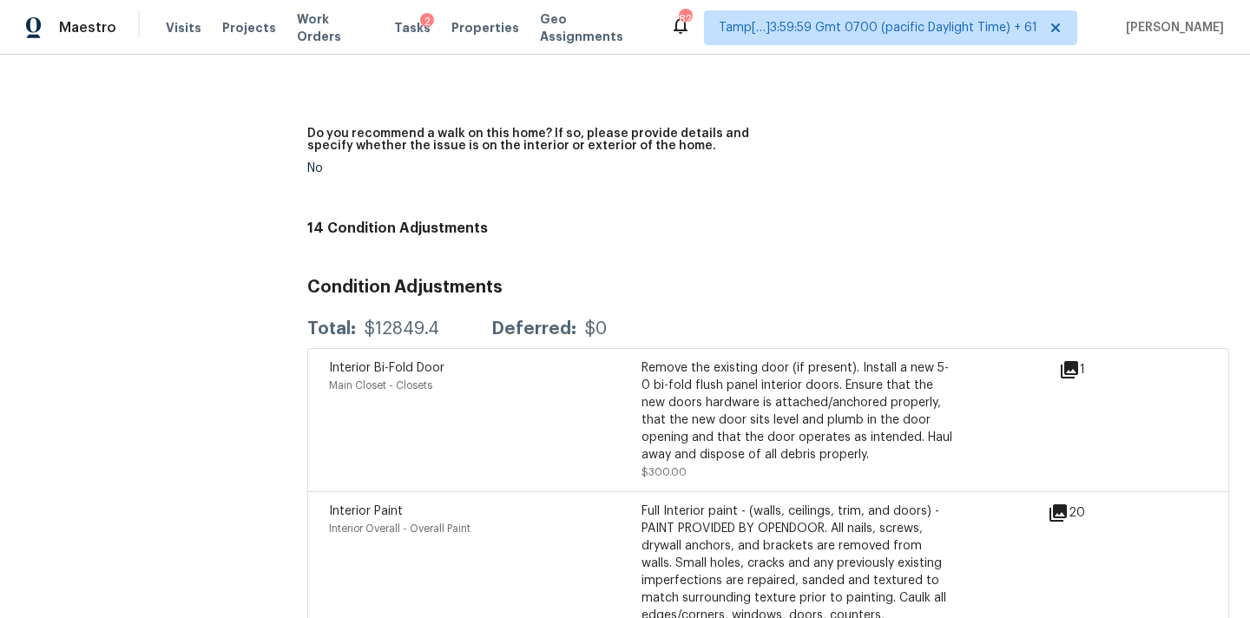
scroll to position [1853, 0]
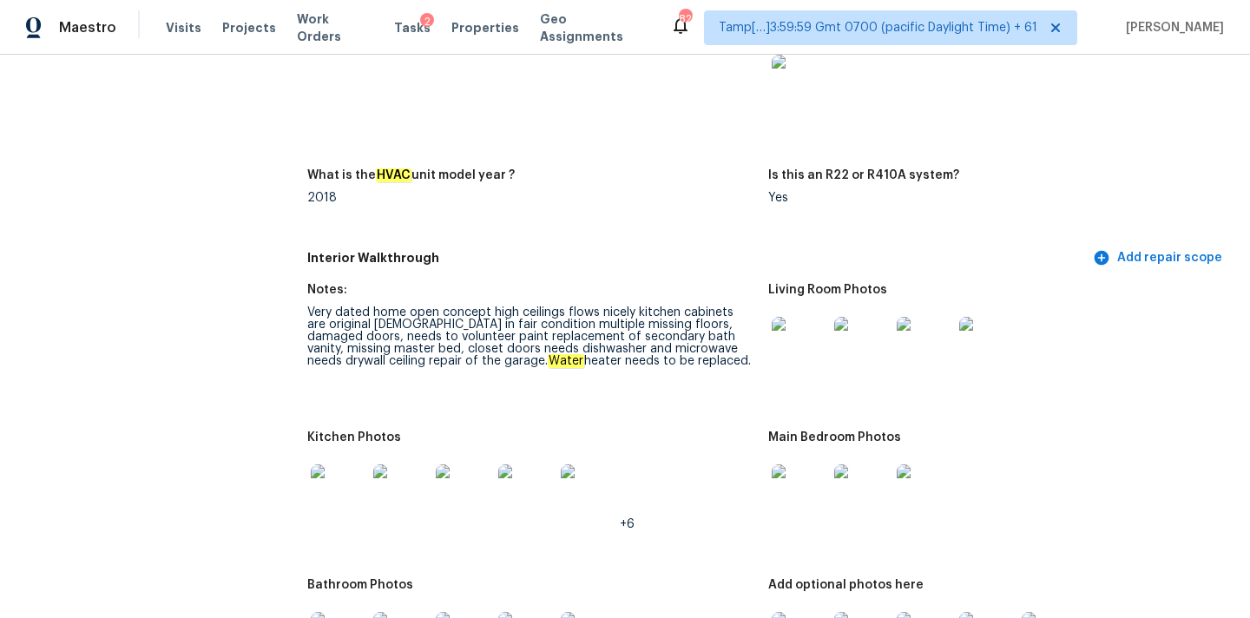
click at [703, 336] on div "Very dated home open concept high ceilings flows nicely kitchen cabinets are or…" at bounding box center [530, 336] width 447 height 61
copy div "drywall"
click at [438, 351] on div "Very dated home open concept high ceilings flows nicely kitchen cabinets are or…" at bounding box center [530, 336] width 447 height 61
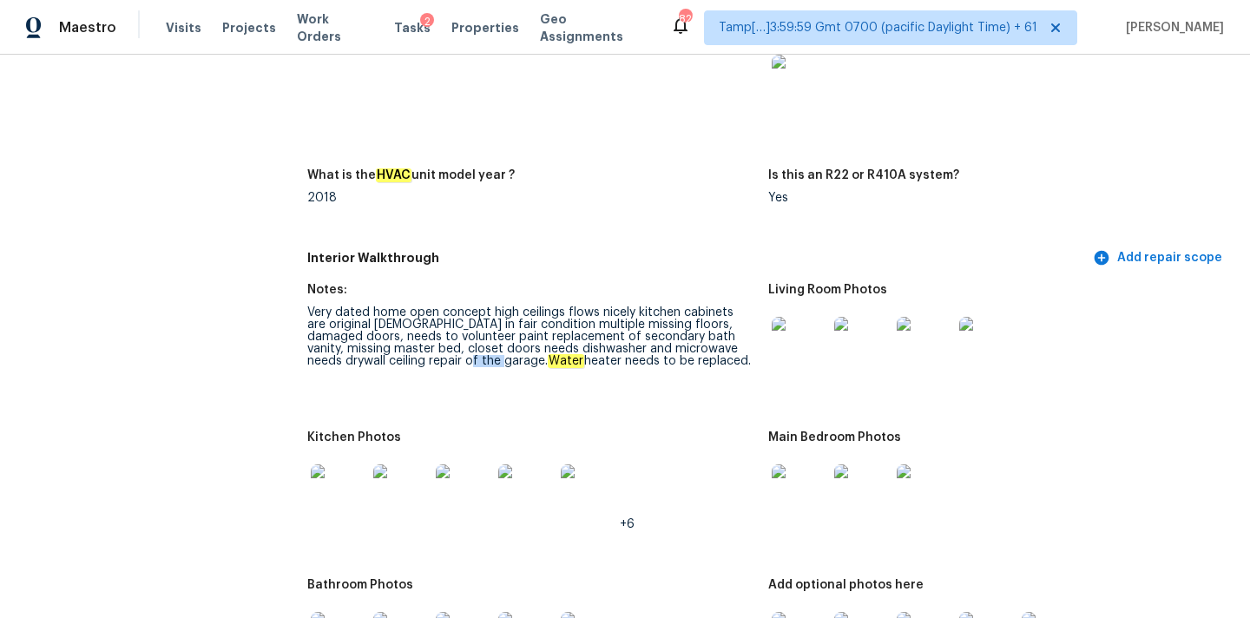
copy div "garage"
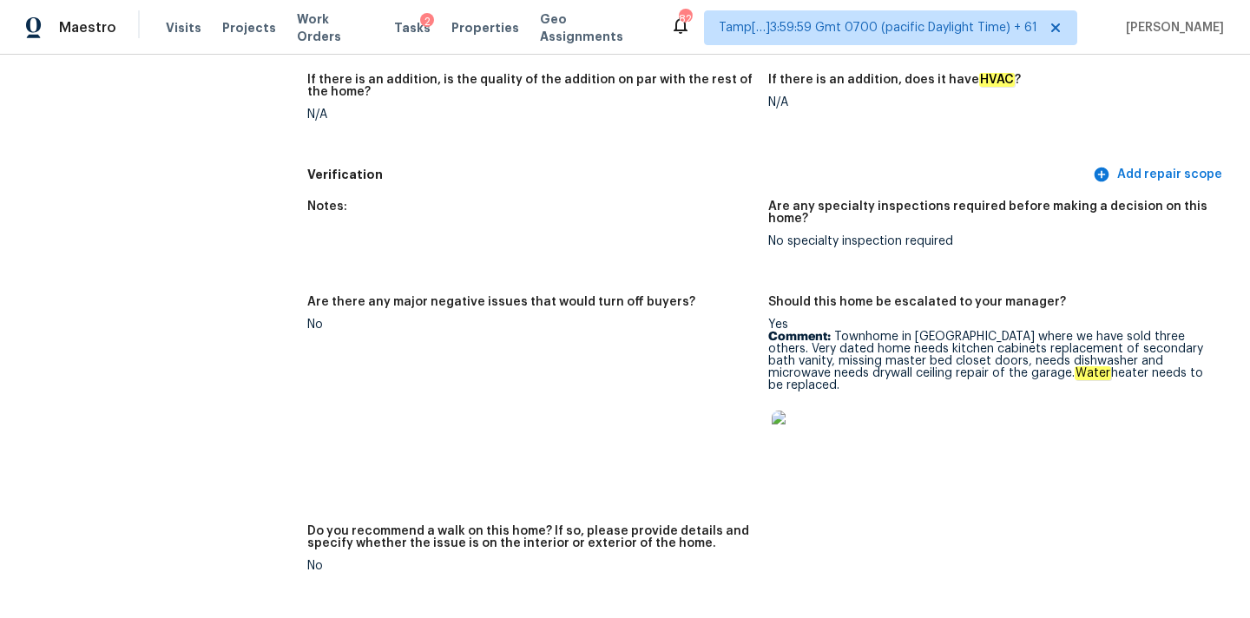
scroll to position [5432, 0]
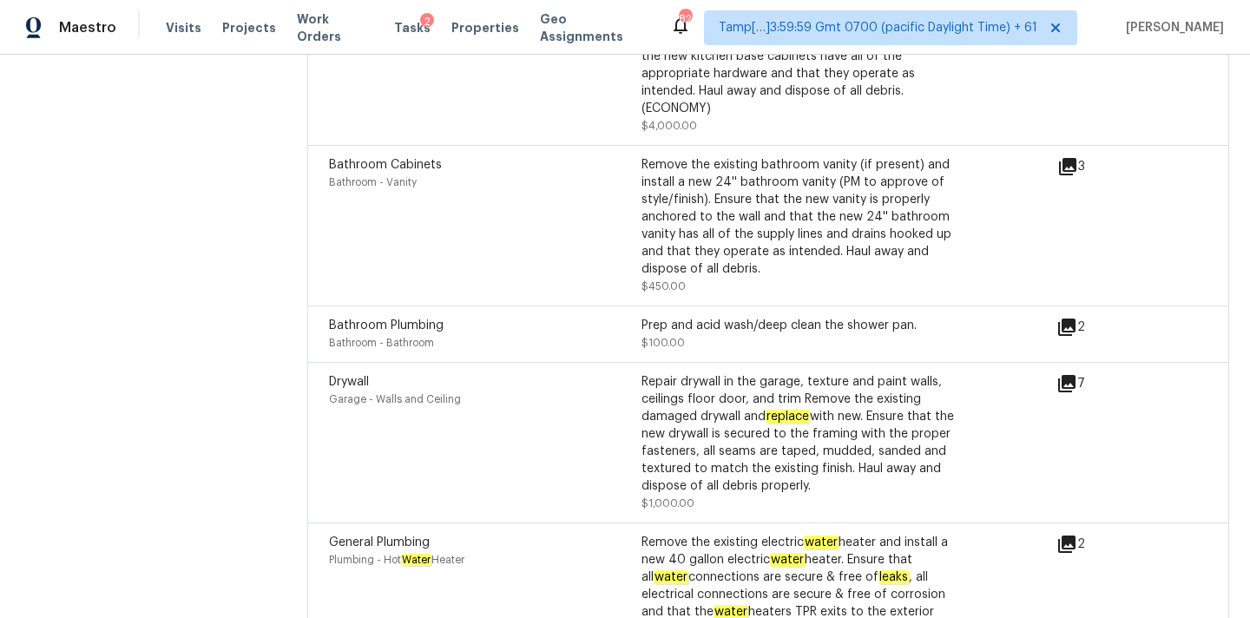
click at [1071, 375] on icon at bounding box center [1066, 383] width 17 height 17
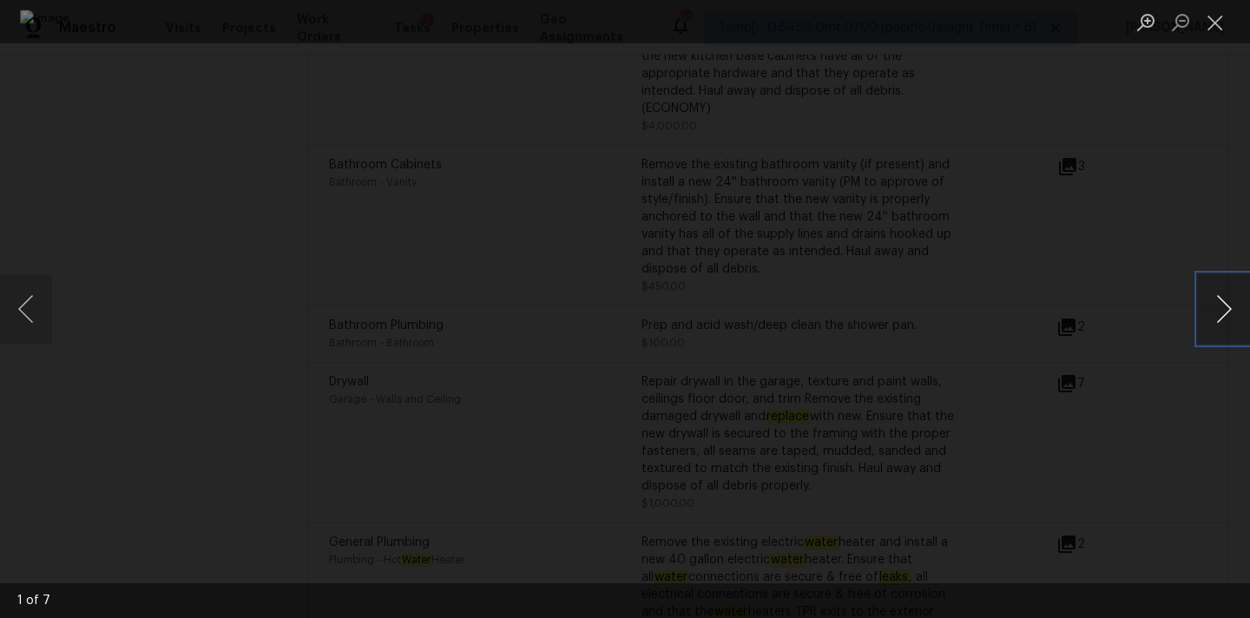
click at [1224, 307] on button "Next image" at bounding box center [1224, 308] width 52 height 69
click at [1217, 313] on button "Next image" at bounding box center [1224, 308] width 52 height 69
click at [1215, 17] on button "Close lightbox" at bounding box center [1215, 22] width 35 height 30
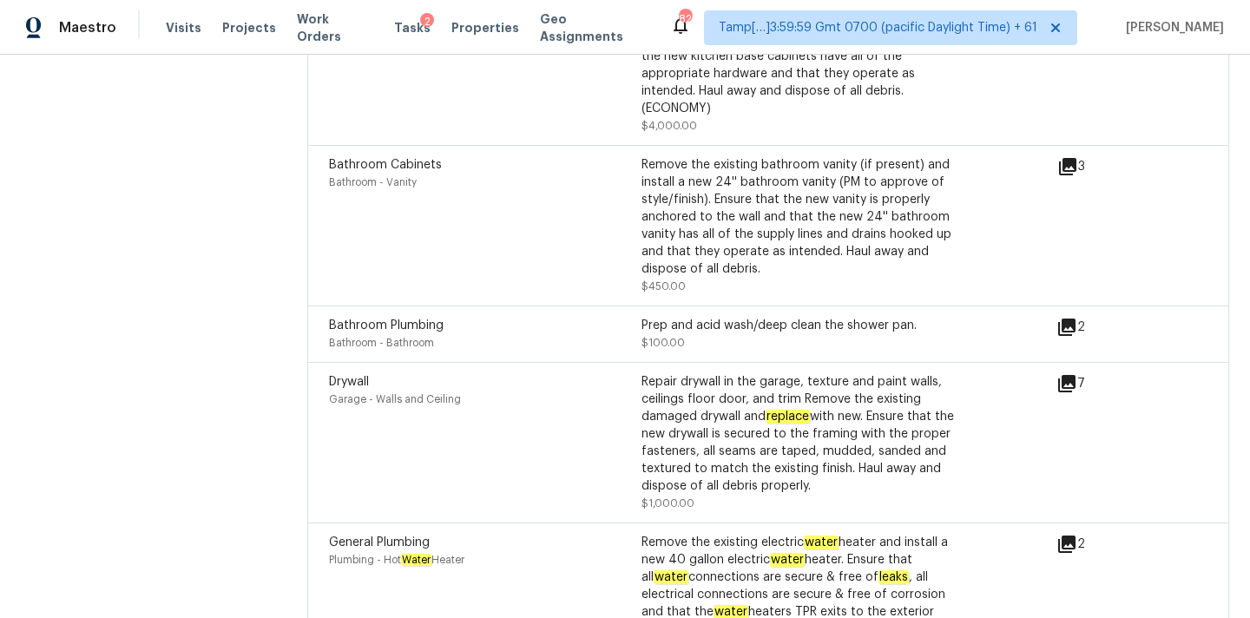
scroll to position [1865, 0]
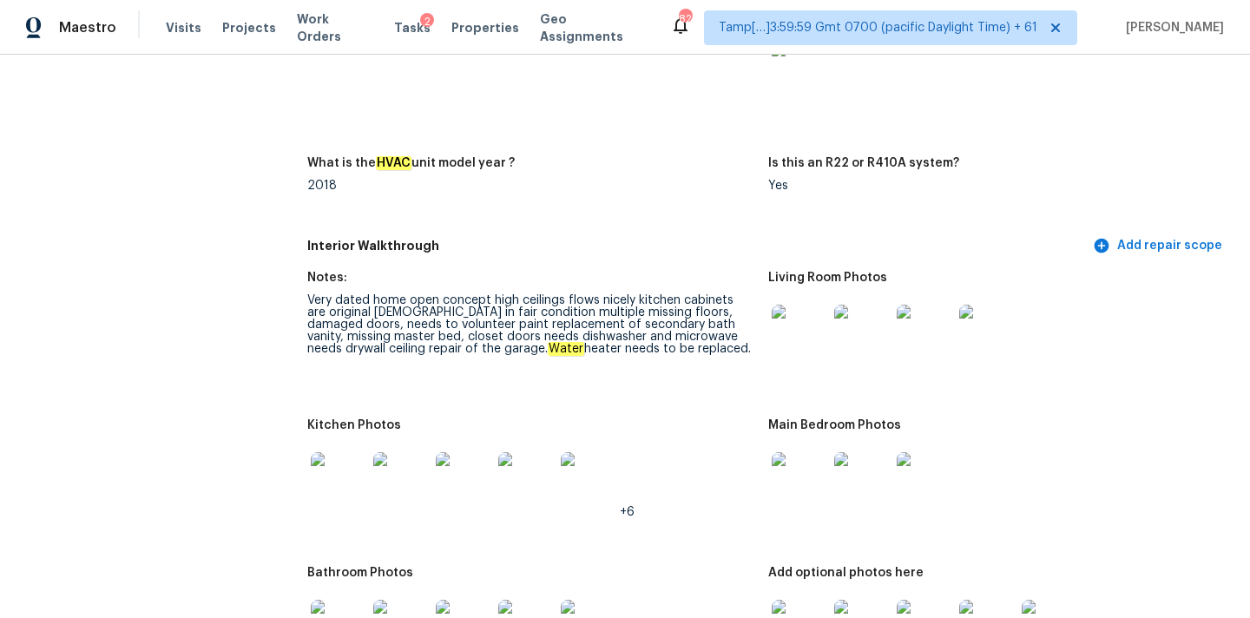
click at [523, 335] on div "Very dated home open concept high ceilings flows nicely kitchen cabinets are or…" at bounding box center [530, 324] width 447 height 61
copy div "heater"
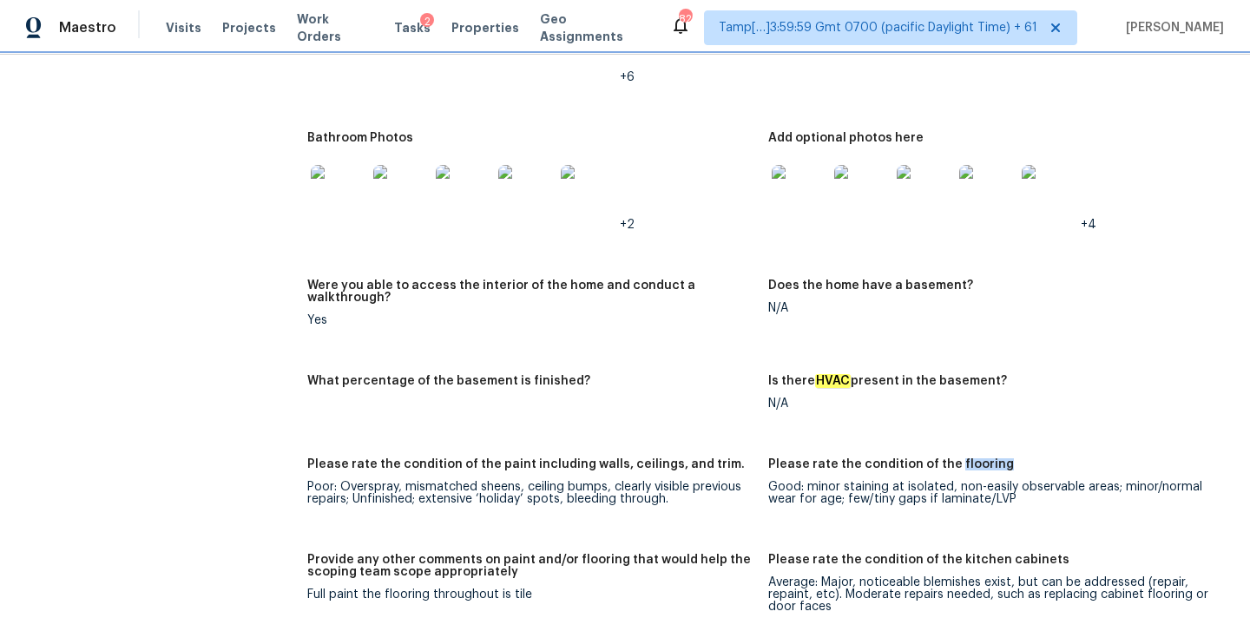
scroll to position [2175, 0]
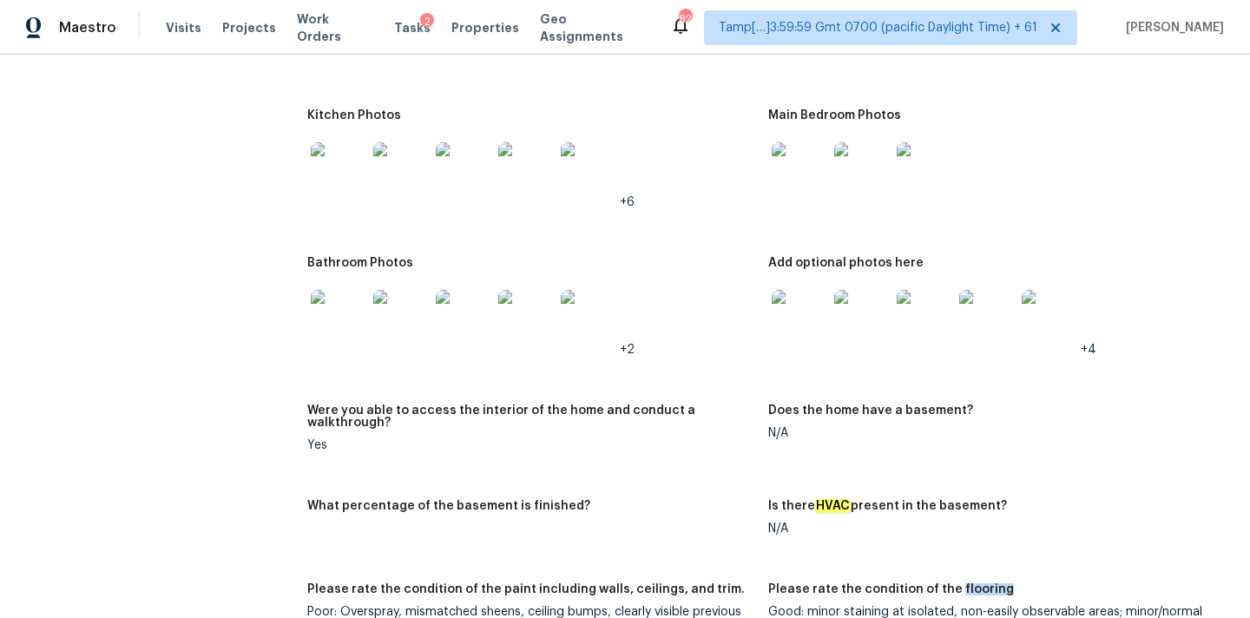
click at [779, 167] on img at bounding box center [800, 170] width 56 height 56
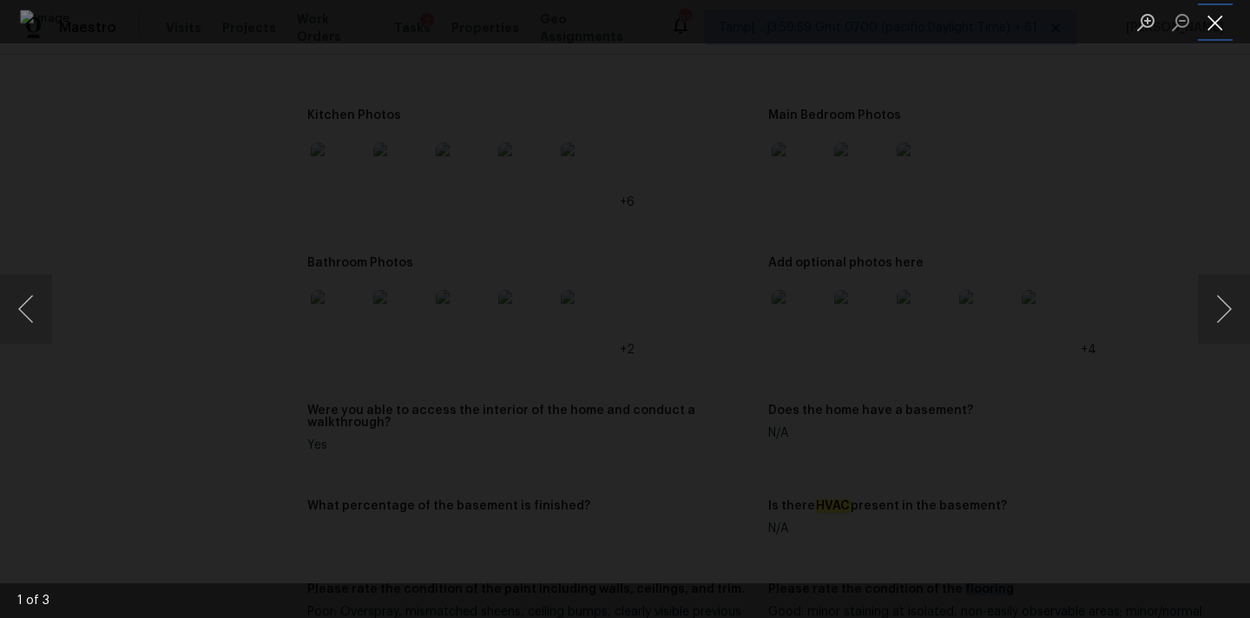
click at [1211, 12] on button "Close lightbox" at bounding box center [1215, 22] width 35 height 30
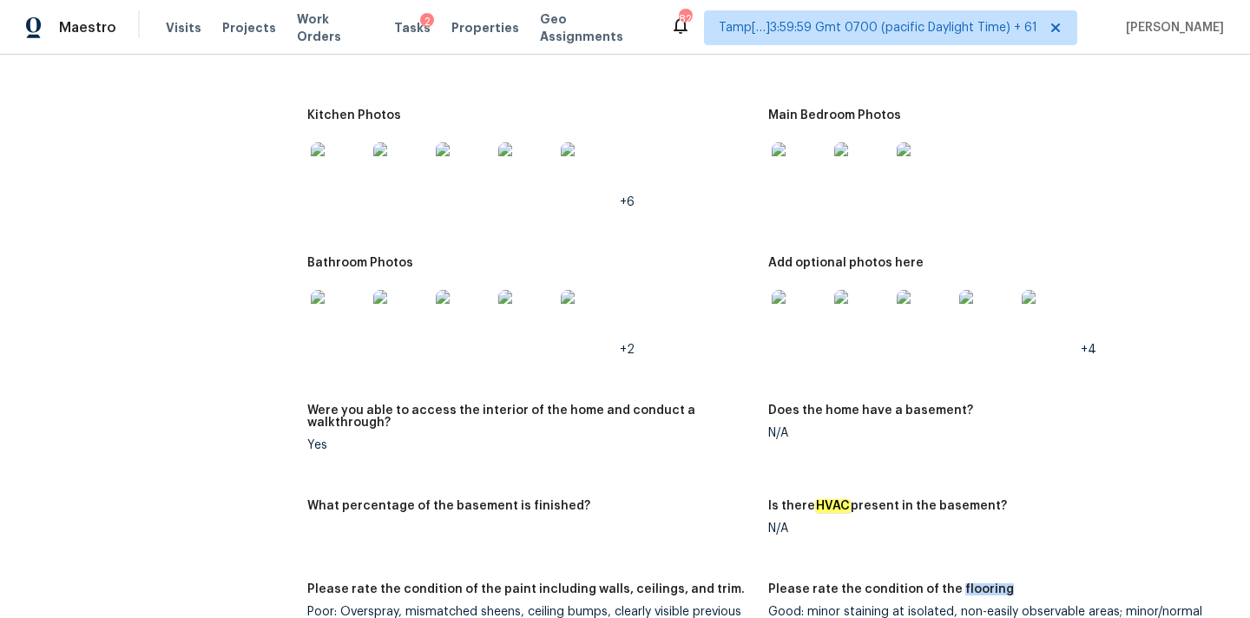
click at [792, 306] on img at bounding box center [800, 318] width 56 height 56
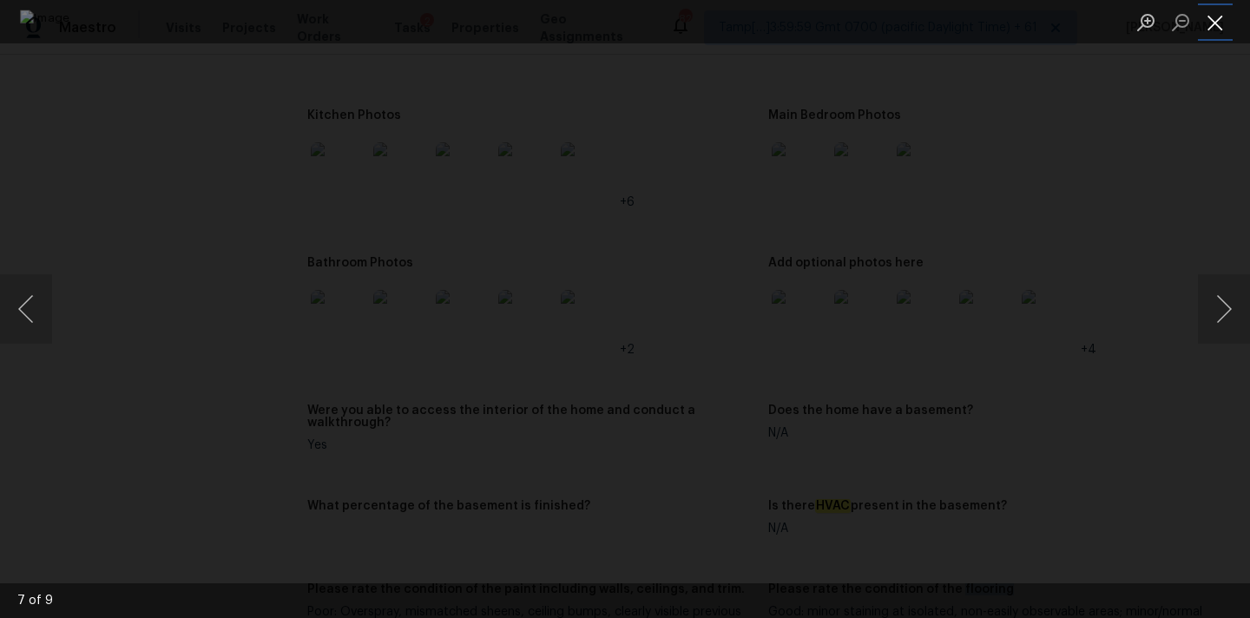
click at [1220, 20] on button "Close lightbox" at bounding box center [1215, 22] width 35 height 30
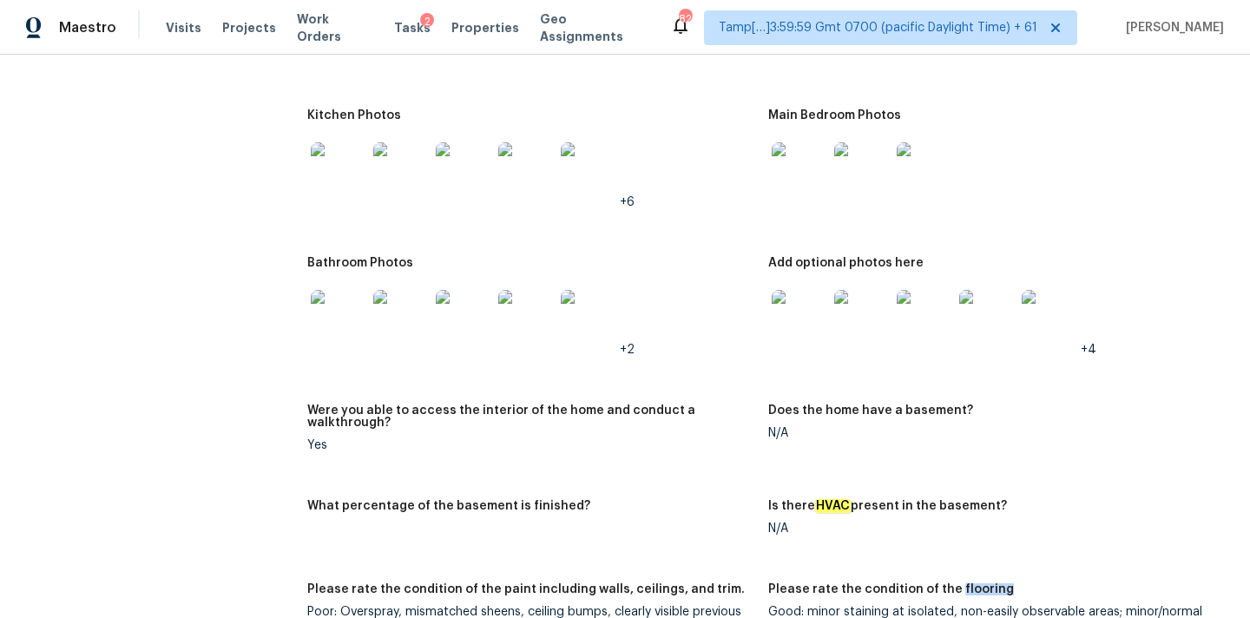
click at [339, 153] on img at bounding box center [339, 170] width 56 height 56
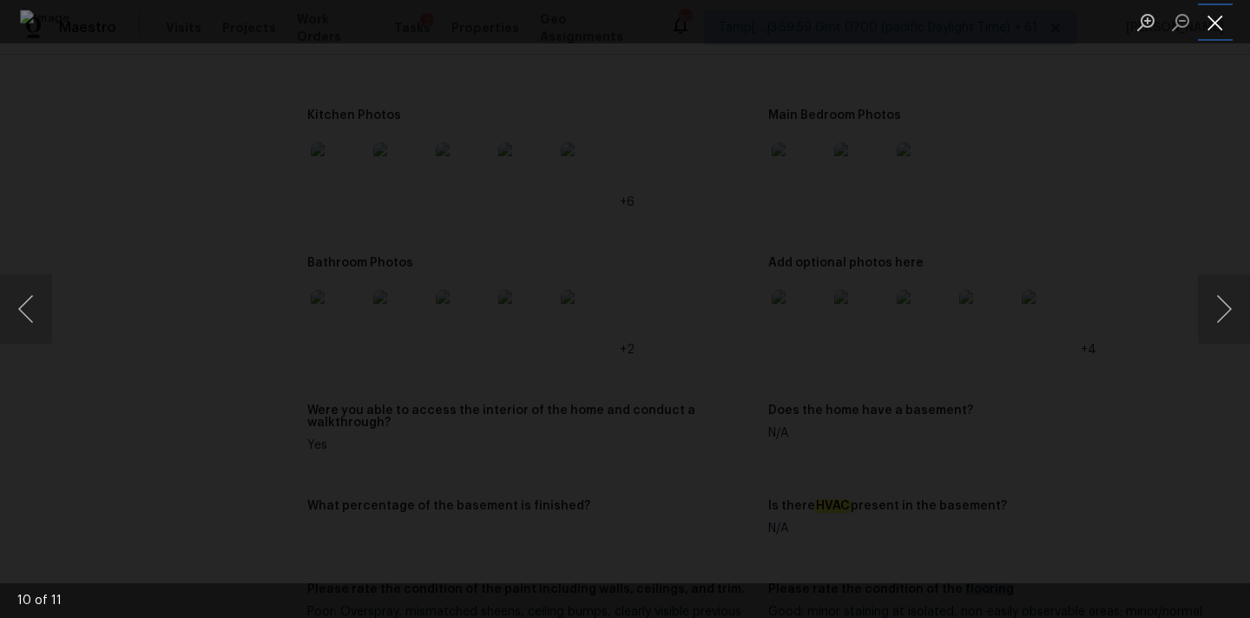
click at [1211, 15] on button "Close lightbox" at bounding box center [1215, 22] width 35 height 30
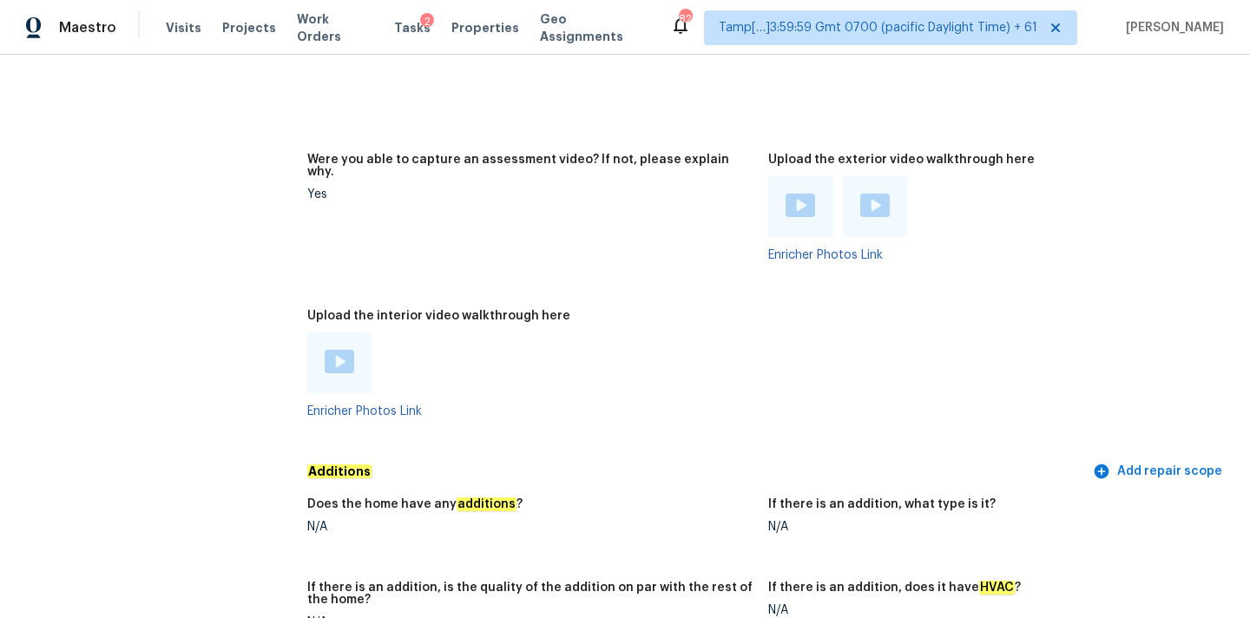
scroll to position [3377, 0]
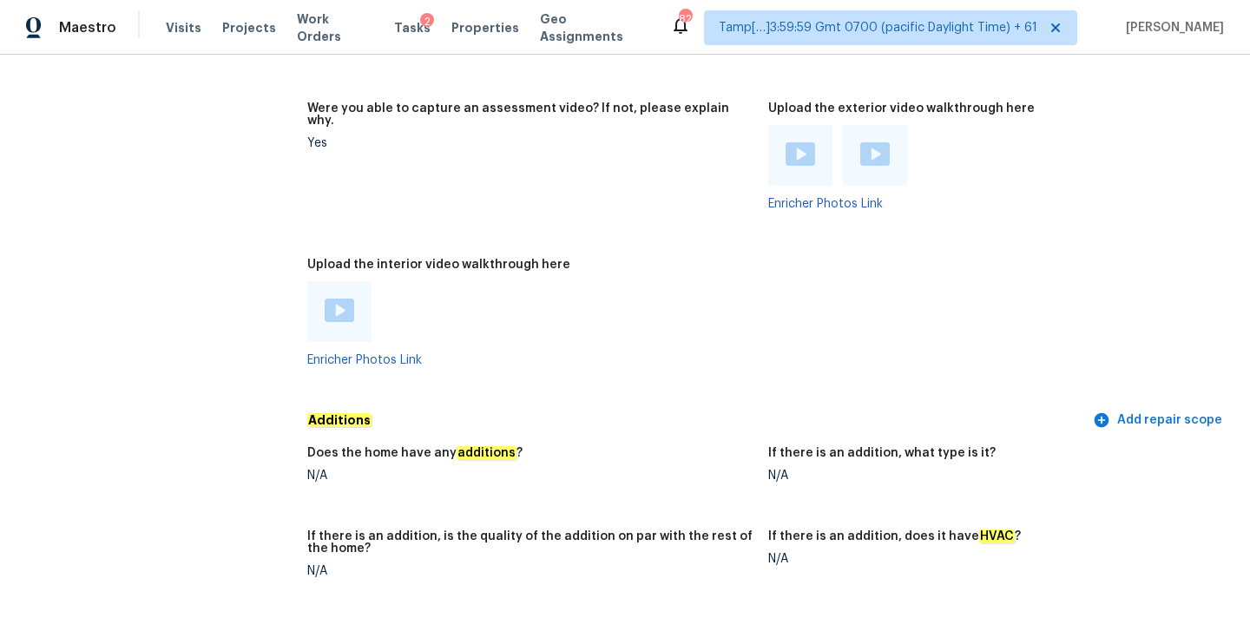
click at [340, 299] on div at bounding box center [340, 312] width 30 height 26
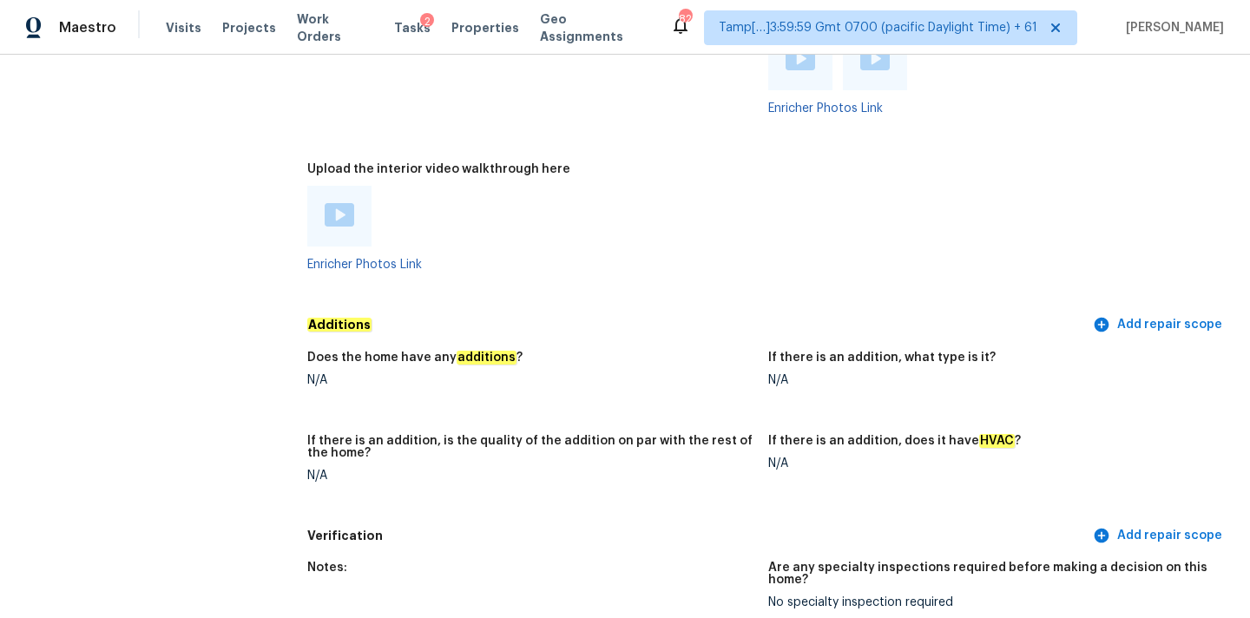
scroll to position [3194, 0]
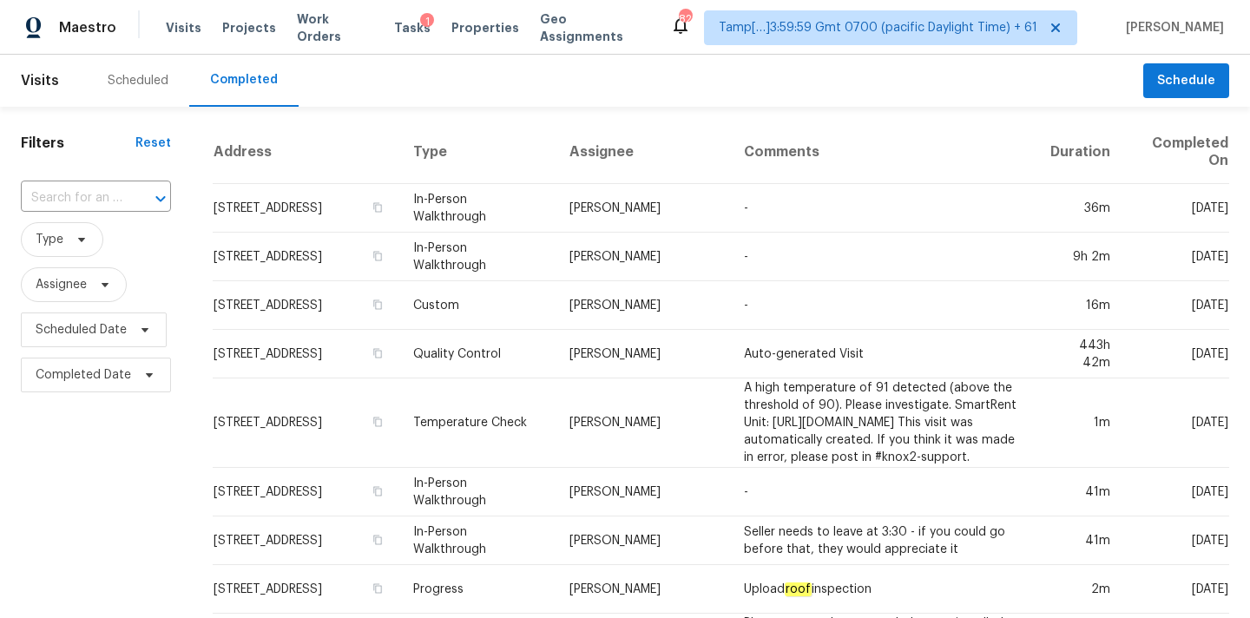
click at [54, 216] on div "​" at bounding box center [96, 198] width 150 height 37
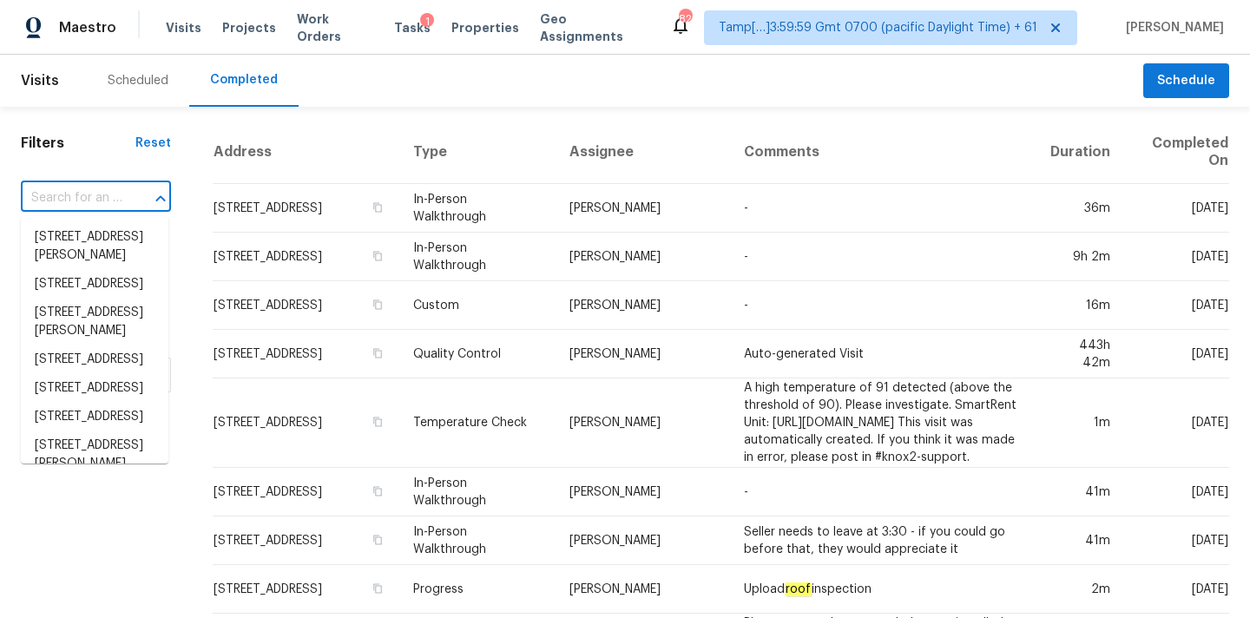
paste input "[STREET_ADDRESS]"
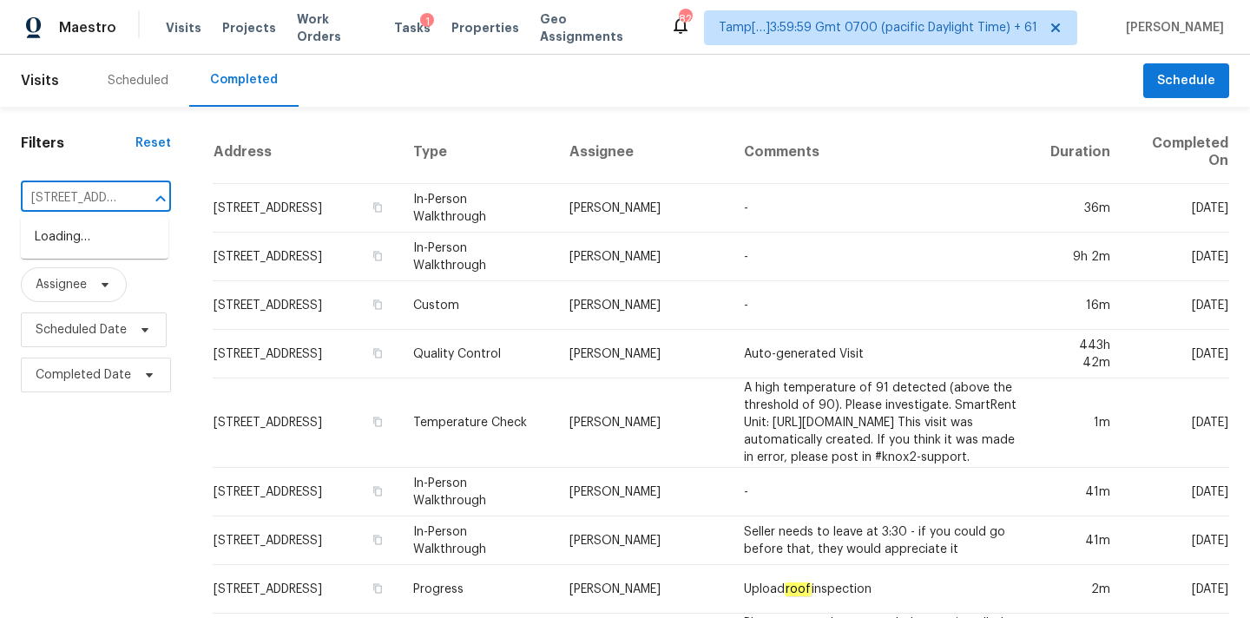
scroll to position [0, 187]
type input "[STREET_ADDRESS]"
click at [78, 198] on input "text" at bounding box center [72, 198] width 102 height 27
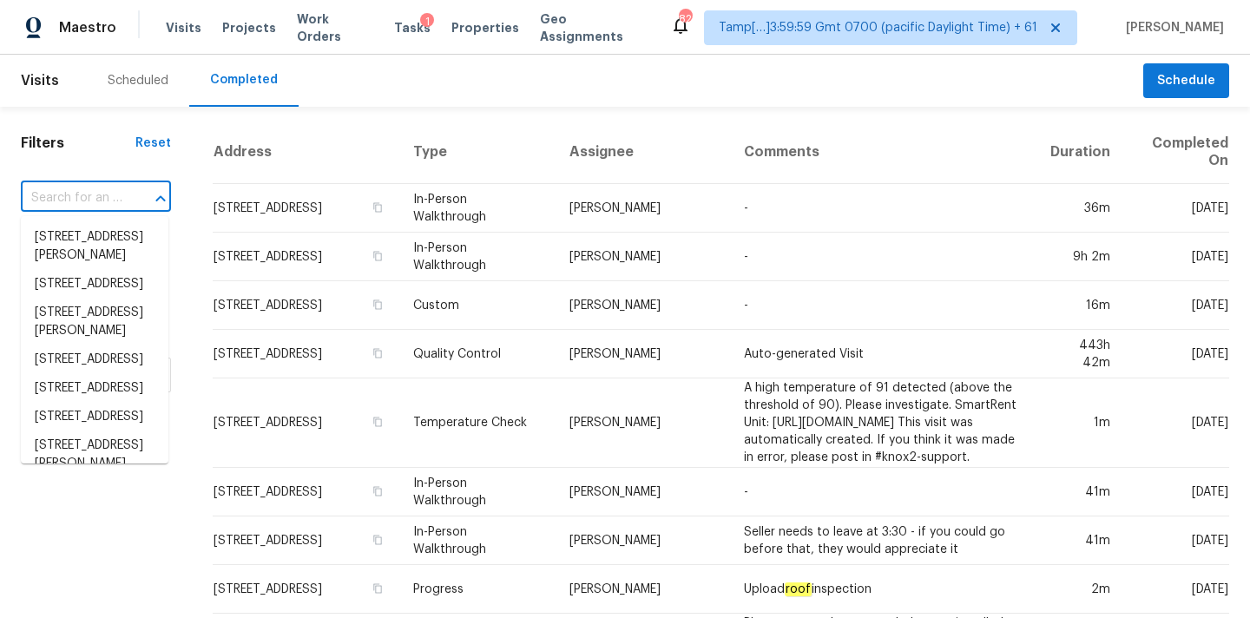
paste input "[STREET_ADDRESS]"
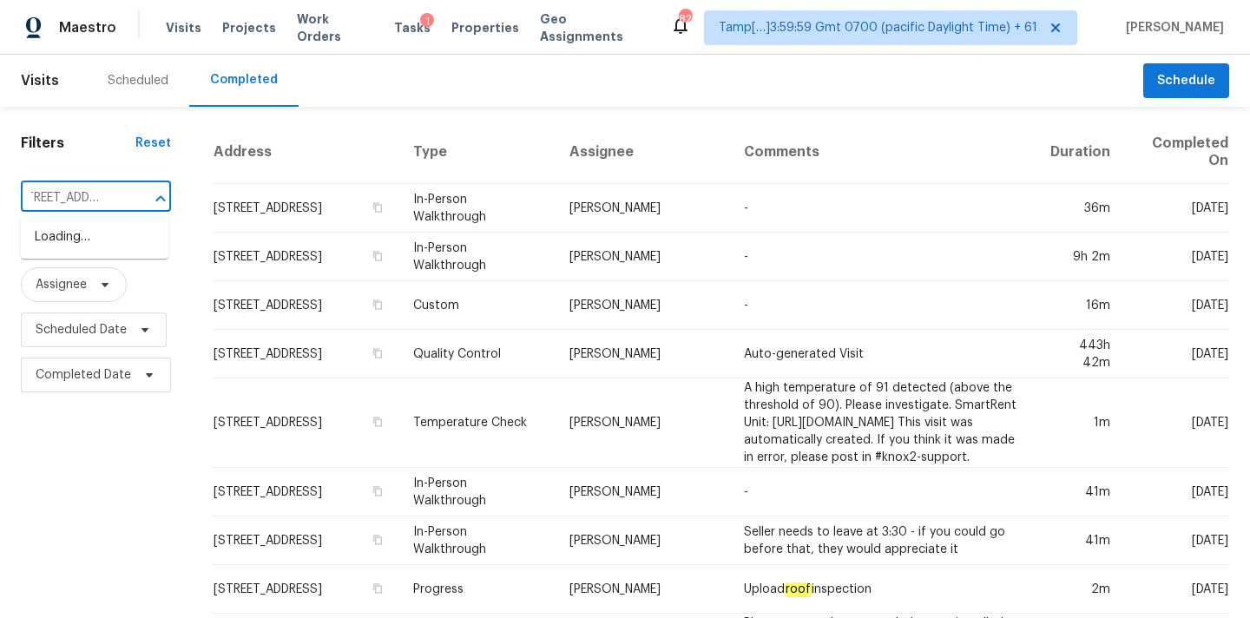
type input "[STREET_ADDRESS]"
click at [72, 247] on li "[STREET_ADDRESS]" at bounding box center [95, 237] width 148 height 29
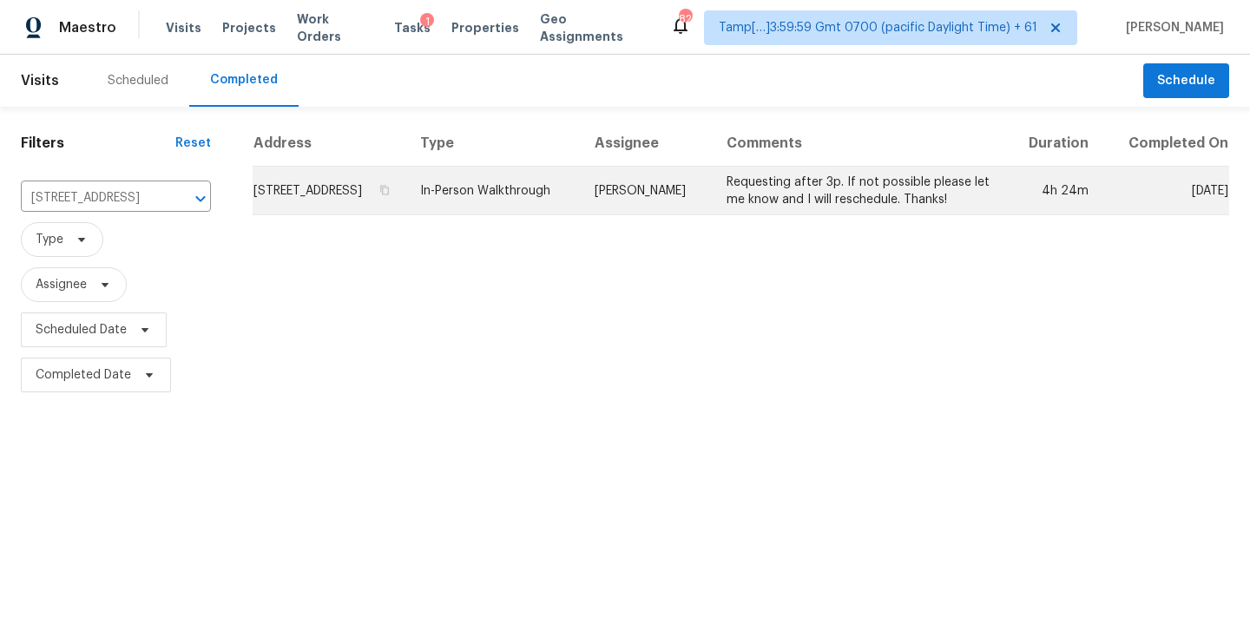
click at [565, 196] on td "In-Person Walkthrough" at bounding box center [493, 191] width 174 height 49
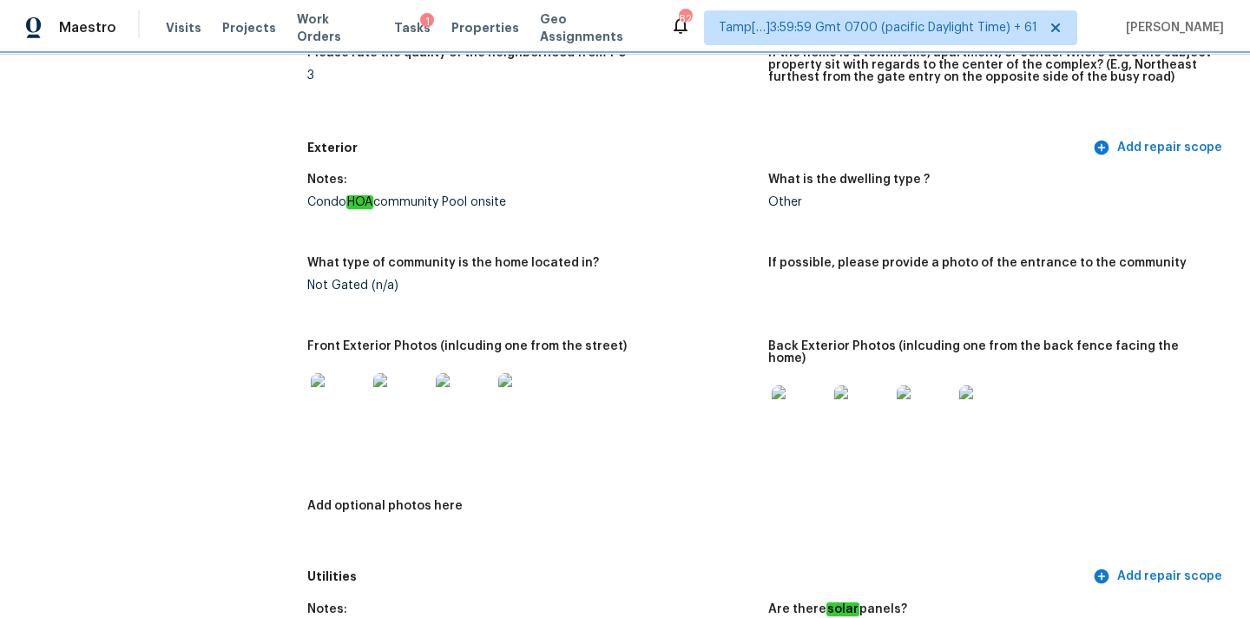
scroll to position [587, 0]
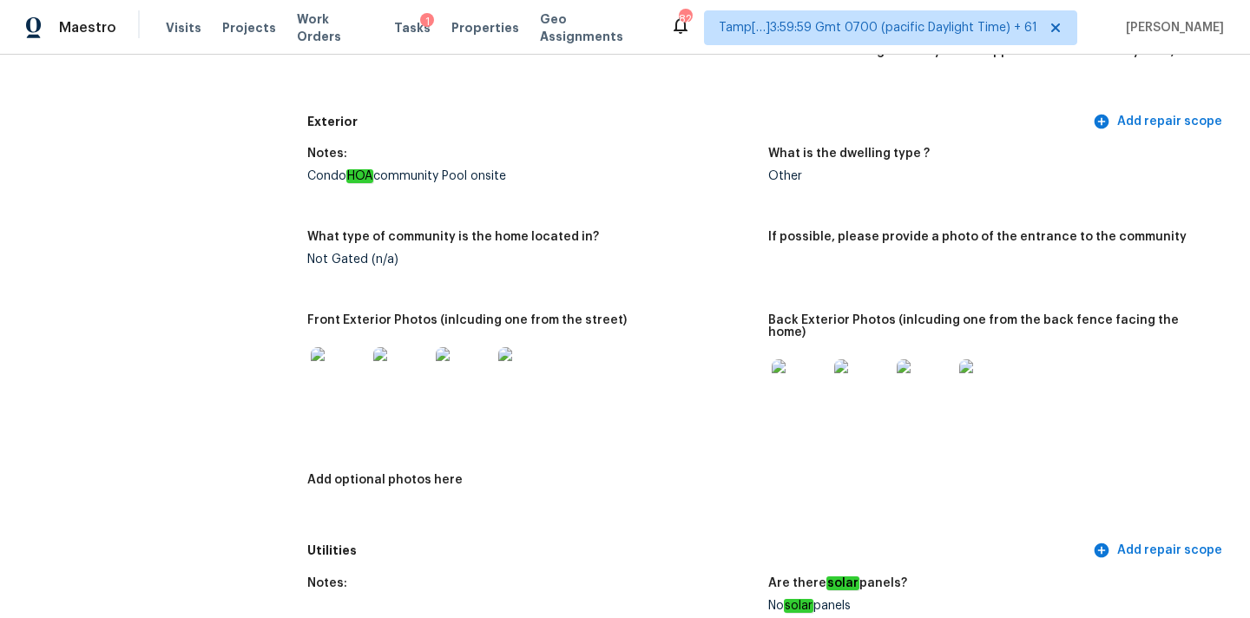
click at [345, 380] on img at bounding box center [339, 375] width 56 height 56
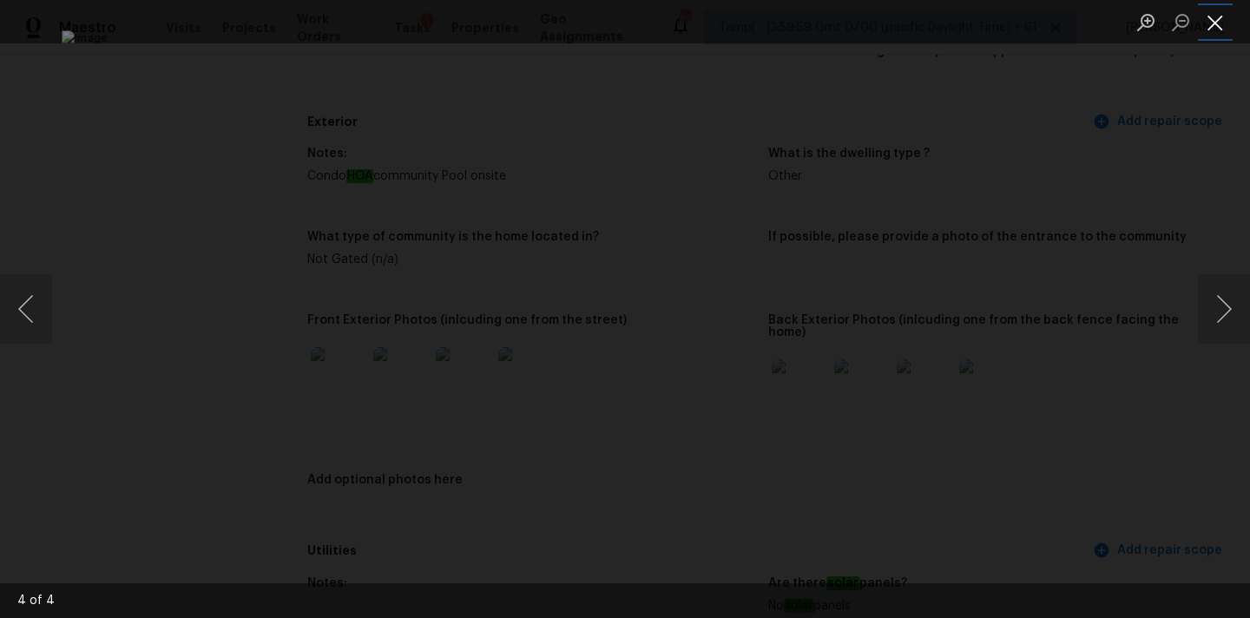
click at [1217, 27] on button "Close lightbox" at bounding box center [1215, 22] width 35 height 30
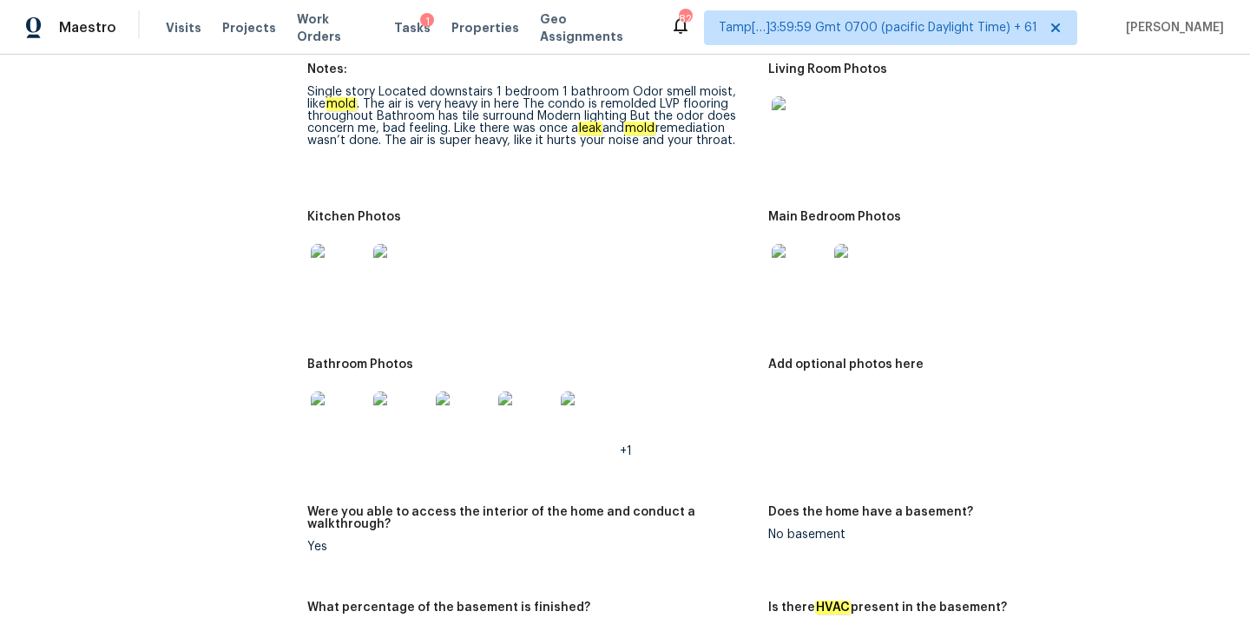
scroll to position [1694, 0]
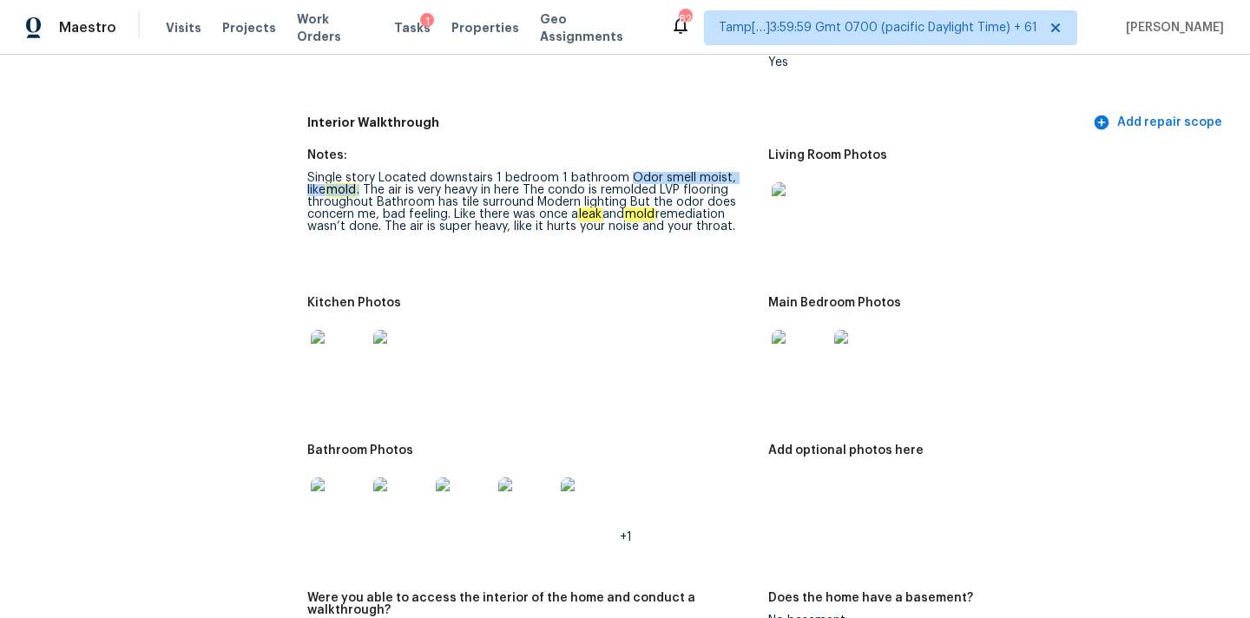
copy div "Odor smell moist, like mold ."
drag, startPoint x: 626, startPoint y: 165, endPoint x: 340, endPoint y: 177, distance: 285.8
click at [340, 177] on div "Single story Located downstairs 1 bedroom 1 bathroom Odor smell moist, like mol…" at bounding box center [530, 202] width 447 height 61
drag, startPoint x: 345, startPoint y: 176, endPoint x: 498, endPoint y: 175, distance: 152.8
click at [498, 175] on div "Single story Located downstairs 1 bedroom 1 bathroom Odor smell moist, like mol…" at bounding box center [530, 202] width 447 height 61
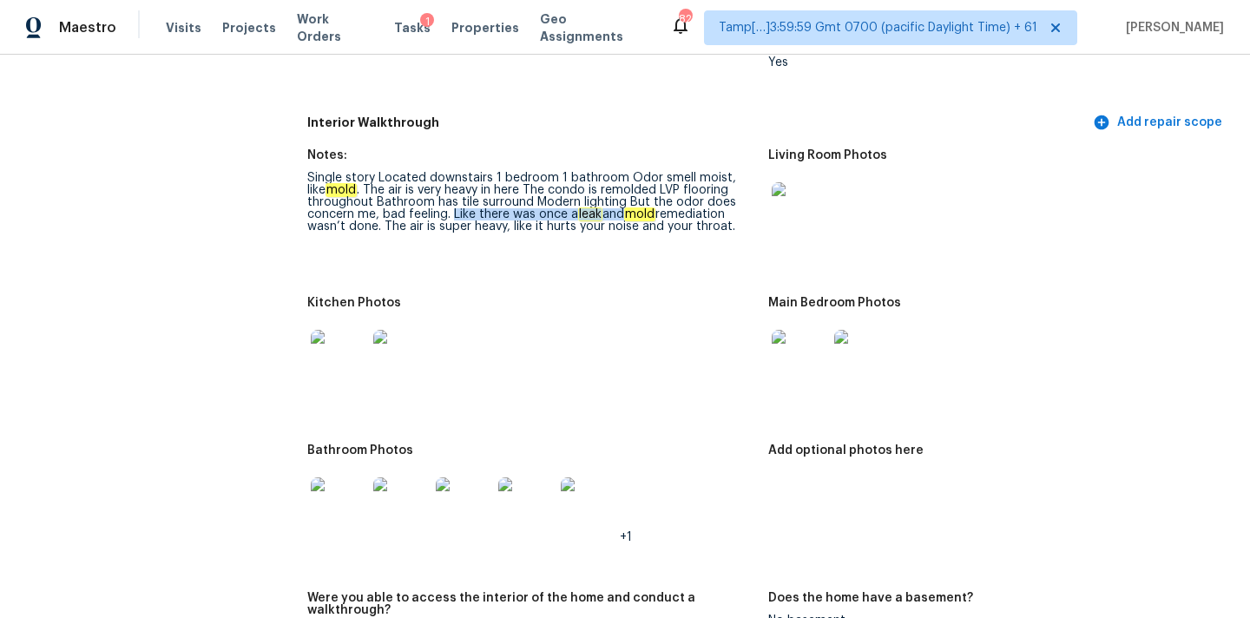
drag, startPoint x: 451, startPoint y: 201, endPoint x: 620, endPoint y: 200, distance: 168.4
click at [620, 200] on div "Single story Located downstairs 1 bedroom 1 bathroom Odor smell moist, like mol…" at bounding box center [530, 202] width 447 height 61
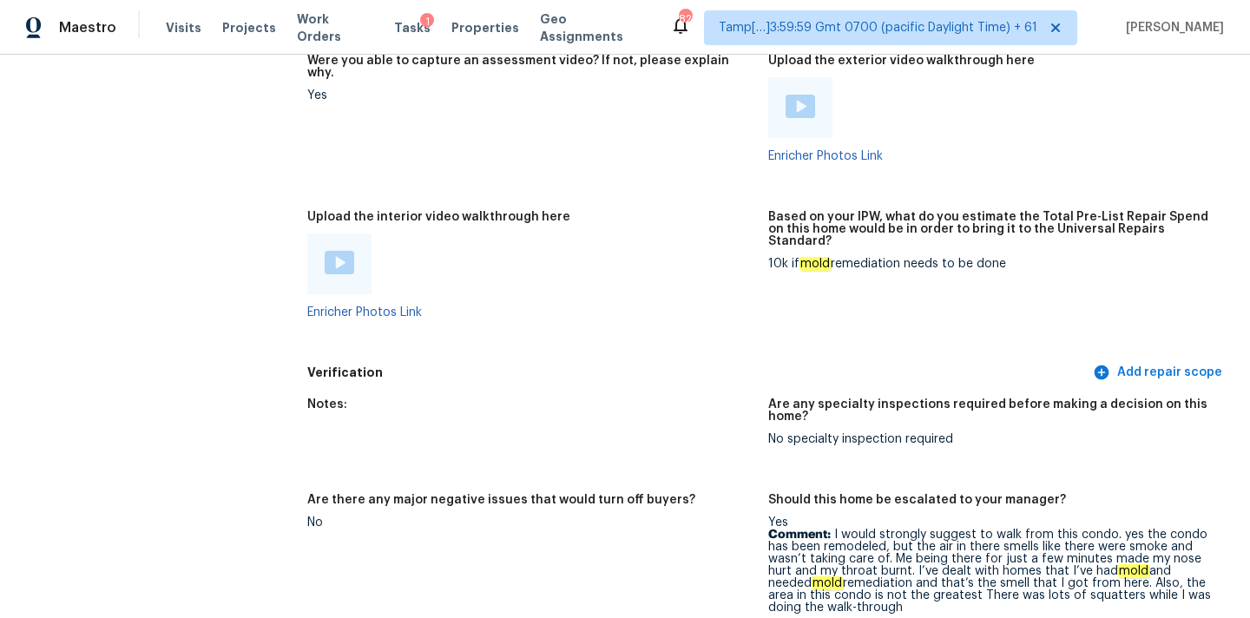
scroll to position [3054, 0]
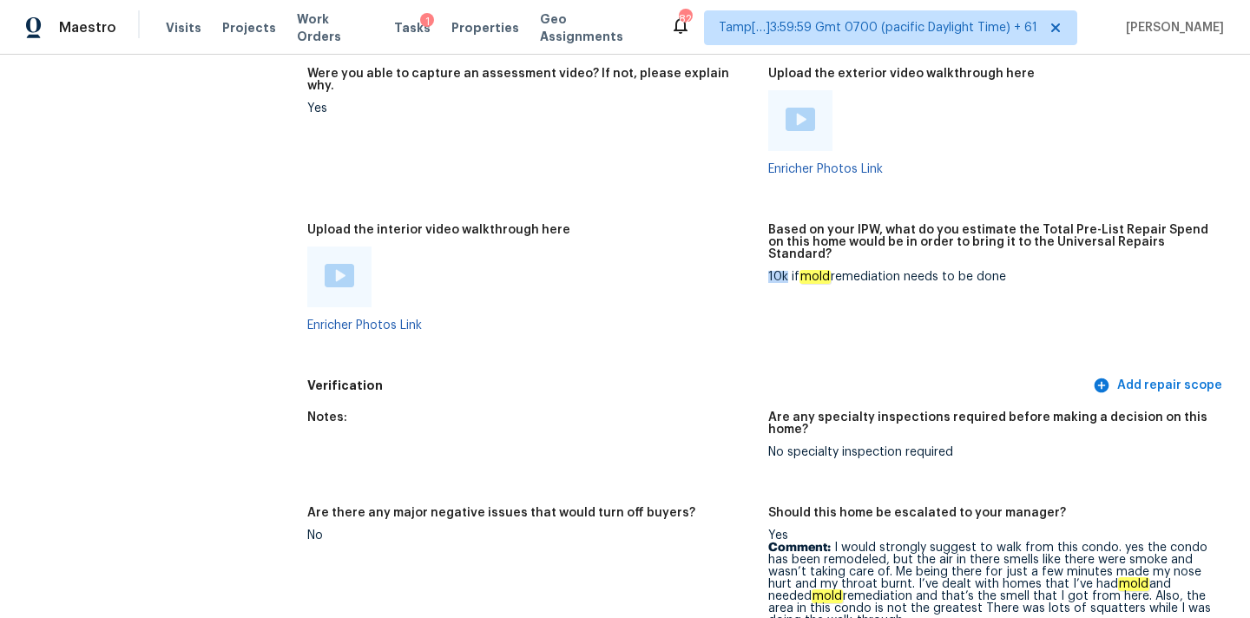
drag, startPoint x: 769, startPoint y: 240, endPoint x: 815, endPoint y: 240, distance: 46.0
click at [806, 271] on div "10k if mold remediation needs to be done" at bounding box center [991, 277] width 447 height 12
click at [871, 271] on div "10k if mold remediation needs to be done" at bounding box center [991, 277] width 447 height 12
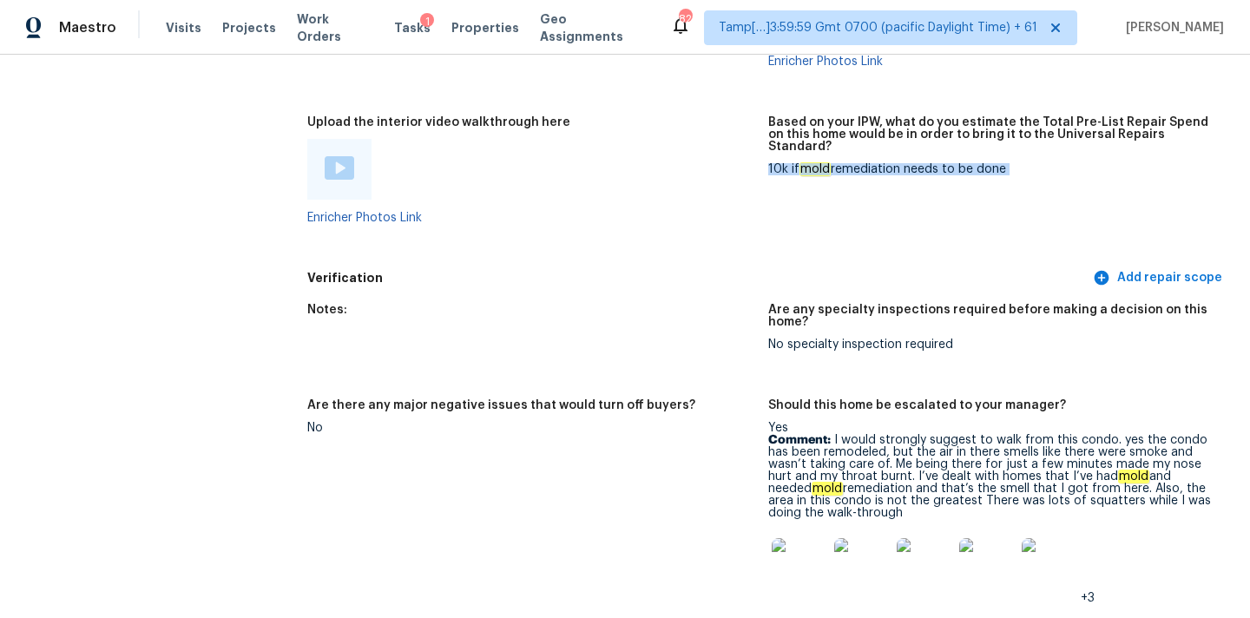
scroll to position [3178, 0]
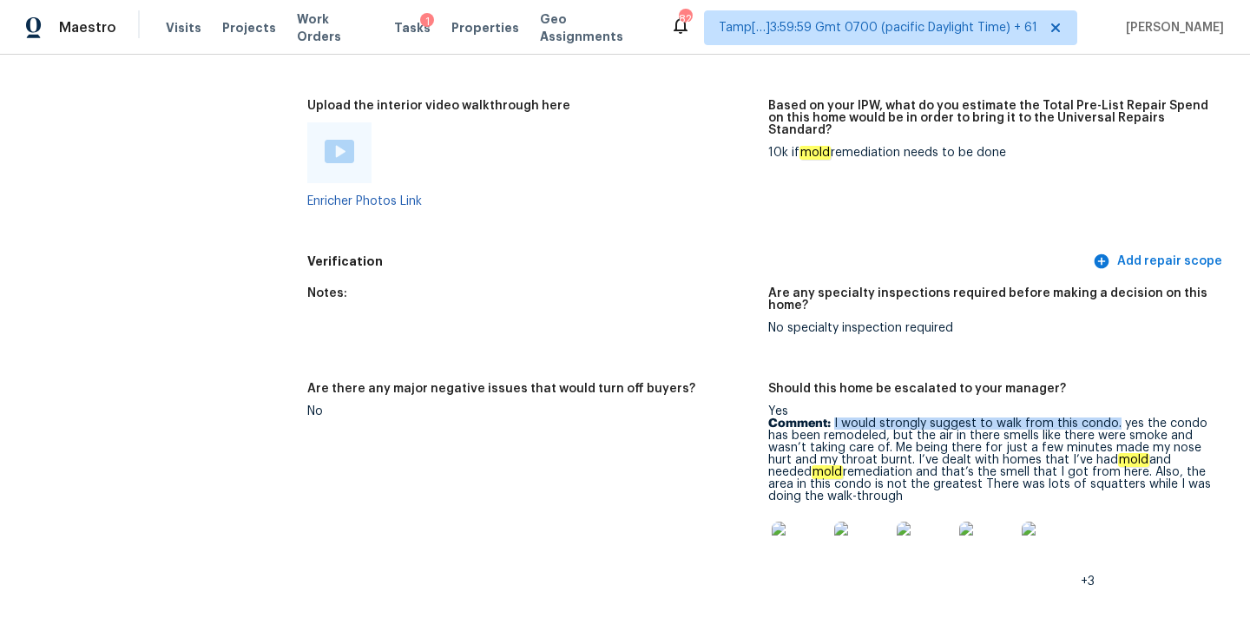
drag, startPoint x: 833, startPoint y: 398, endPoint x: 1113, endPoint y: 395, distance: 279.5
click at [1113, 418] on p "Comment: I would strongly suggest to walk from this condo. yes the condo has be…" at bounding box center [991, 460] width 447 height 85
click at [1069, 459] on p "Comment: I would strongly suggest to walk from this condo. yes the condo has be…" at bounding box center [991, 460] width 447 height 85
copy p "squatters"
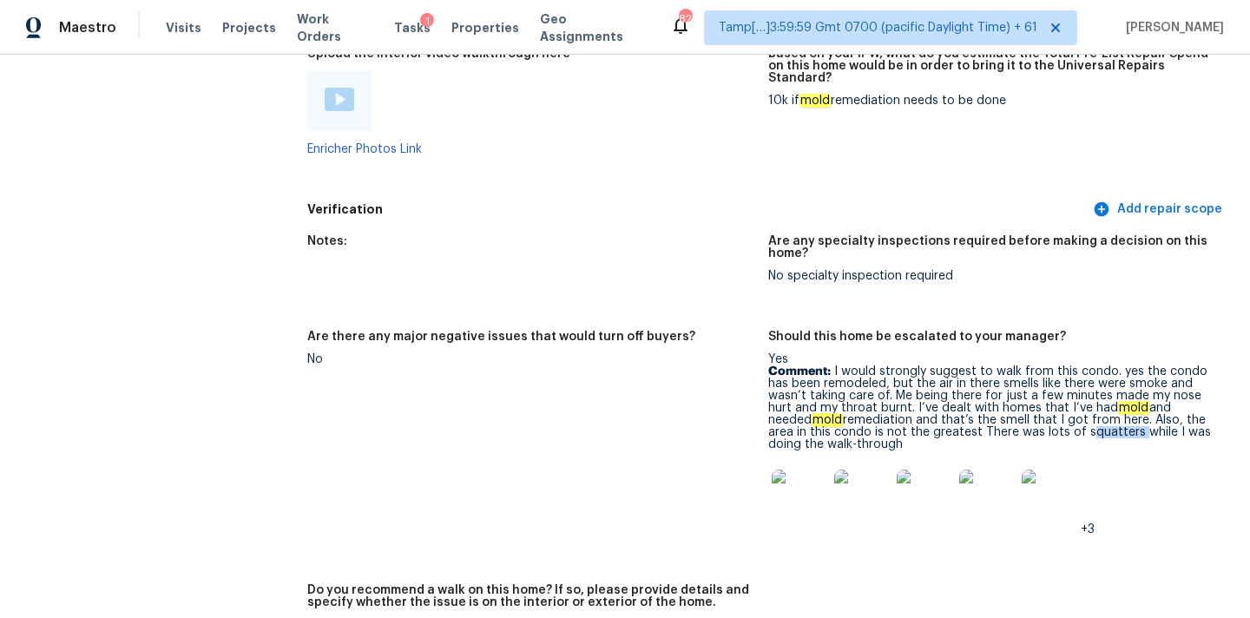
scroll to position [3270, 0]
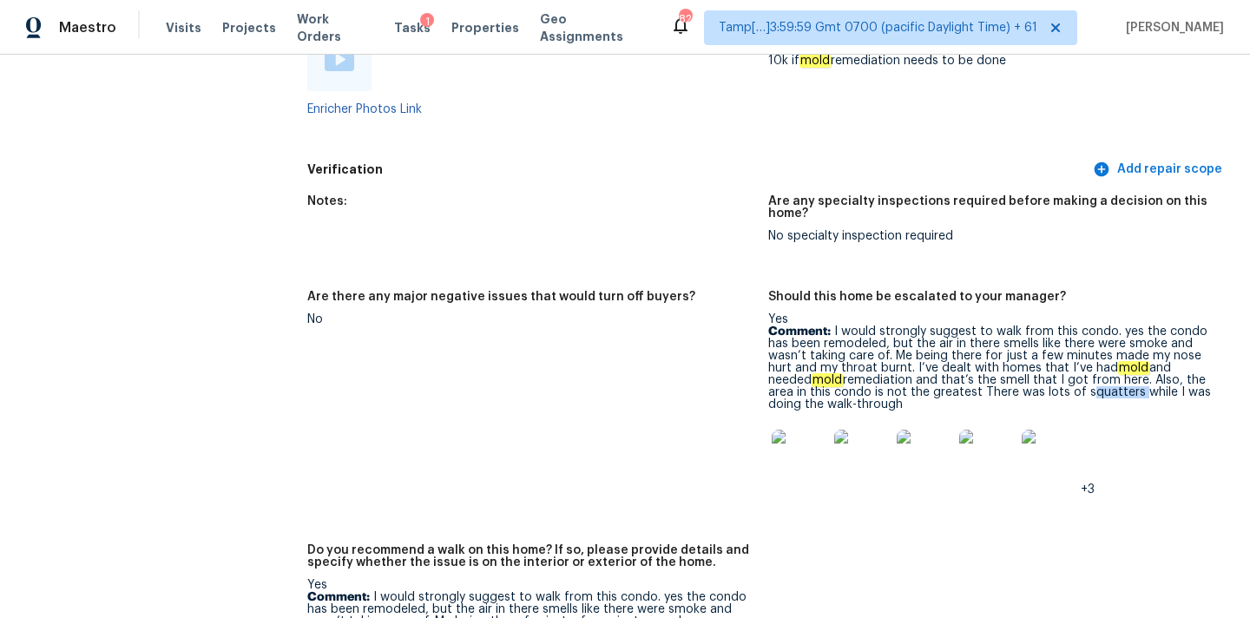
click at [796, 433] on img at bounding box center [800, 458] width 56 height 56
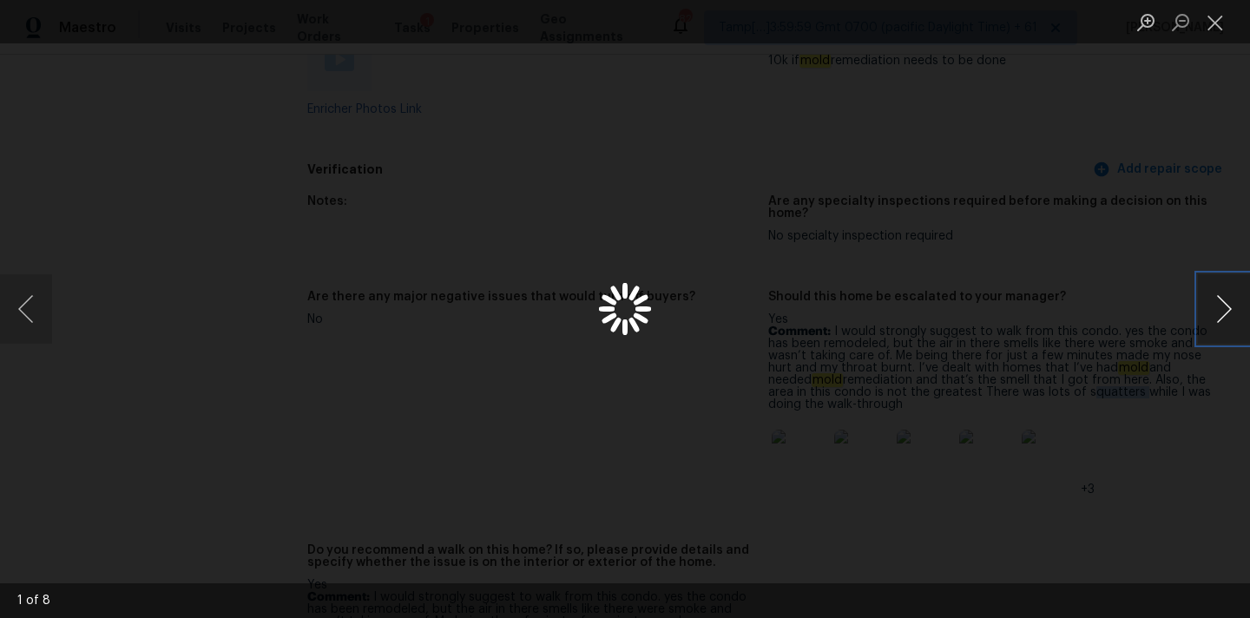
click at [1221, 307] on button "Next image" at bounding box center [1224, 308] width 52 height 69
click at [1217, 315] on button "Next image" at bounding box center [1224, 308] width 52 height 69
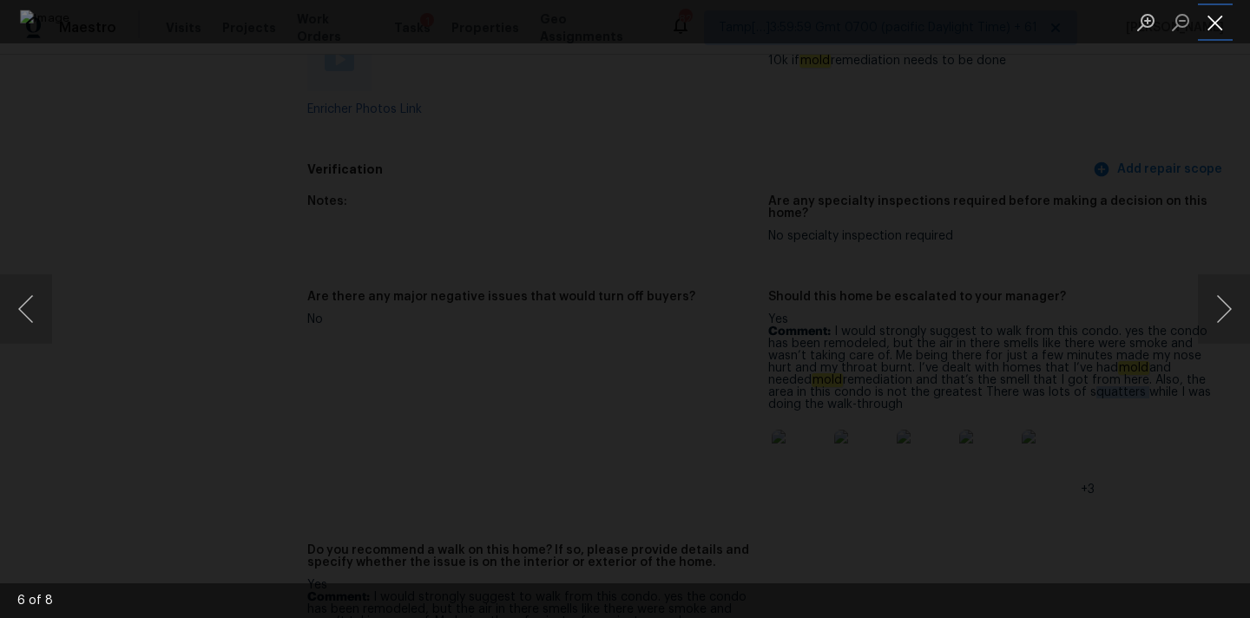
click at [1216, 26] on button "Close lightbox" at bounding box center [1215, 22] width 35 height 30
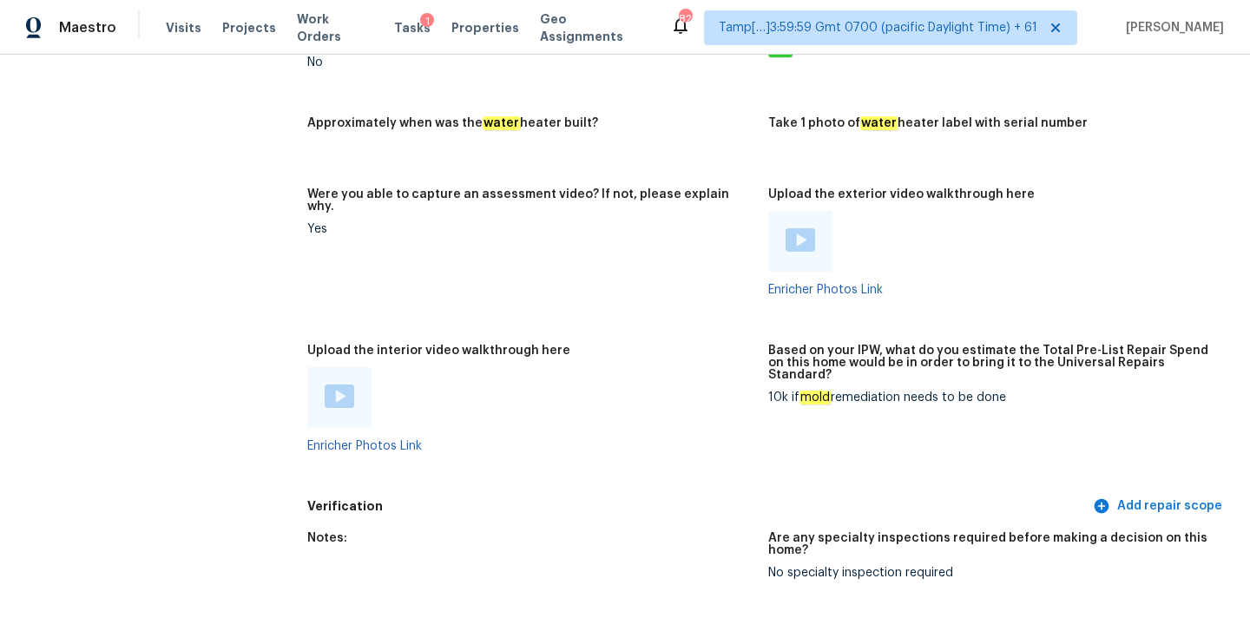
scroll to position [2931, 0]
click at [339, 386] on img at bounding box center [340, 397] width 30 height 23
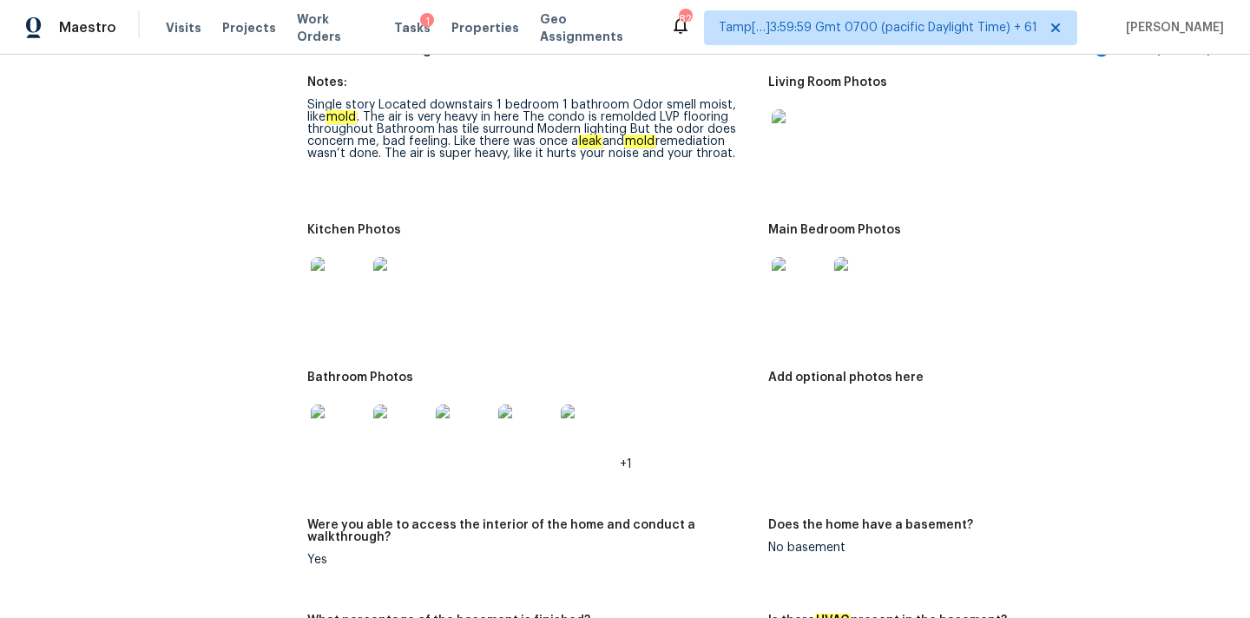
scroll to position [1784, 0]
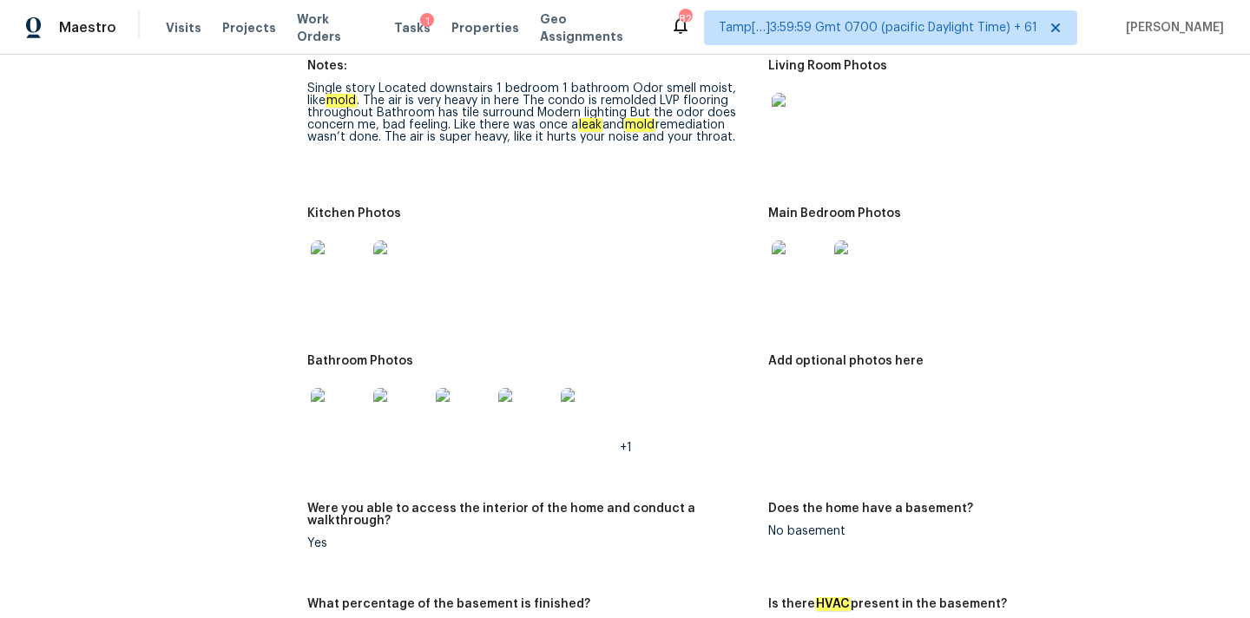
click at [391, 268] on img at bounding box center [401, 268] width 56 height 56
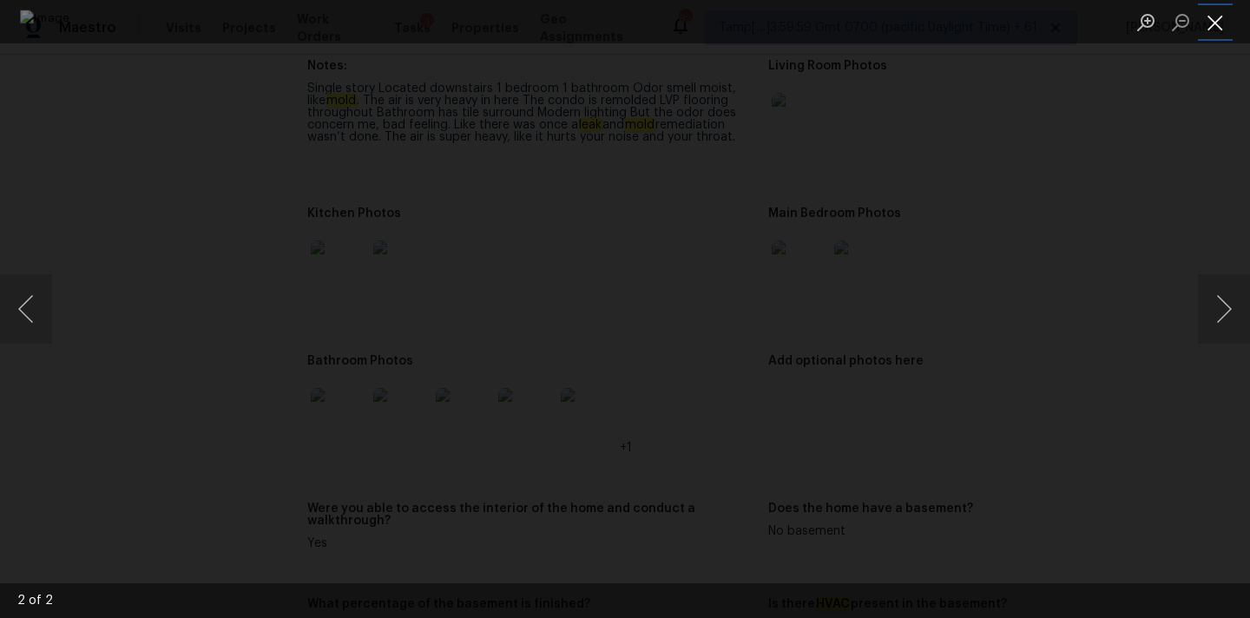
click at [1213, 27] on button "Close lightbox" at bounding box center [1215, 22] width 35 height 30
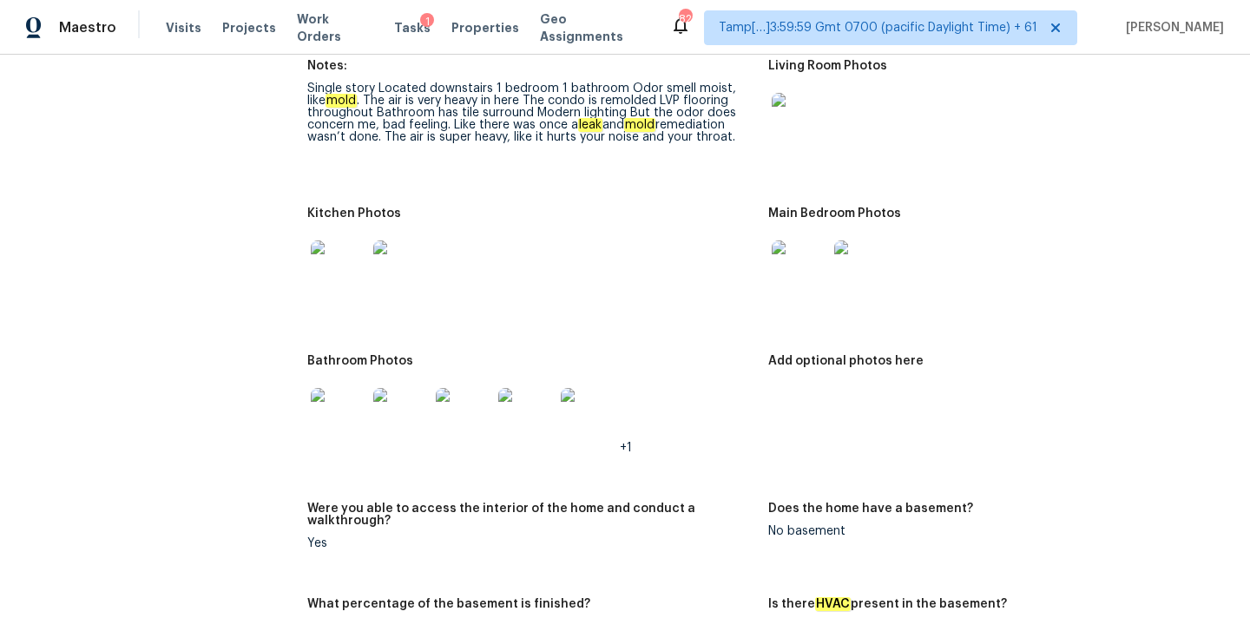
click at [581, 388] on img at bounding box center [589, 416] width 56 height 56
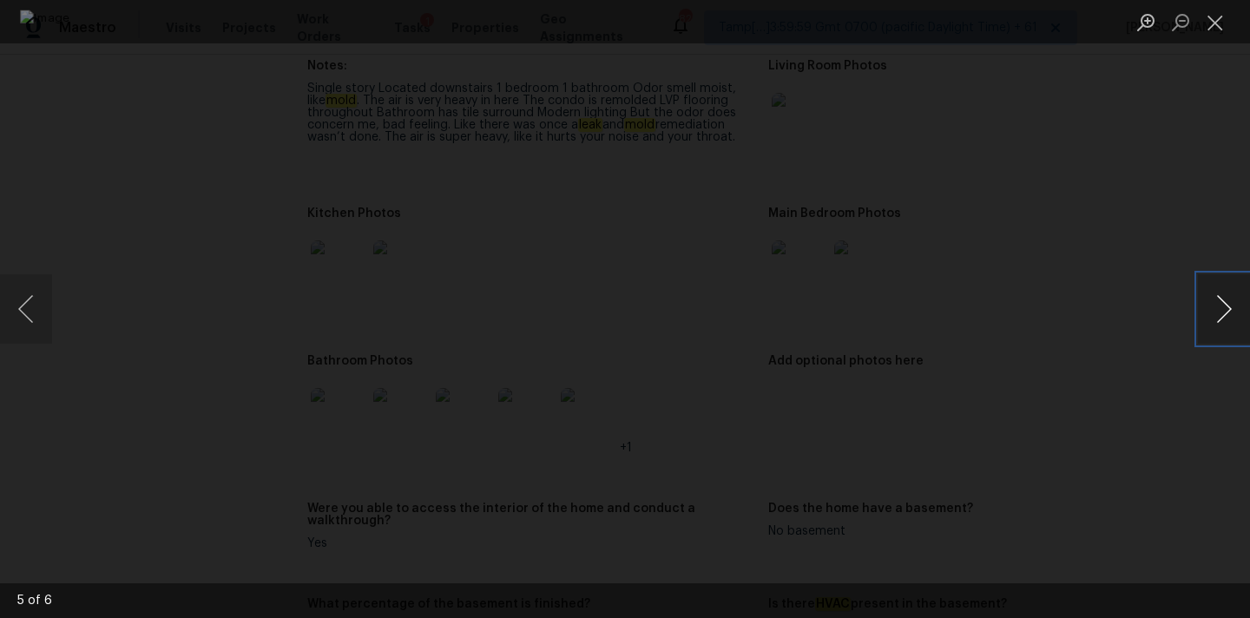
click at [1212, 303] on button "Next image" at bounding box center [1224, 308] width 52 height 69
click at [1215, 28] on button "Close lightbox" at bounding box center [1215, 22] width 35 height 30
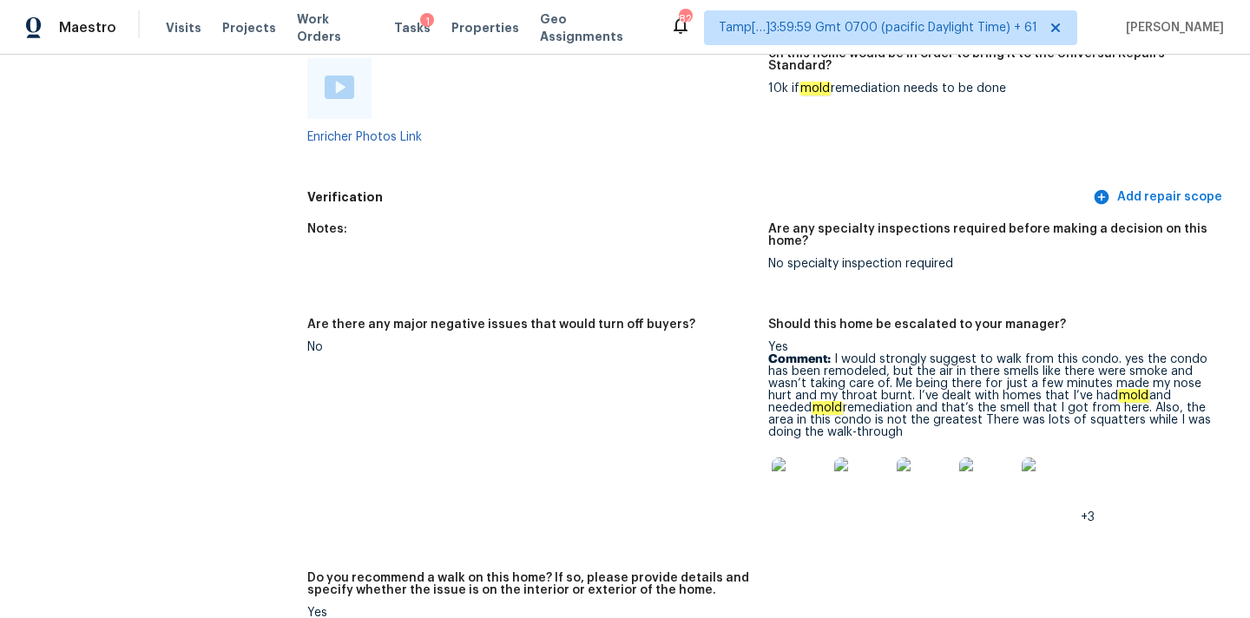
scroll to position [1206, 0]
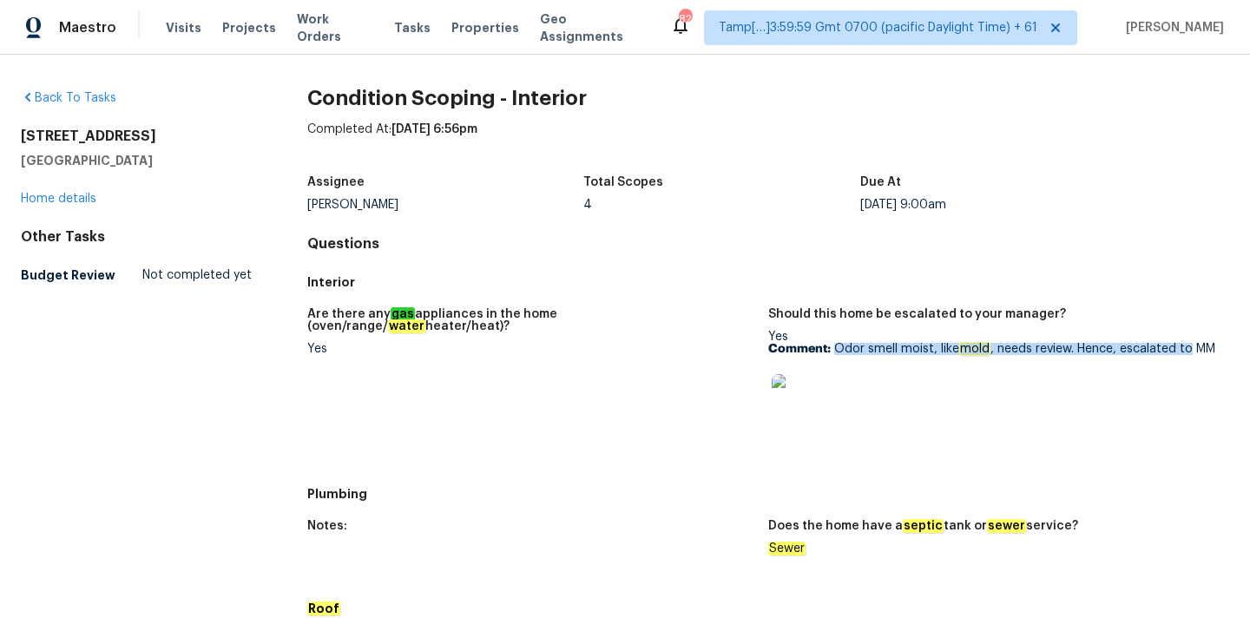
drag, startPoint x: 833, startPoint y: 349, endPoint x: 1196, endPoint y: 344, distance: 362.9
click at [1196, 344] on p "Comment: Odor smell moist, like mold , needs review. Hence, escalated to MM" at bounding box center [991, 349] width 447 height 12
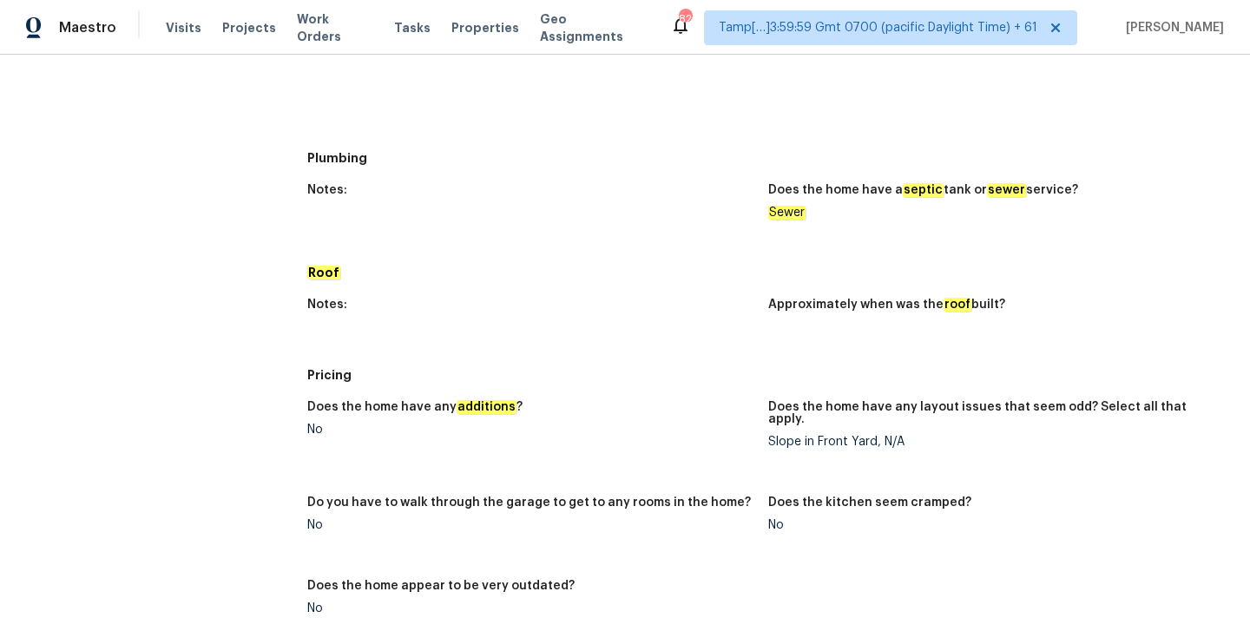
scroll to position [908, 0]
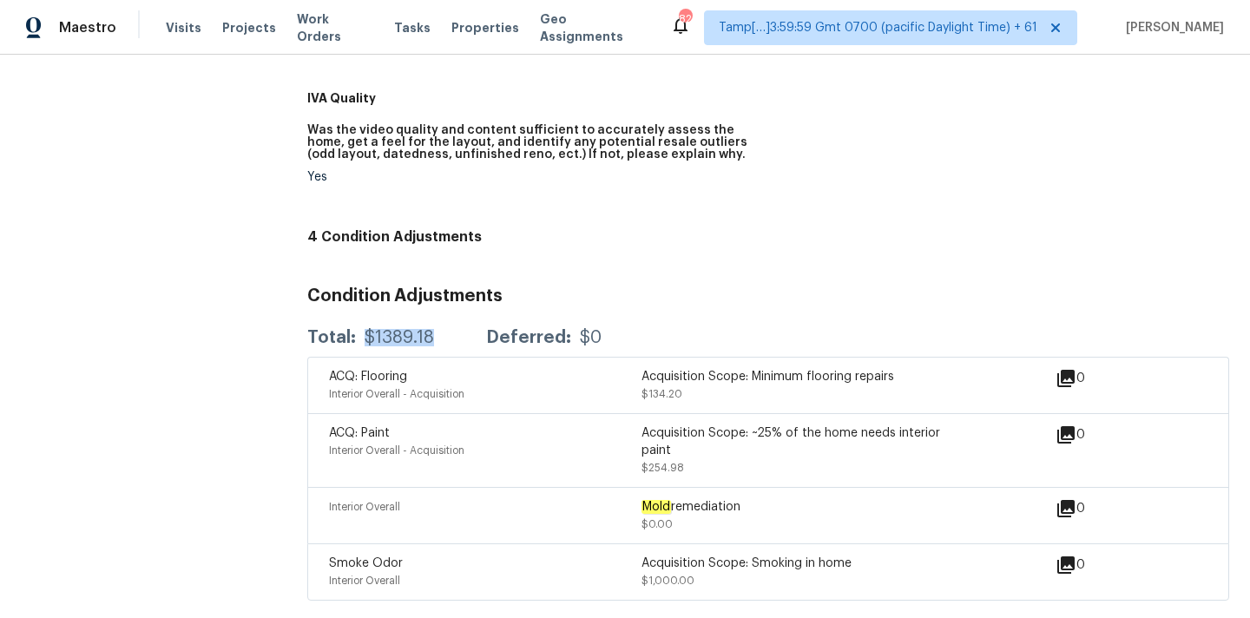
copy div "$1389.18"
drag, startPoint x: 364, startPoint y: 340, endPoint x: 443, endPoint y: 340, distance: 79.0
click at [443, 340] on div "Total: $1389.18 Deferred: $0" at bounding box center [454, 337] width 294 height 17
